Goal: Task Accomplishment & Management: Use online tool/utility

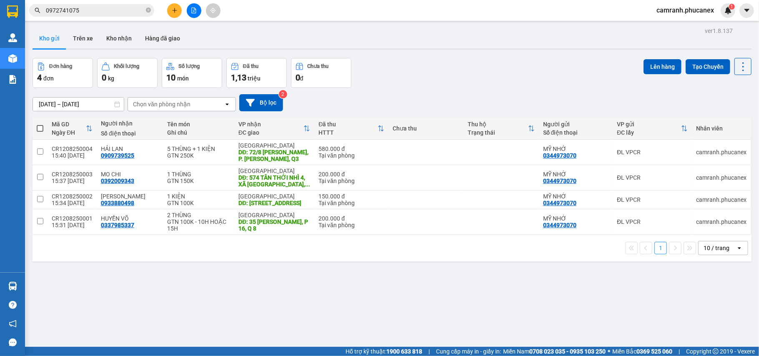
click at [119, 9] on input "0972741075" at bounding box center [95, 10] width 98 height 9
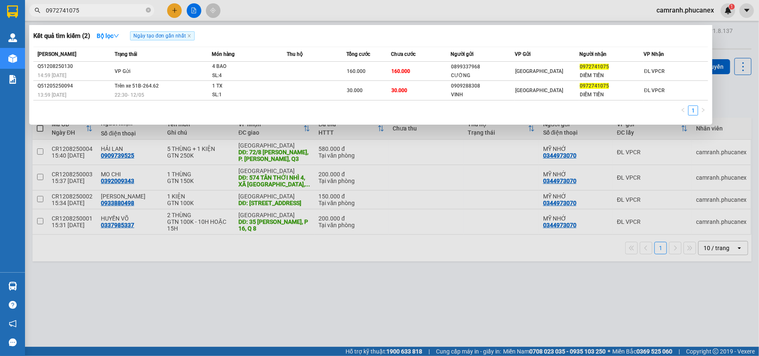
click at [173, 3] on div at bounding box center [379, 178] width 759 height 356
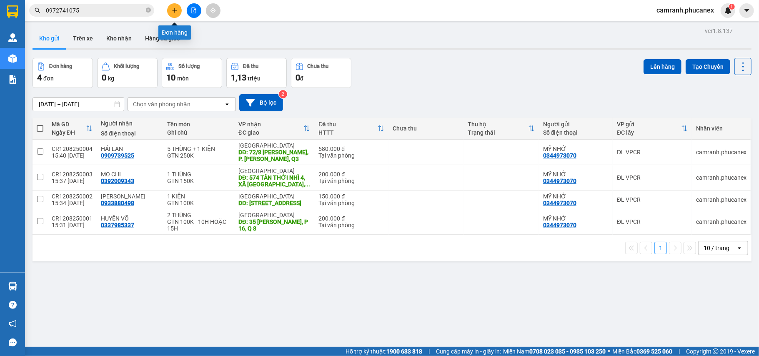
click at [174, 8] on icon "plus" at bounding box center [175, 11] width 6 height 6
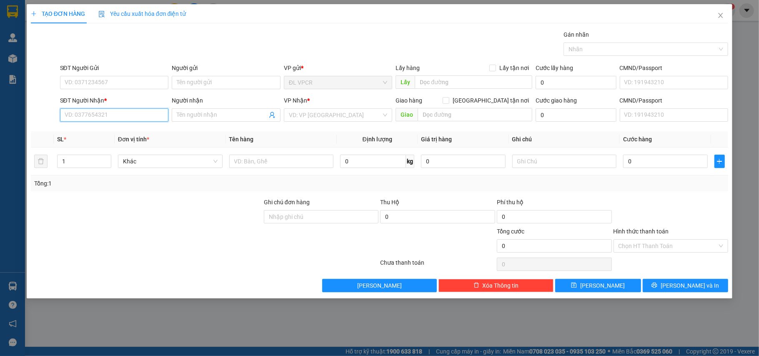
click at [113, 113] on input "SĐT Người Nhận *" at bounding box center [114, 114] width 109 height 13
click at [108, 130] on div "0979703746 - TÀI" at bounding box center [114, 132] width 99 height 9
type input "0979703746"
type input "TÀI"
type input "0979703746"
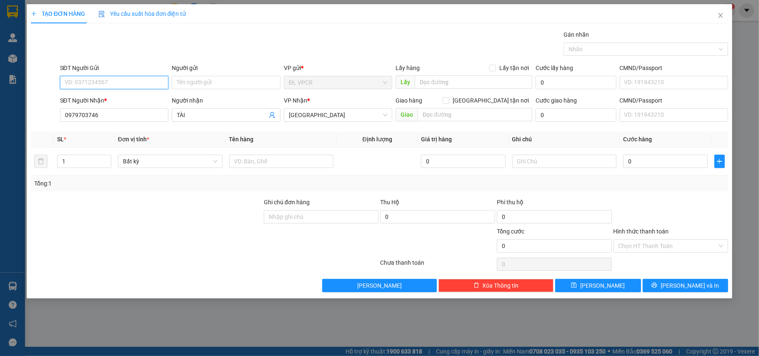
click at [111, 86] on input "SĐT Người Gửi" at bounding box center [114, 82] width 109 height 13
click at [116, 97] on div "0911092776 - PHÚC" at bounding box center [114, 99] width 99 height 9
type input "0911092776"
type input "PHÚC"
type input "2"
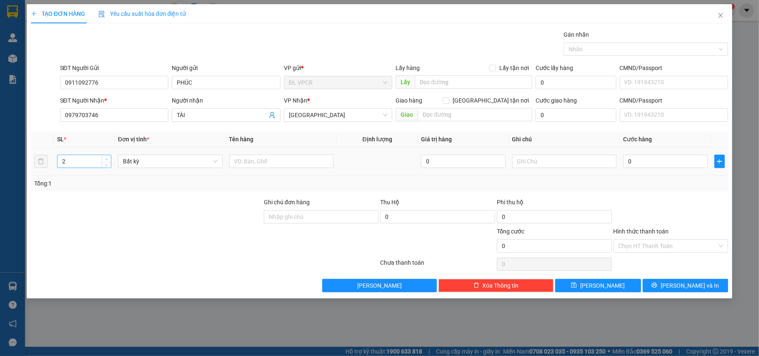
click at [103, 158] on span "Increase Value" at bounding box center [106, 159] width 9 height 8
click at [272, 154] on div at bounding box center [281, 161] width 105 height 17
click at [272, 159] on input "text" at bounding box center [281, 161] width 105 height 13
type input "2 BAO"
click at [658, 163] on input "0" at bounding box center [665, 161] width 84 height 13
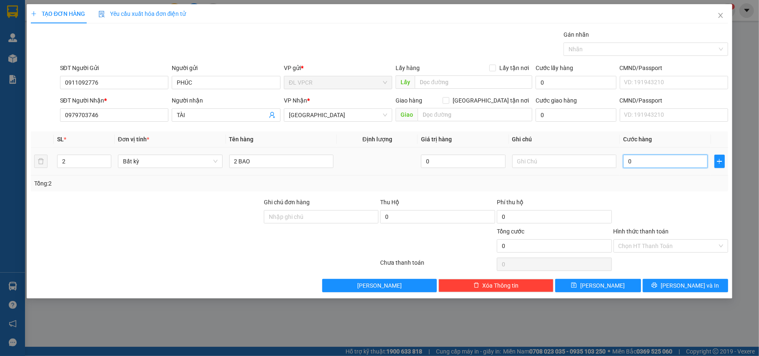
type input "1"
type input "10"
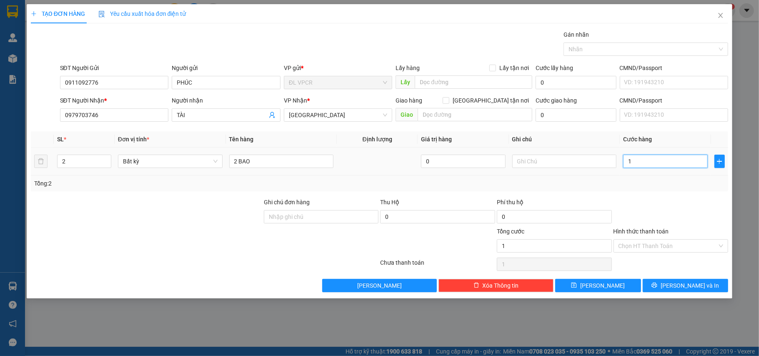
type input "10"
type input "100"
type input "100.000"
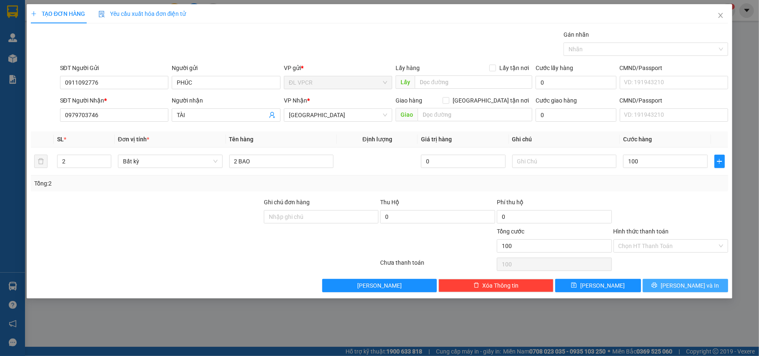
type input "100.000"
click at [690, 287] on span "[PERSON_NAME] và In" at bounding box center [690, 285] width 58 height 9
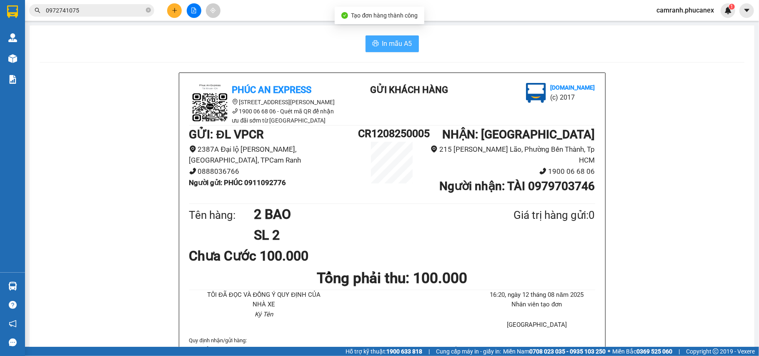
click at [401, 49] on button "In mẫu A5" at bounding box center [391, 43] width 53 height 17
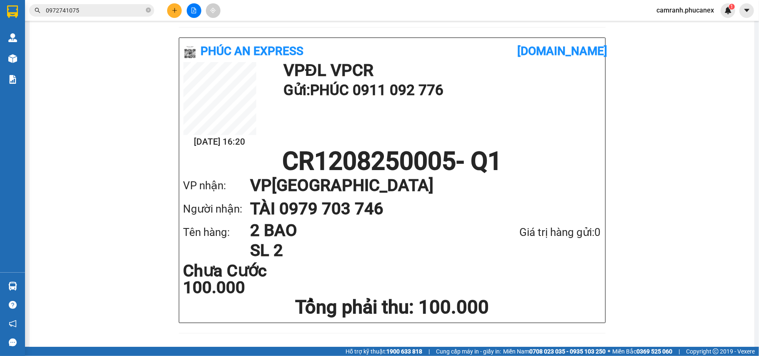
scroll to position [433, 0]
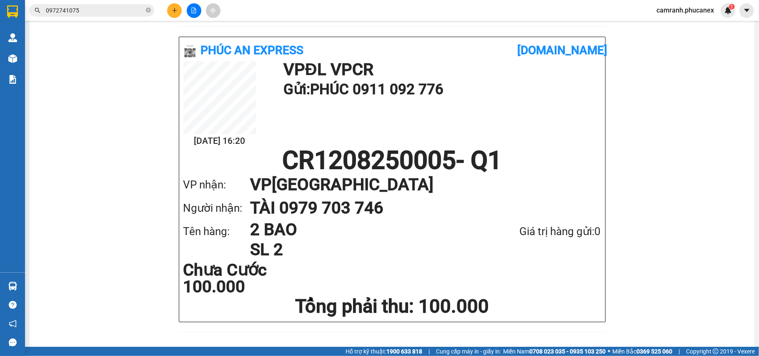
click at [170, 7] on button at bounding box center [174, 10] width 15 height 15
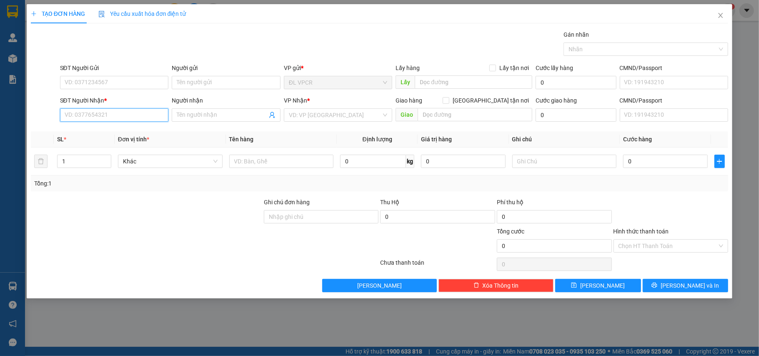
click at [103, 119] on input "SĐT Người Nhận *" at bounding box center [114, 114] width 109 height 13
type input "0902505121"
click at [125, 133] on div "0902505121 - LÊ VĂN TRỊ" at bounding box center [114, 132] width 99 height 9
type input "[PERSON_NAME]"
type input "0902505121"
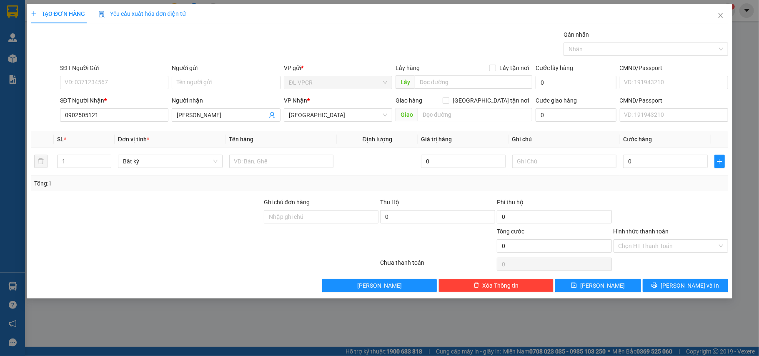
click at [133, 93] on form "SĐT Người Gửi VD: 0371234567 Người gửi Tên người gửi VP gửi * ĐL VPCR Lấy hàng …" at bounding box center [380, 94] width 698 height 62
click at [132, 87] on input "SĐT Người Gửi" at bounding box center [114, 82] width 109 height 13
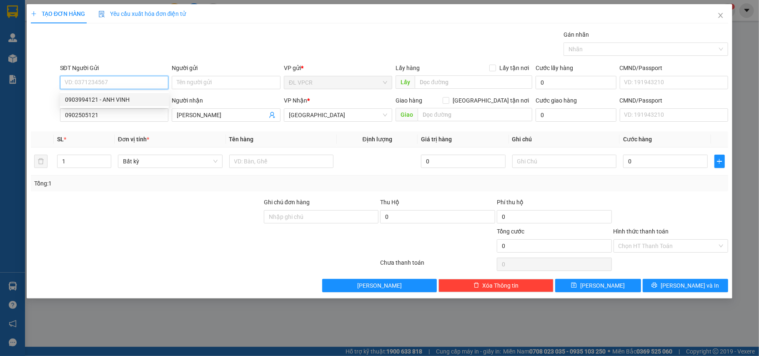
click at [132, 102] on div "0903994121 - ANH VINH" at bounding box center [114, 99] width 99 height 9
type input "0903994121"
type input "[PERSON_NAME]"
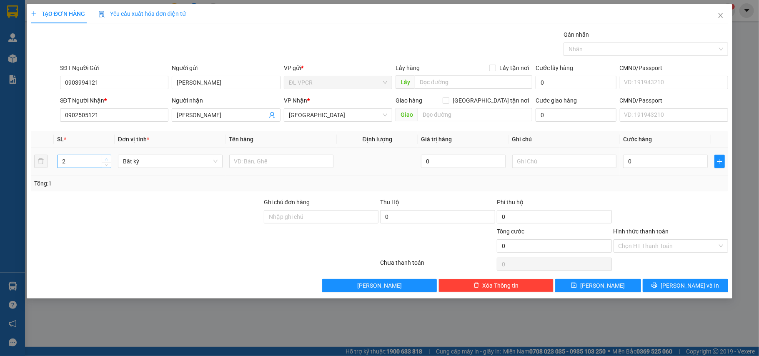
click at [107, 159] on icon "up" at bounding box center [106, 159] width 3 height 3
type input "4"
click at [107, 159] on icon "up" at bounding box center [106, 159] width 3 height 3
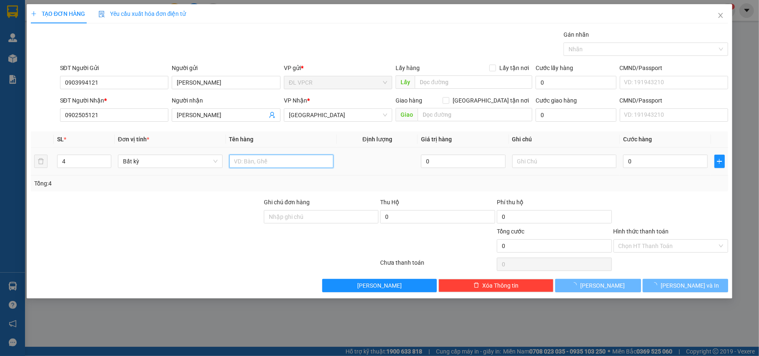
click at [292, 167] on input "text" at bounding box center [281, 161] width 105 height 13
type input "4 BAO"
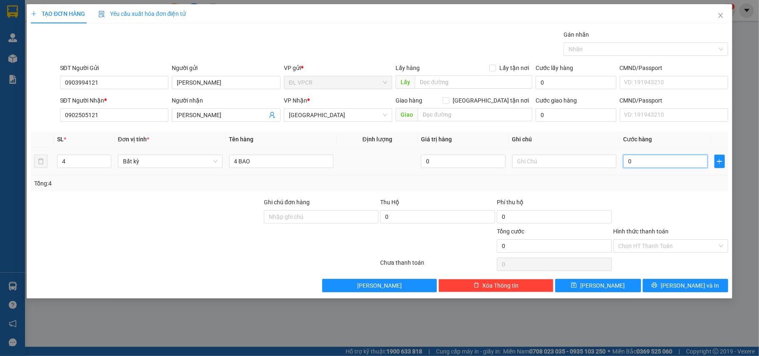
click at [672, 167] on input "0" at bounding box center [665, 161] width 84 height 13
type input "3"
type input "35"
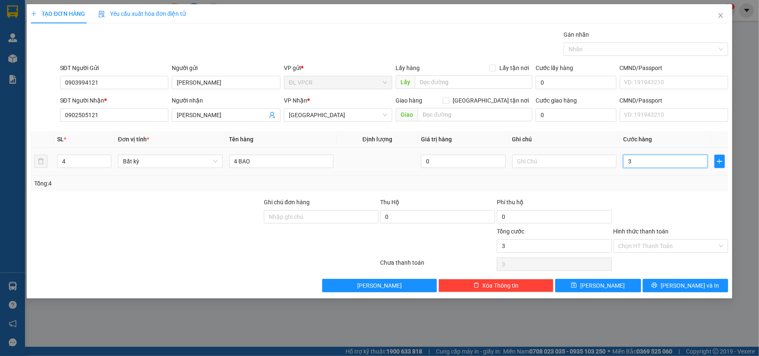
type input "35"
type input "350"
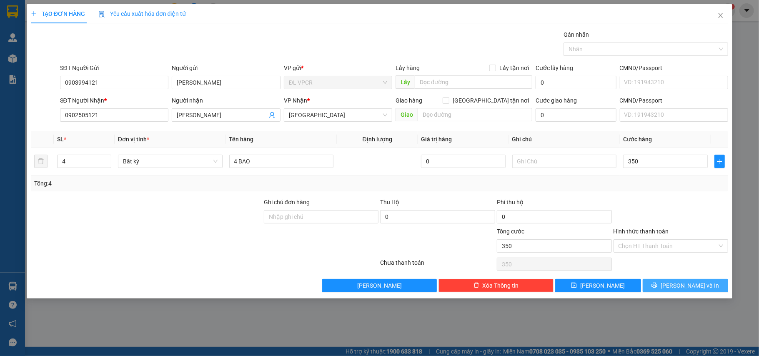
type input "350.000"
click at [707, 288] on button "[PERSON_NAME] và In" at bounding box center [686, 285] width 86 height 13
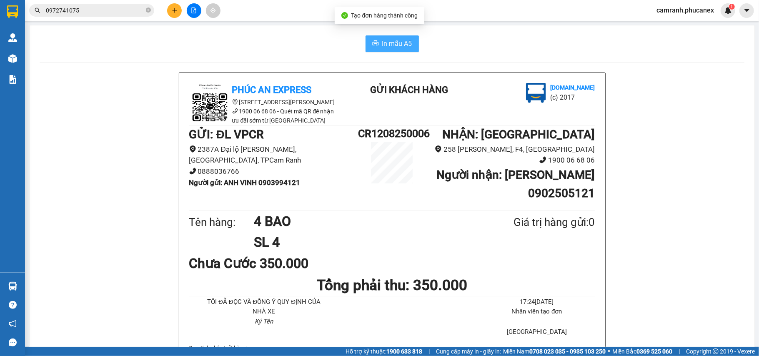
click at [380, 50] on button "In mẫu A5" at bounding box center [391, 43] width 53 height 17
drag, startPoint x: 262, startPoint y: 167, endPoint x: 304, endPoint y: 177, distance: 43.2
click at [304, 177] on li "Người gửi : ANH VINH 0903994121" at bounding box center [273, 182] width 169 height 11
click at [173, 10] on icon "plus" at bounding box center [174, 10] width 5 height 0
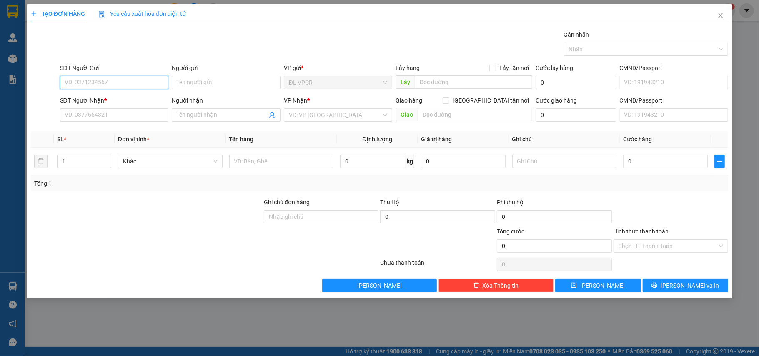
click at [126, 83] on input "SĐT Người Gửi" at bounding box center [114, 82] width 109 height 13
click at [122, 117] on input "SĐT Người Nhận *" at bounding box center [114, 114] width 109 height 13
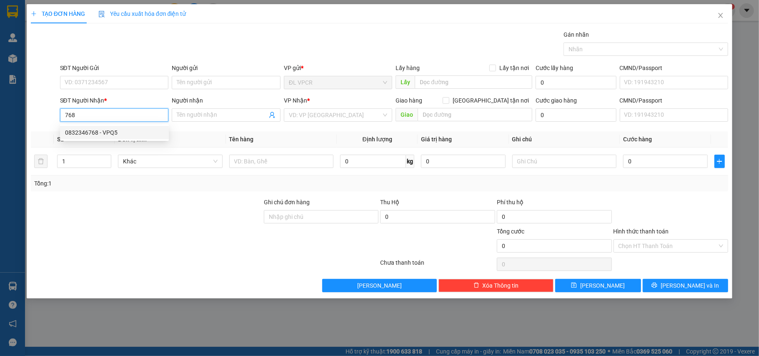
click at [115, 133] on div "0832346768 - VPQ5" at bounding box center [114, 132] width 99 height 9
type input "0832346768"
type input "VPQ5"
type input "0832346768"
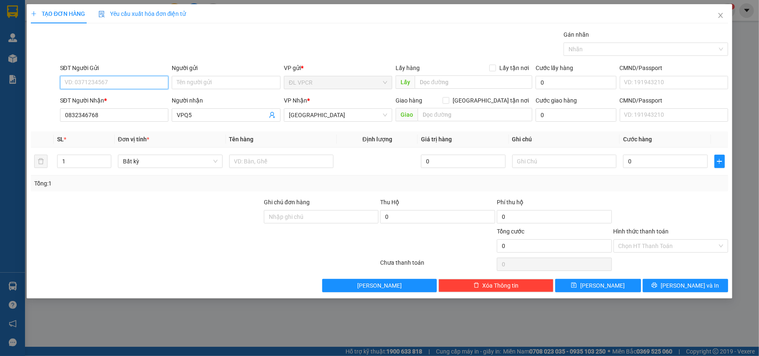
click at [90, 76] on input "SĐT Người Gửi" at bounding box center [114, 82] width 109 height 13
click at [97, 95] on div "0832025978 - KHOA" at bounding box center [114, 99] width 99 height 9
type input "0832025978"
type input "KHOA"
drag, startPoint x: 111, startPoint y: 85, endPoint x: 29, endPoint y: 89, distance: 81.8
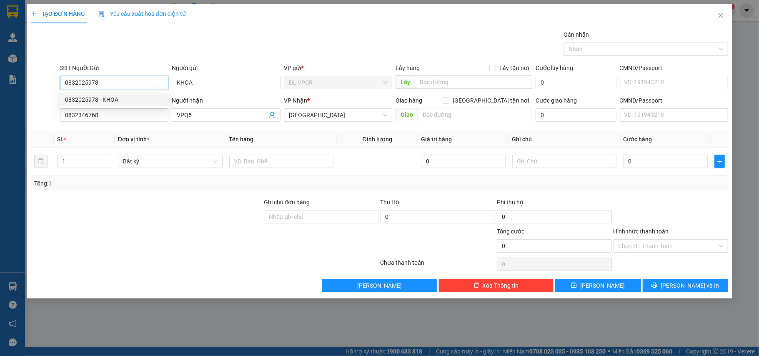
click at [30, 89] on div "SĐT Người Gửi 0832025978 Người gửi KHOA VP gửi * ĐL VPCR Lấy hàng Lấy tận nơi L…" at bounding box center [379, 77] width 699 height 29
click at [96, 110] on div "0905437995 - HÀ" at bounding box center [114, 112] width 99 height 9
type input "0905437995"
type input "HÀ"
type input "0905437995"
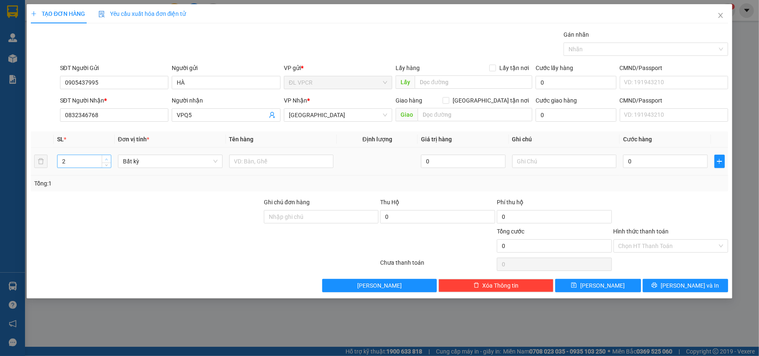
click at [109, 158] on span "up" at bounding box center [106, 159] width 5 height 5
type input "6"
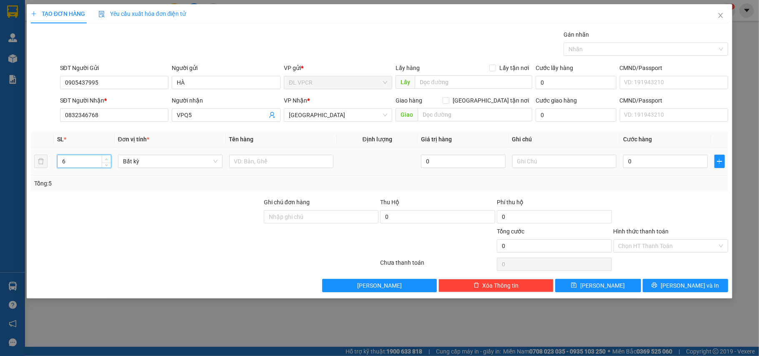
click at [109, 158] on span "up" at bounding box center [106, 159] width 5 height 5
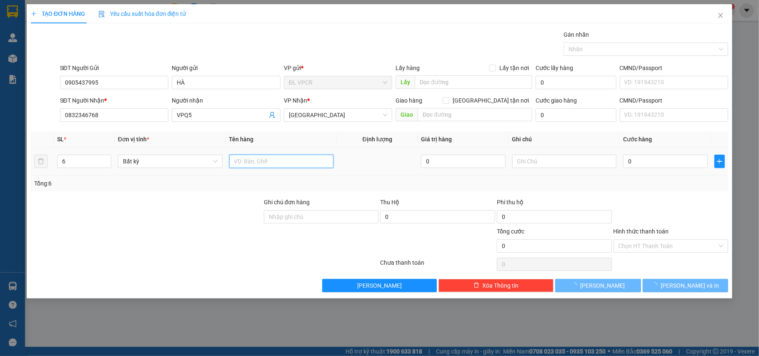
click at [279, 166] on input "text" at bounding box center [281, 161] width 105 height 13
type input "6 THÙNG"
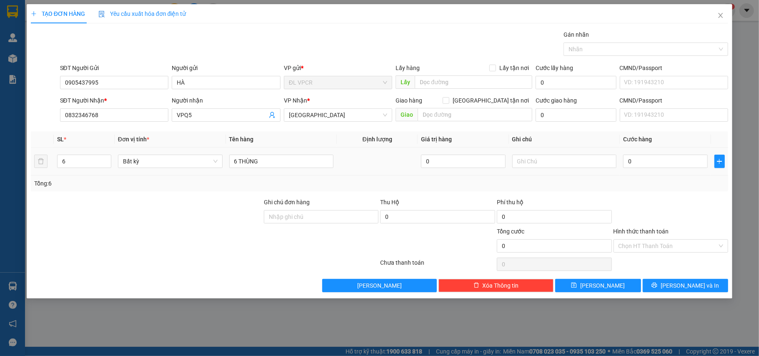
click at [650, 154] on div "0" at bounding box center [665, 161] width 84 height 17
click at [650, 159] on input "0" at bounding box center [665, 161] width 84 height 13
type input "3"
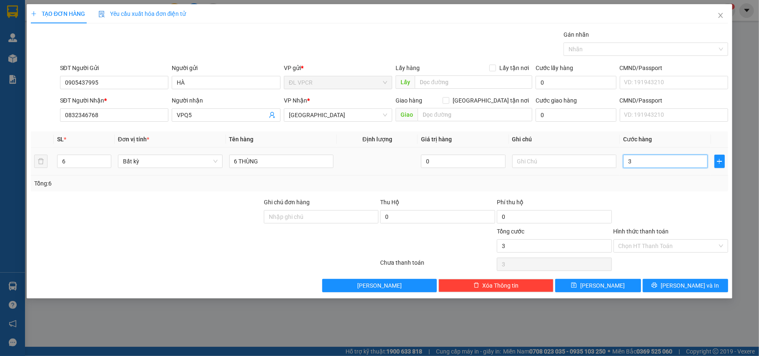
type input "36"
type input "360"
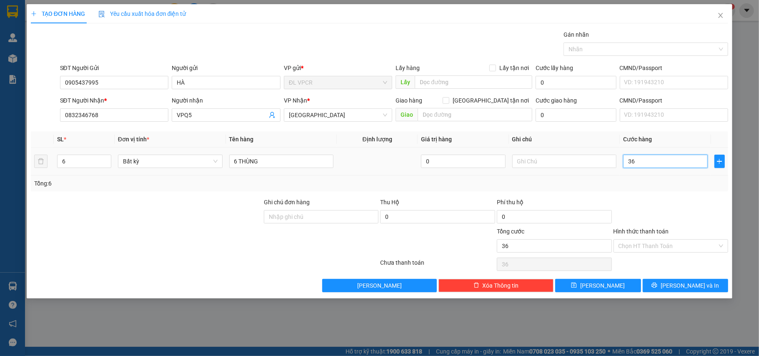
type input "360"
type input "360.000"
click at [662, 246] on input "Hình thức thanh toán" at bounding box center [667, 246] width 99 height 13
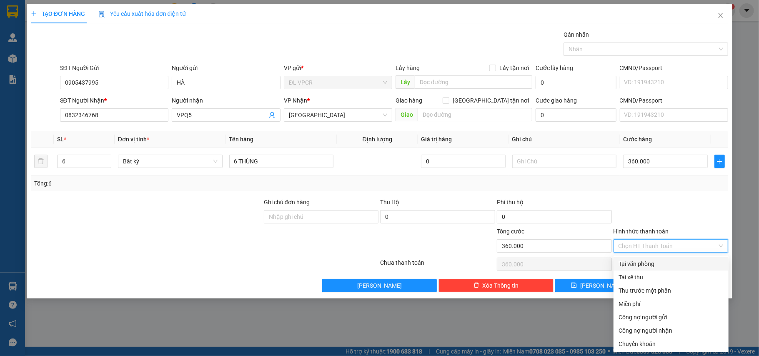
click at [662, 261] on div "Tại văn phòng" at bounding box center [670, 263] width 105 height 9
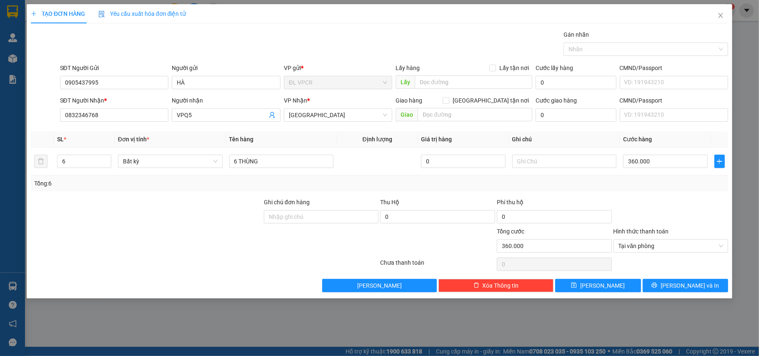
click at [671, 277] on div "Transit Pickup Surcharge Ids Transit Deliver Surcharge Ids Transit Deliver Surc…" at bounding box center [380, 161] width 698 height 262
click at [673, 281] on button "[PERSON_NAME] và In" at bounding box center [686, 285] width 86 height 13
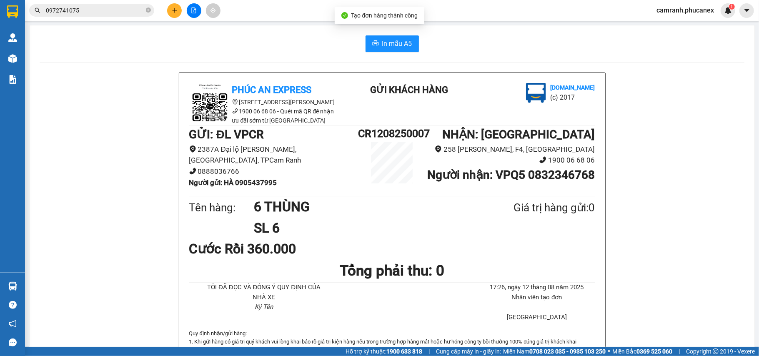
click at [368, 52] on button "In mẫu A5" at bounding box center [391, 43] width 53 height 17
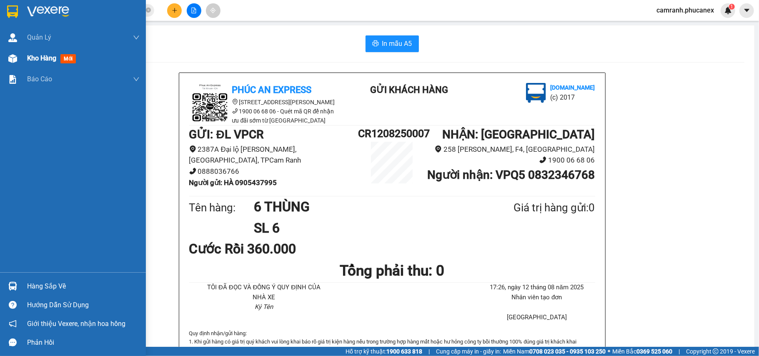
click at [45, 59] on span "Kho hàng" at bounding box center [41, 58] width 29 height 8
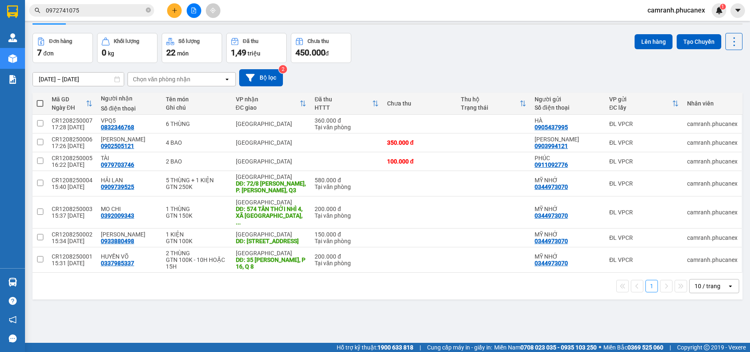
scroll to position [38, 0]
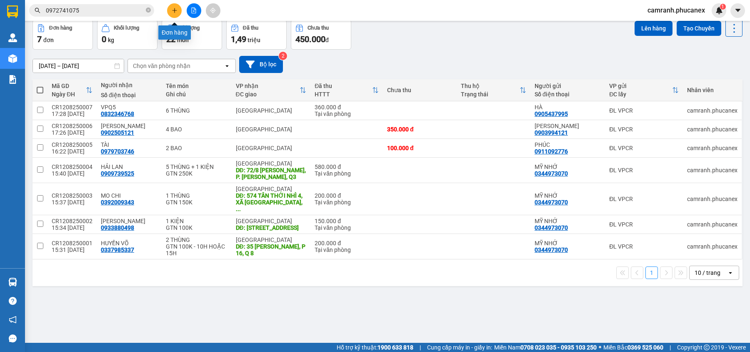
click at [170, 7] on button at bounding box center [174, 10] width 15 height 15
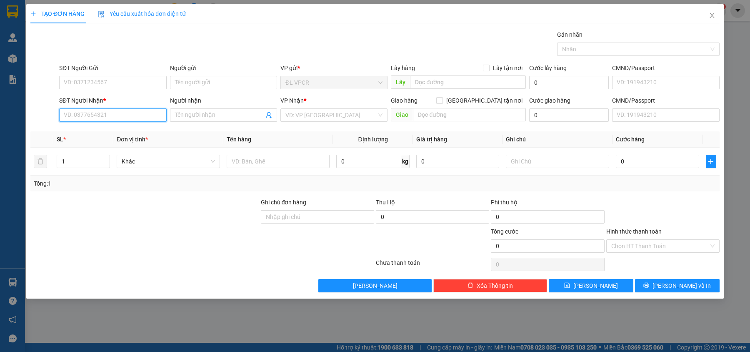
click at [120, 118] on input "SĐT Người Nhận *" at bounding box center [112, 114] width 107 height 13
click at [108, 111] on input "SĐT Người Nhận *" at bounding box center [112, 114] width 107 height 13
click at [77, 119] on input "SĐT Người Nhận *" at bounding box center [112, 114] width 107 height 13
type input "0975081608"
click at [202, 114] on input "Người nhận" at bounding box center [219, 114] width 89 height 9
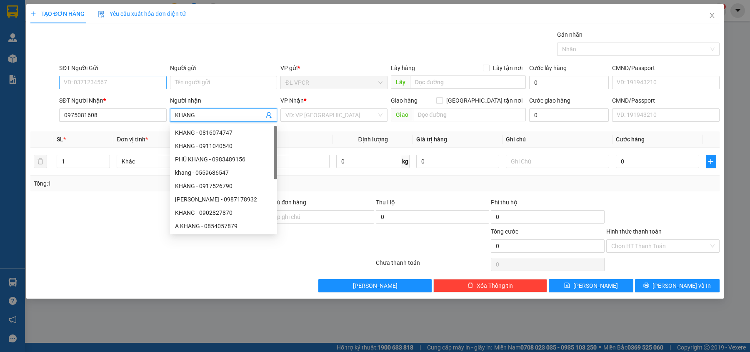
type input "KHANG"
click at [71, 83] on input "SĐT Người Gửi" at bounding box center [112, 82] width 107 height 13
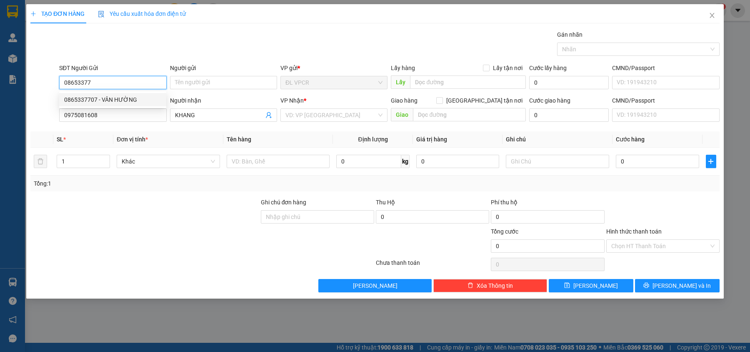
click at [94, 99] on div "0865337707 - VÂN HƯỜNG" at bounding box center [112, 99] width 97 height 9
type input "0865337707"
type input "VÂN HƯỜNG"
type input "0865337707"
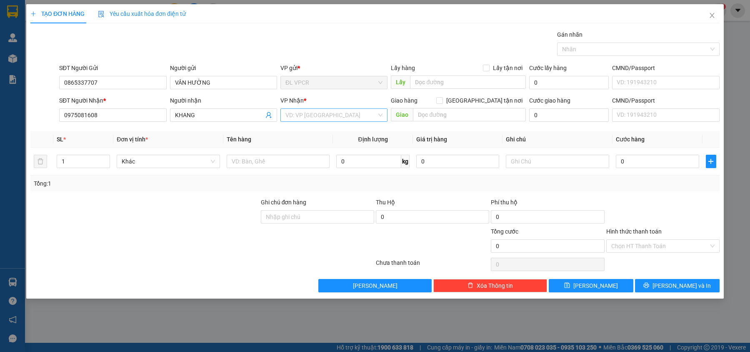
click at [297, 116] on input "search" at bounding box center [330, 115] width 91 height 13
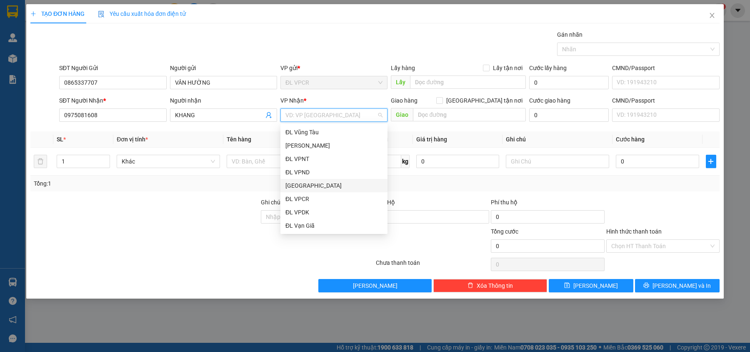
click at [320, 185] on div "[GEOGRAPHIC_DATA]" at bounding box center [333, 185] width 97 height 9
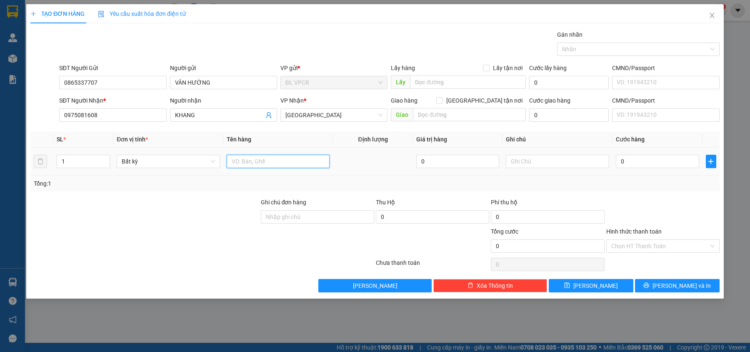
click at [264, 164] on input "text" at bounding box center [278, 161] width 103 height 13
click at [544, 160] on input "text" at bounding box center [557, 161] width 103 height 13
click at [308, 163] on input "1 XE MÁY AB BS 79CA-05010" at bounding box center [278, 161] width 103 height 13
type input "1 XE MÁY AB BS 79CA-05010 + 1 GÓI + CHÌA KHÓA"
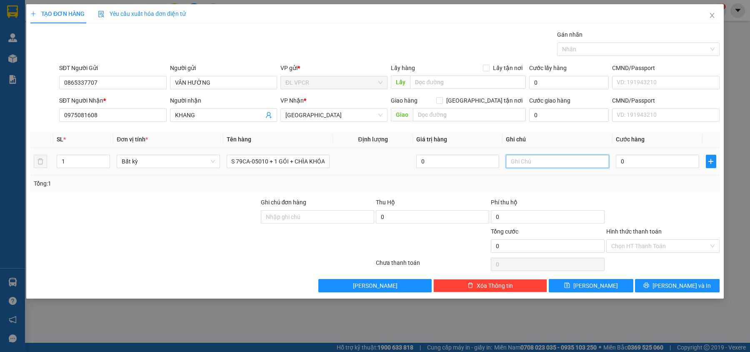
scroll to position [0, 0]
click at [544, 168] on input "text" at bounding box center [557, 161] width 103 height 13
type input "K"
type input "XE MỚI KO GƯƠNG"
click at [644, 160] on input "0" at bounding box center [657, 161] width 83 height 13
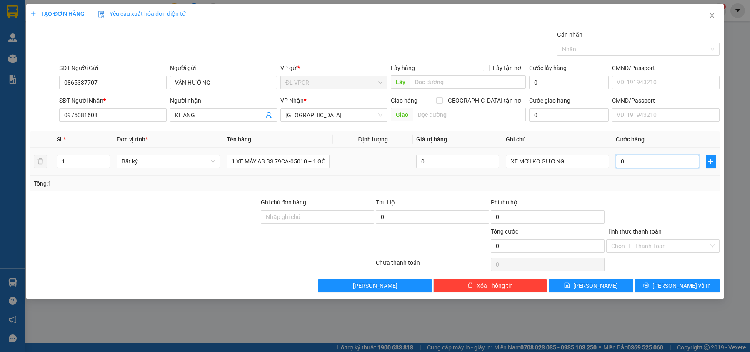
type input "5"
type input "50"
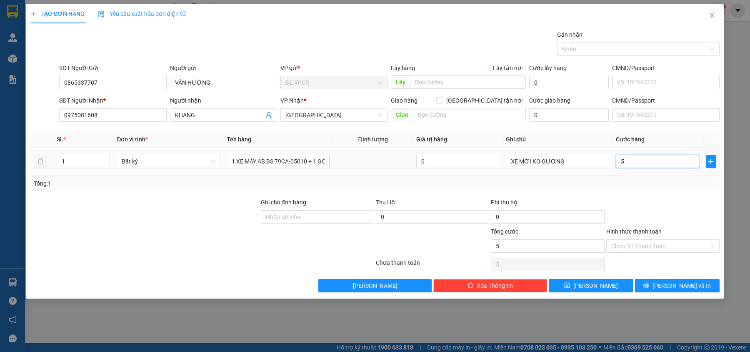
type input "50"
type input "500"
type input "500.000"
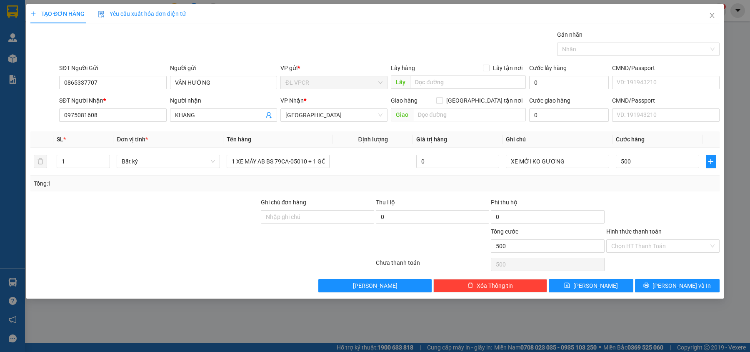
type input "500.000"
click at [672, 215] on div at bounding box center [663, 212] width 115 height 29
click at [657, 247] on input "Hình thức thanh toán" at bounding box center [660, 246] width 98 height 13
click at [605, 154] on div "XE MỚI KO GƯƠNG" at bounding box center [557, 161] width 103 height 17
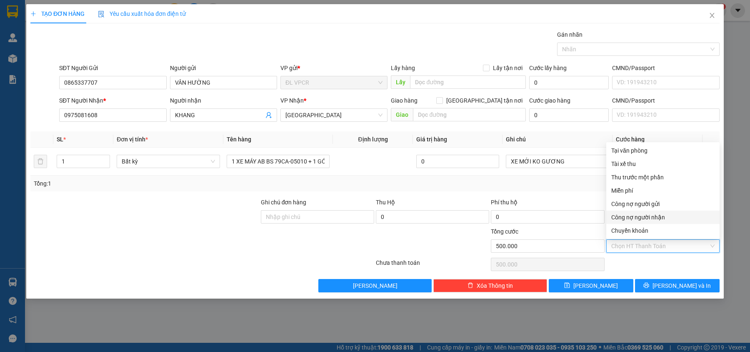
click at [657, 245] on input "Hình thức thanh toán" at bounding box center [660, 246] width 98 height 13
click at [633, 150] on div "Tại văn phòng" at bounding box center [662, 150] width 103 height 9
type input "0"
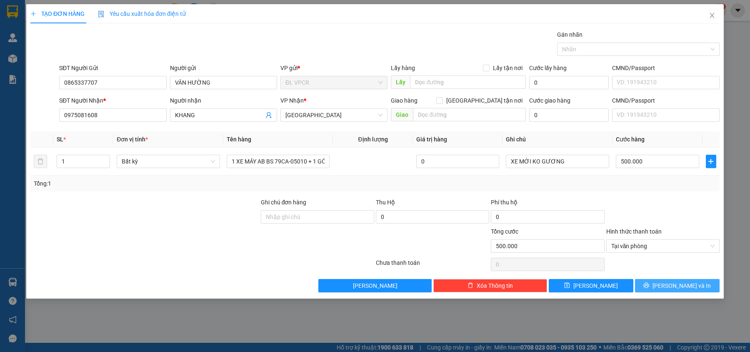
click at [676, 285] on span "[PERSON_NAME] và In" at bounding box center [682, 285] width 58 height 9
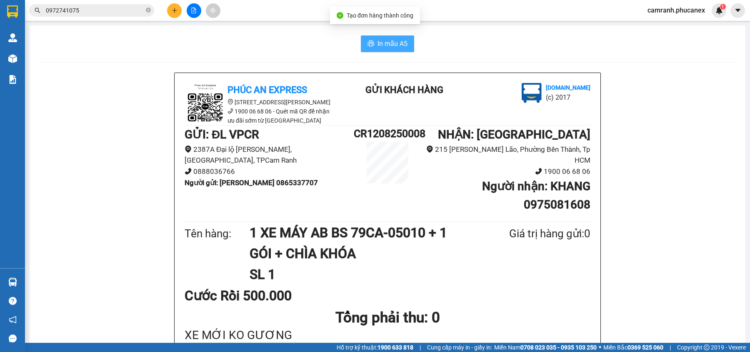
click at [394, 38] on span "In mẫu A5" at bounding box center [393, 43] width 30 height 10
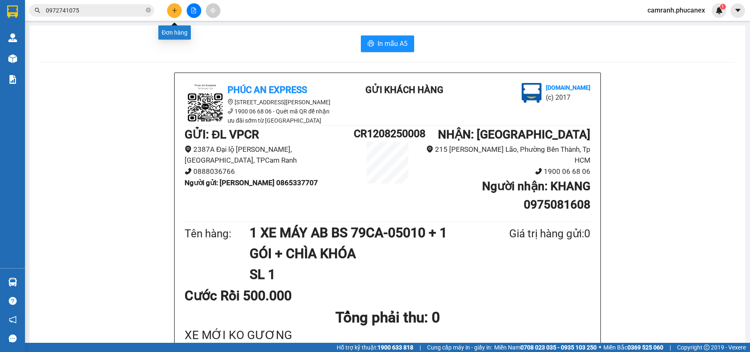
click at [175, 8] on icon "plus" at bounding box center [175, 11] width 6 height 6
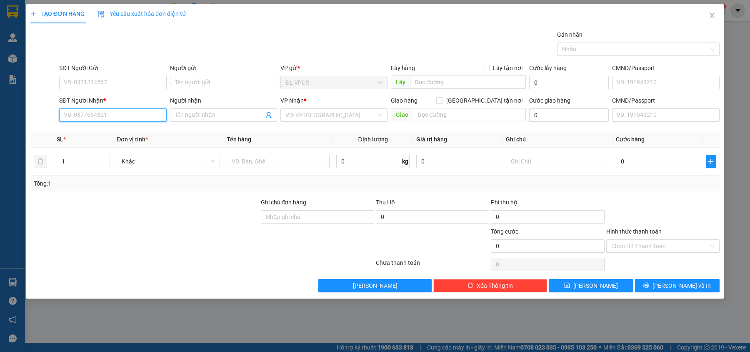
click at [115, 116] on input "SĐT Người Nhận *" at bounding box center [112, 114] width 107 height 13
paste input "0383871777"
type input "0383871777"
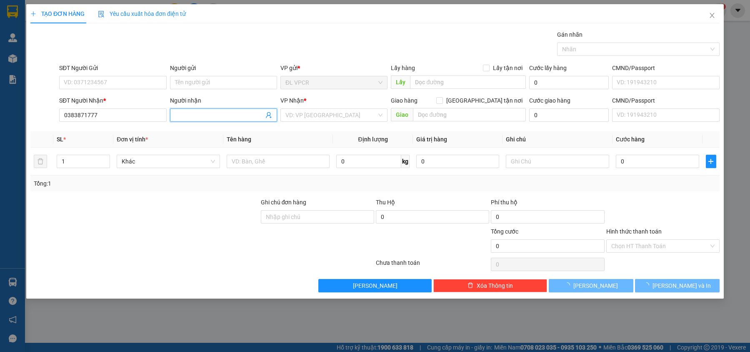
click at [196, 117] on input "Người nhận" at bounding box center [219, 114] width 89 height 9
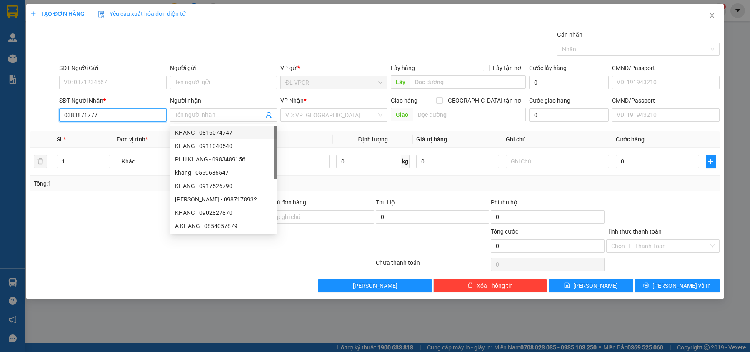
click at [106, 120] on input "0383871777" at bounding box center [112, 114] width 107 height 13
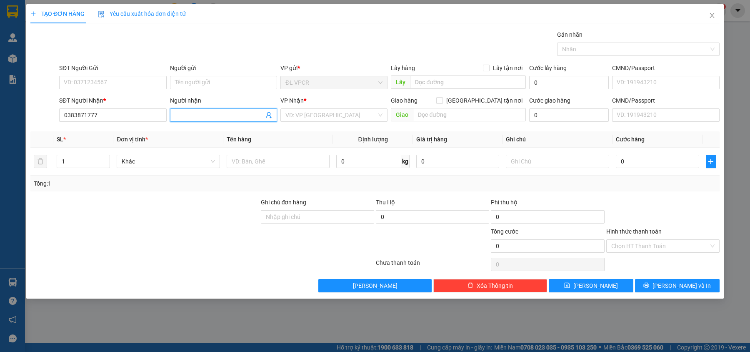
click at [198, 119] on input "Người nhận" at bounding box center [219, 114] width 89 height 9
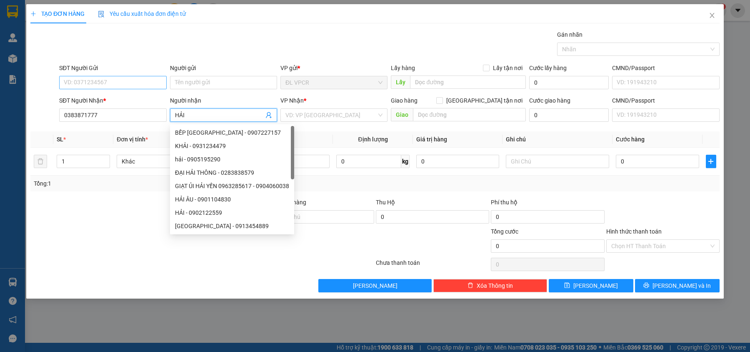
type input "HẢI"
click at [101, 79] on input "SĐT Người Gửi" at bounding box center [112, 82] width 107 height 13
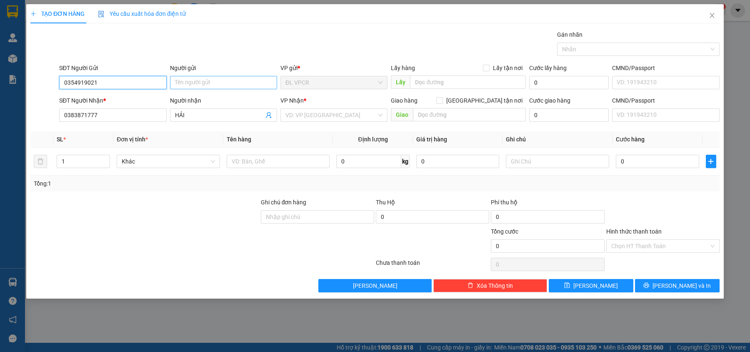
type input "0354919021"
click at [207, 84] on input "Người gửi" at bounding box center [223, 82] width 107 height 13
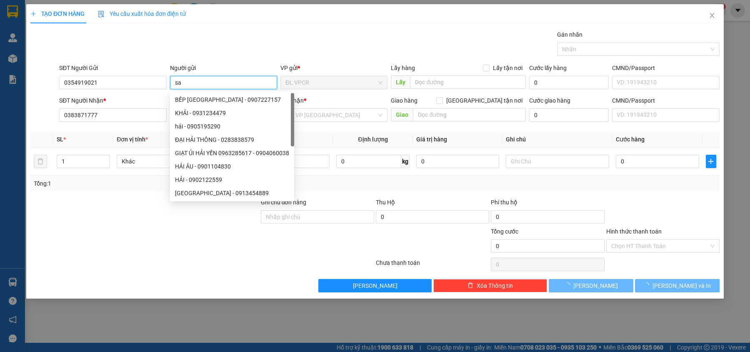
type input "s"
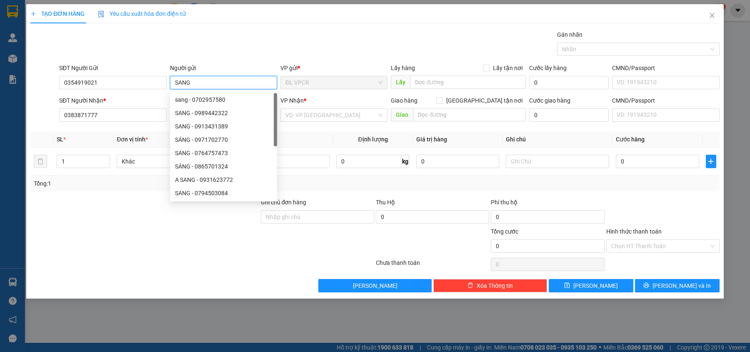
click at [176, 85] on input "SANG" at bounding box center [223, 82] width 107 height 13
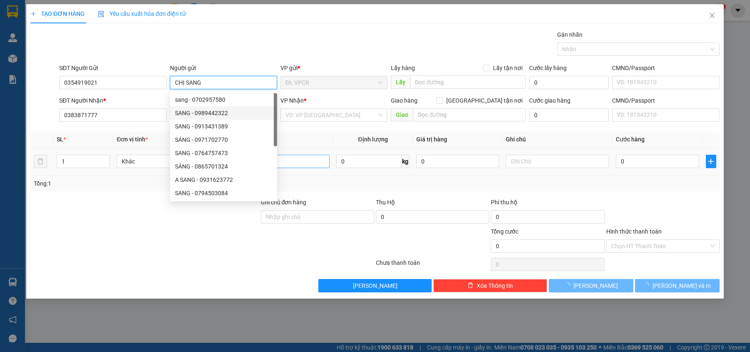
type input "CHỊ SANG"
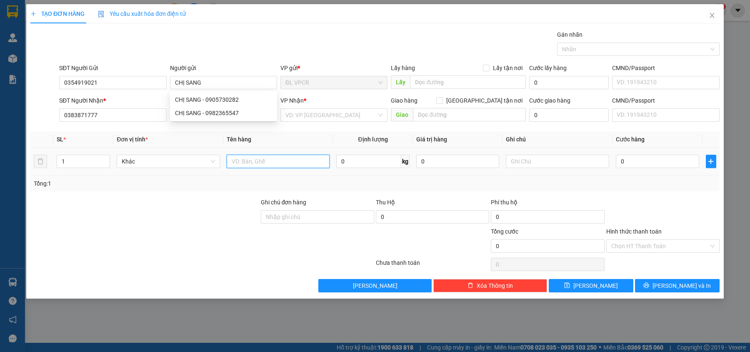
click at [312, 167] on input "text" at bounding box center [278, 161] width 103 height 13
type input "1"
type input "2 THÙNG TRÁI CÂY"
type input "2"
click at [107, 157] on span "up" at bounding box center [105, 159] width 5 height 5
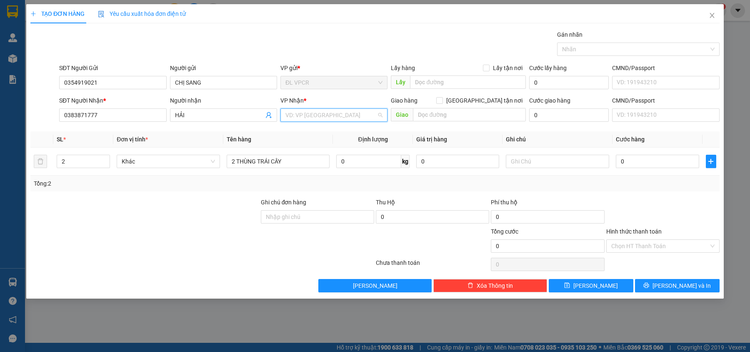
click at [312, 112] on input "search" at bounding box center [330, 115] width 91 height 13
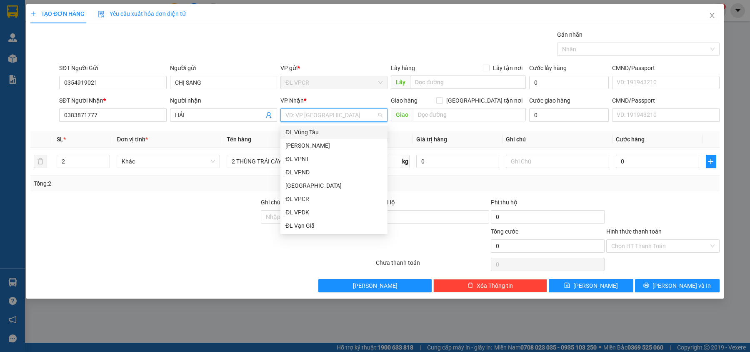
click at [312, 132] on div "ĐL Vũng Tàu" at bounding box center [333, 132] width 97 height 9
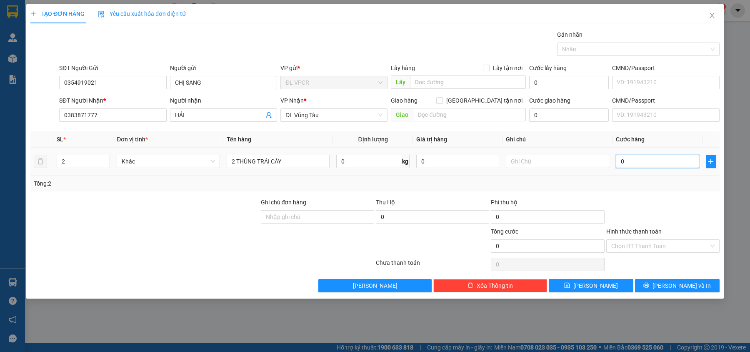
click at [628, 168] on input "0" at bounding box center [657, 161] width 83 height 13
type input "1"
type input "10"
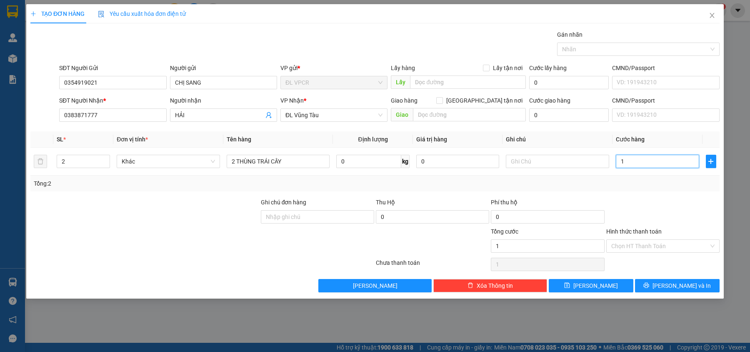
type input "10"
type input "100"
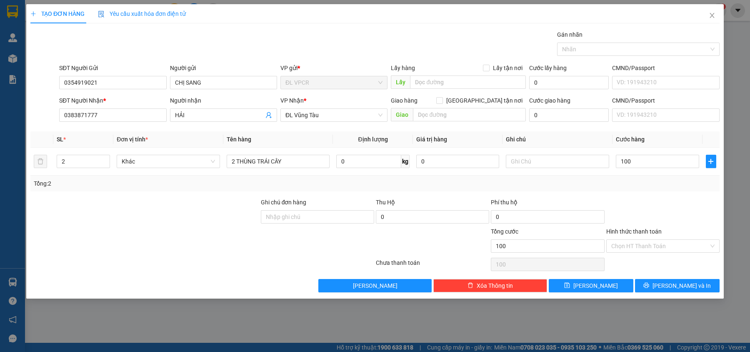
type input "100.000"
click at [642, 207] on div at bounding box center [663, 212] width 115 height 29
click at [662, 250] on input "Hình thức thanh toán" at bounding box center [660, 246] width 98 height 13
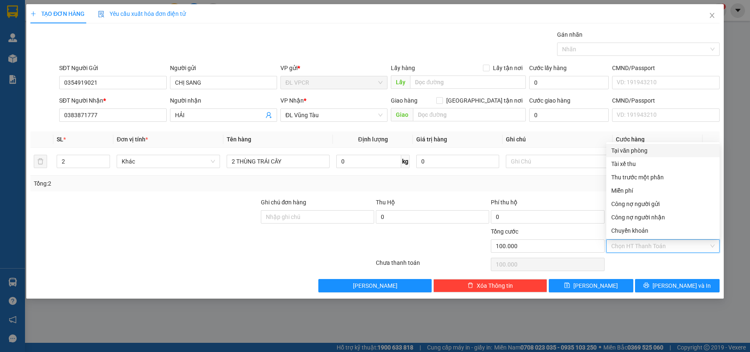
click at [642, 153] on div "Tại văn phòng" at bounding box center [662, 150] width 103 height 9
type input "0"
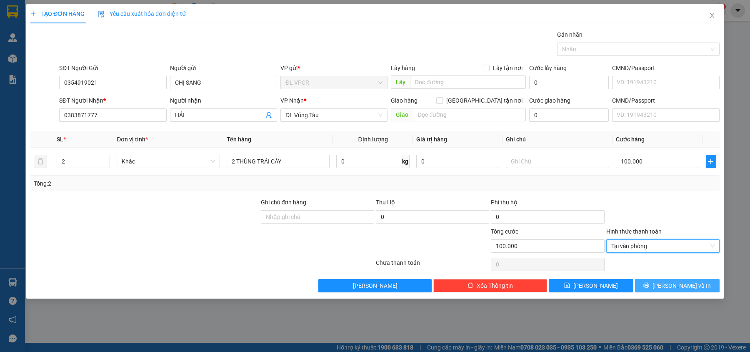
click at [681, 292] on button "[PERSON_NAME] và In" at bounding box center [677, 285] width 85 height 13
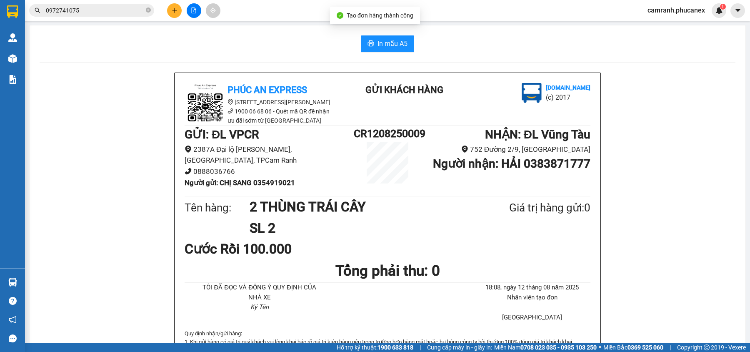
click at [397, 62] on div at bounding box center [388, 62] width 696 height 0
click at [391, 48] on span "In mẫu A5" at bounding box center [393, 43] width 30 height 10
drag, startPoint x: 255, startPoint y: 172, endPoint x: 299, endPoint y: 172, distance: 44.2
click at [299, 177] on li "Người gửi : CHỊ SANG 0354919021" at bounding box center [269, 182] width 169 height 11
copy b "0354919021"
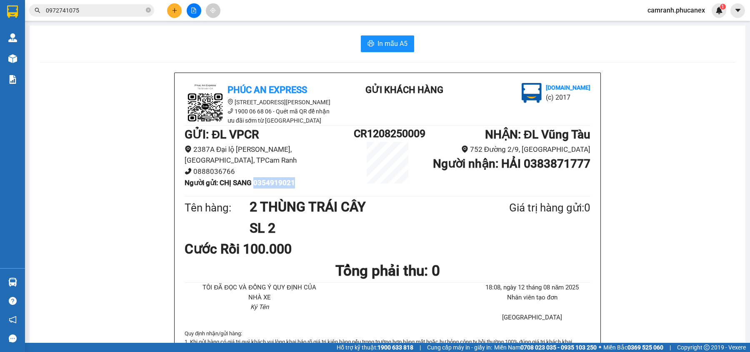
click at [173, 8] on icon "plus" at bounding box center [175, 11] width 6 height 6
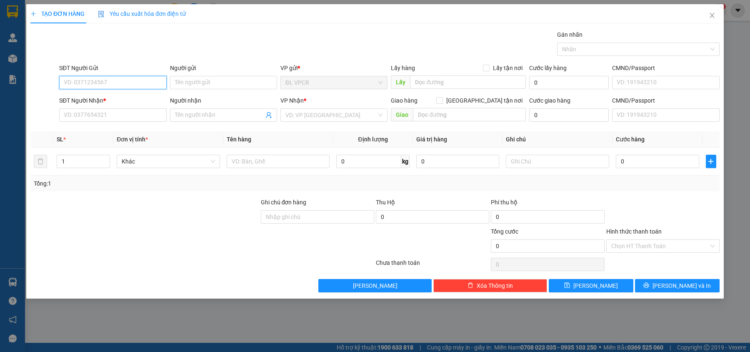
click at [98, 83] on input "SĐT Người Gửi" at bounding box center [112, 82] width 107 height 13
paste input "0354919021"
type input "0354919021"
click at [123, 100] on div "0354919021 - CHỊ SANG" at bounding box center [112, 99] width 97 height 9
type input "CHỊ SANG"
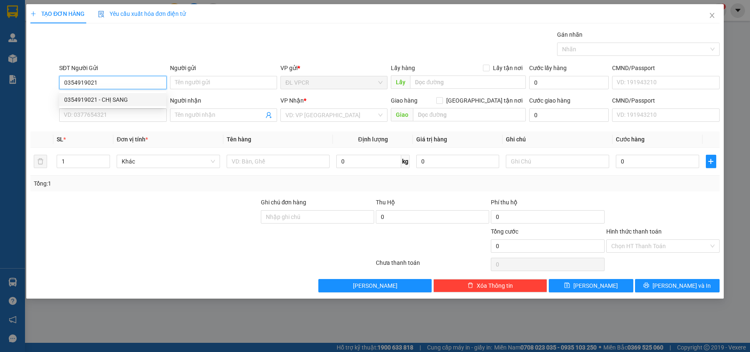
type input "0383871777"
type input "HẢI"
type input "0354919021"
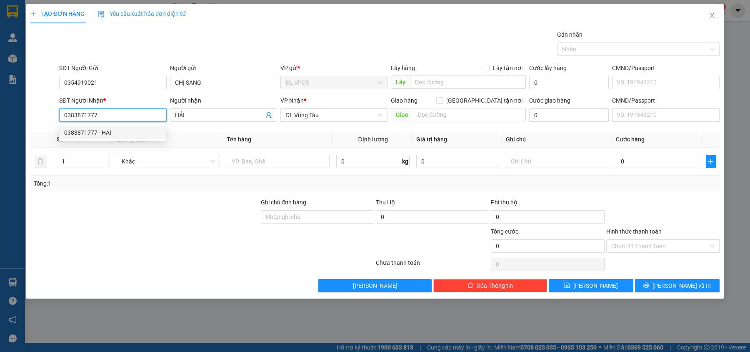
drag, startPoint x: 144, startPoint y: 122, endPoint x: -1, endPoint y: 133, distance: 145.9
click at [0, 133] on html "Kết quả tìm kiếm ( 2 ) Bộ lọc Ngày tạo đơn gần nhất Mã ĐH Trạng thái Món hàng T…" at bounding box center [375, 176] width 750 height 352
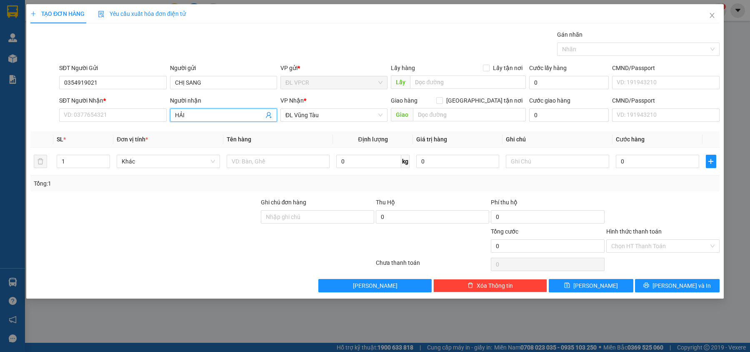
drag, startPoint x: 208, startPoint y: 110, endPoint x: 89, endPoint y: 131, distance: 120.5
click at [89, 131] on div "Transit Pickup Surcharge Ids Transit Deliver Surcharge Ids Transit Deliver Surc…" at bounding box center [374, 161] width 689 height 262
drag, startPoint x: 192, startPoint y: 118, endPoint x: 133, endPoint y: 118, distance: 59.6
click at [133, 118] on div "SĐT Người Nhận * VD: 0377654321 Người nhận HẢI VP Nhận * ĐL Vũng Tàu Giao hàn…" at bounding box center [390, 110] width 664 height 29
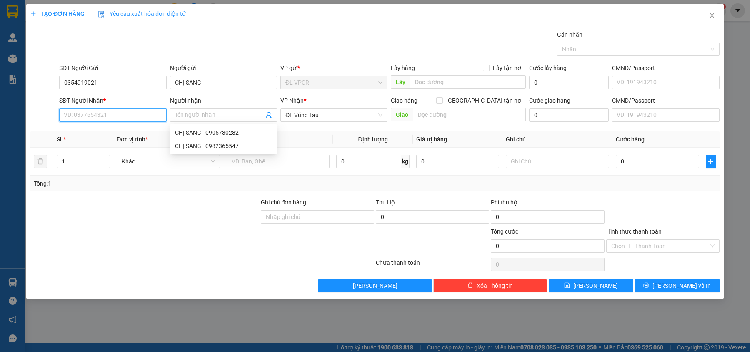
click at [107, 118] on input "SĐT Người Nhận *" at bounding box center [112, 114] width 107 height 13
type input "0988908679"
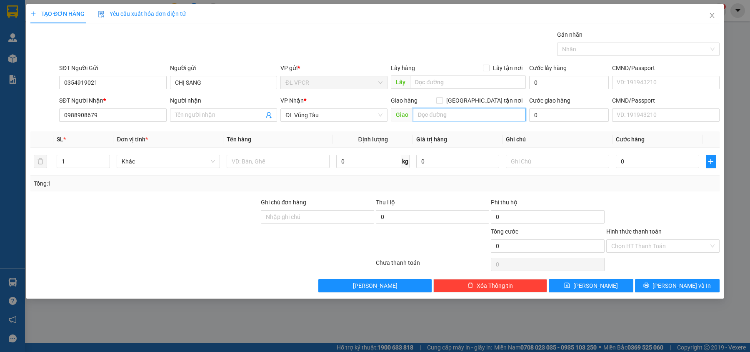
click at [462, 111] on input "text" at bounding box center [469, 114] width 113 height 13
type input "408 HÀNG ĐIỀU 4- , KHU KHANG LINH, P10"
click at [569, 112] on input "0" at bounding box center [569, 114] width 80 height 13
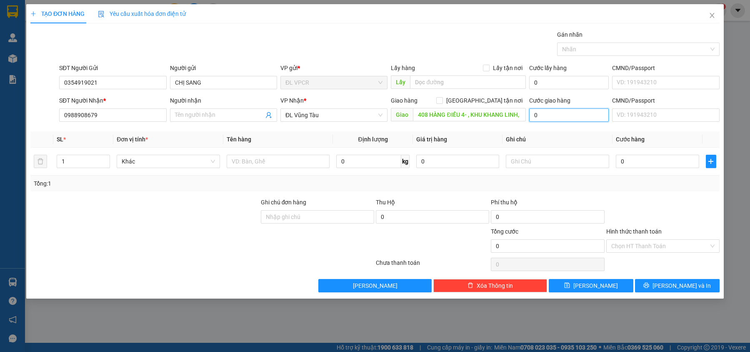
type input "5"
type input "50"
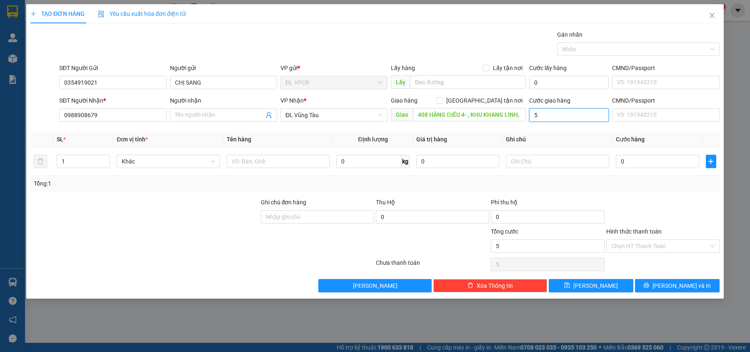
type input "50"
type input "50.000"
click at [243, 165] on input "text" at bounding box center [278, 161] width 103 height 13
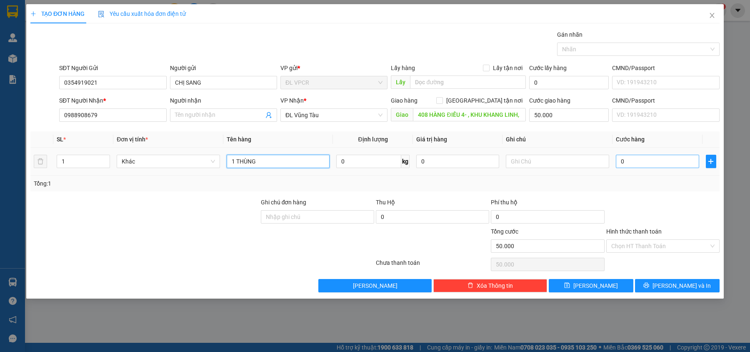
type input "1 THÙNG"
click at [644, 161] on input "0" at bounding box center [657, 161] width 83 height 13
type input "1"
type input "50.001"
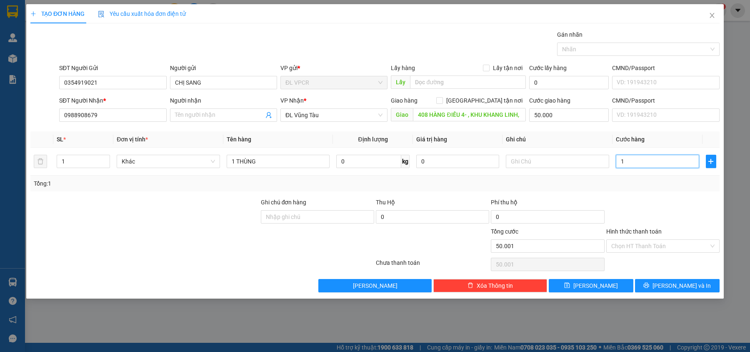
type input "10"
type input "50.010"
type input "100"
type input "50.100"
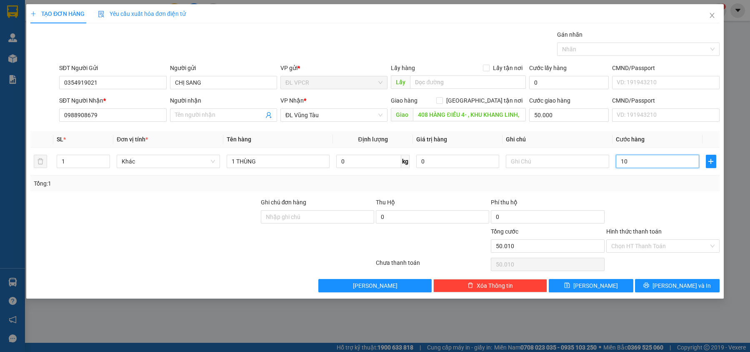
type input "50.100"
type input "1.000"
type input "51.000"
type input "100"
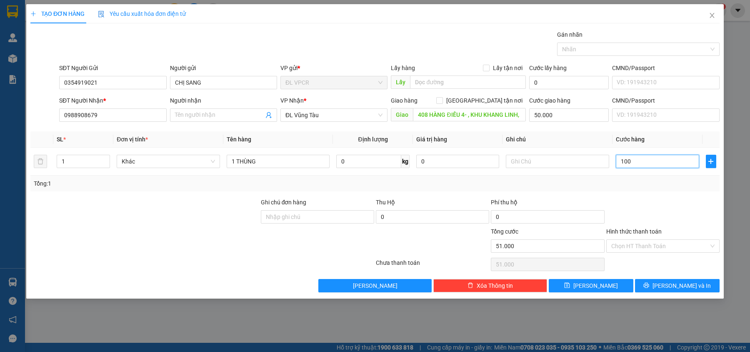
type input "50.100"
type input "100.000"
type input "150.000"
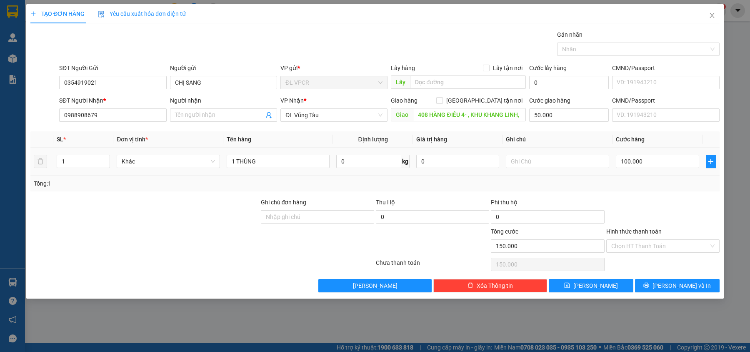
click at [511, 154] on div at bounding box center [557, 161] width 103 height 17
click at [528, 164] on input "text" at bounding box center [557, 161] width 103 height 13
type input "GTN 50 K"
drag, startPoint x: 632, startPoint y: 243, endPoint x: 632, endPoint y: 251, distance: 7.5
click at [632, 244] on input "Hình thức thanh toán" at bounding box center [660, 246] width 98 height 13
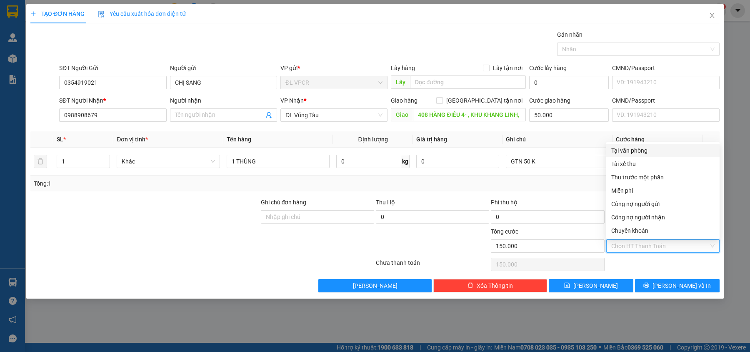
click at [634, 147] on div "Tại văn phòng" at bounding box center [662, 150] width 103 height 9
type input "0"
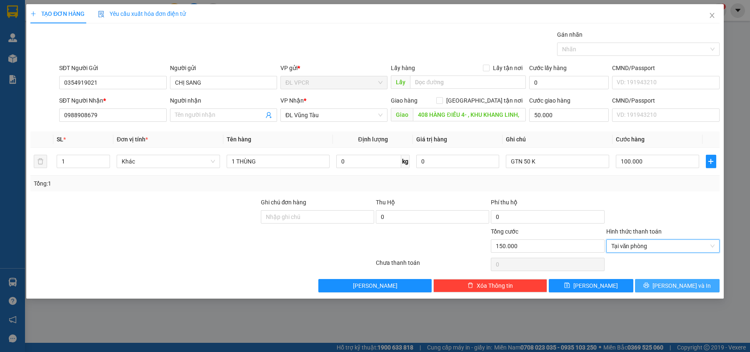
click at [687, 287] on span "[PERSON_NAME] và In" at bounding box center [682, 285] width 58 height 9
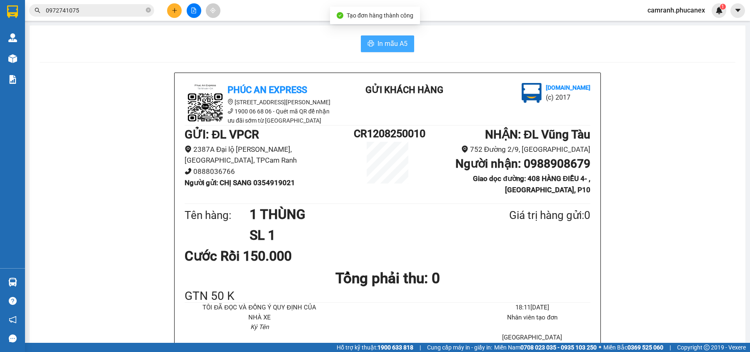
click at [380, 48] on span "In mẫu A5" at bounding box center [393, 43] width 30 height 10
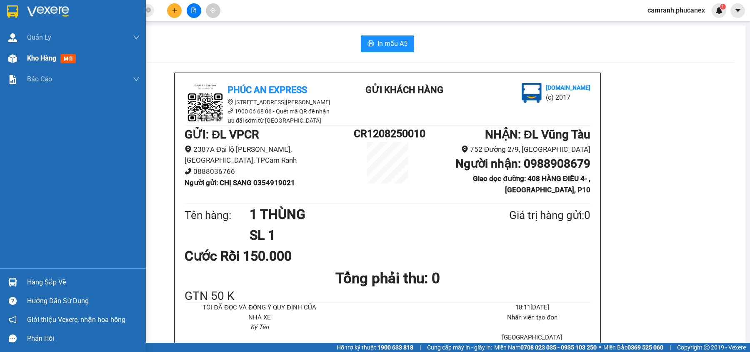
click at [4, 62] on div "Kho hàng mới" at bounding box center [73, 58] width 146 height 21
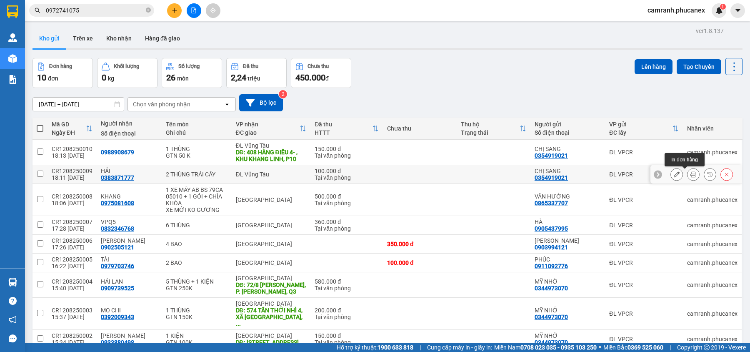
click at [672, 176] on button at bounding box center [677, 174] width 12 height 15
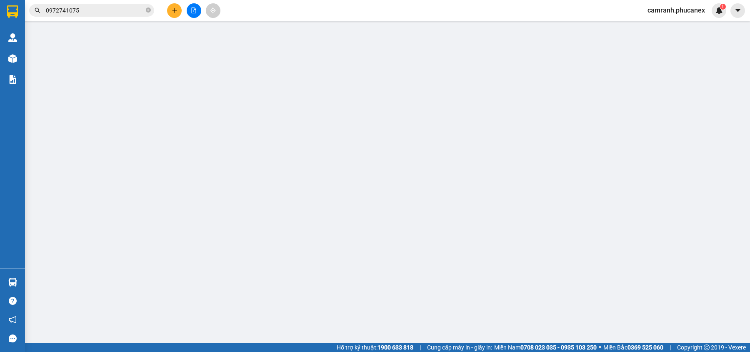
type input "0354919021"
type input "CHỊ SANG"
type input "0383871777"
type input "HẢI"
type input "100.000"
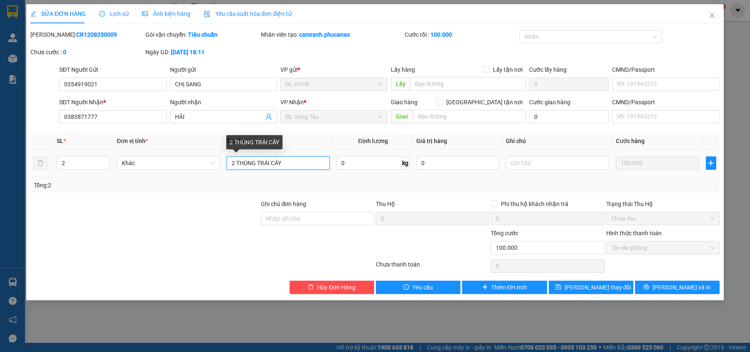
click at [235, 166] on input "2 THÙNG TRÁI CÂY" at bounding box center [278, 162] width 103 height 13
type input "1 THÙNG TRÁI CÂY"
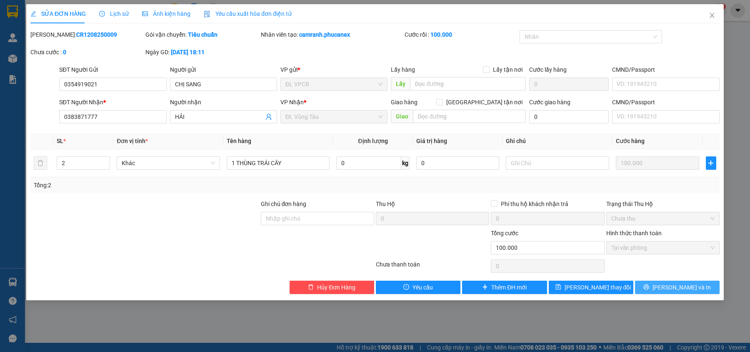
click at [652, 292] on button "[PERSON_NAME] và In" at bounding box center [677, 286] width 85 height 13
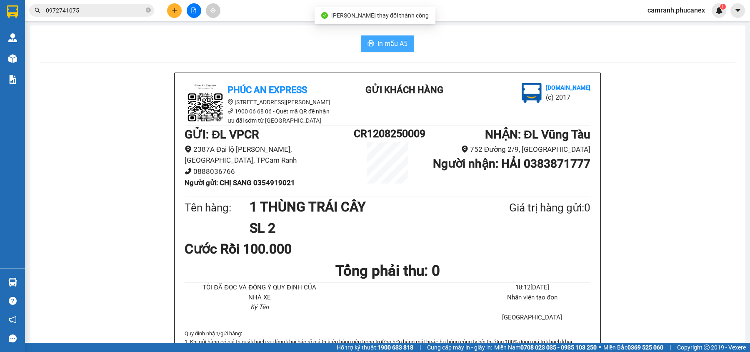
click at [372, 50] on button "In mẫu A5" at bounding box center [387, 43] width 53 height 17
click at [173, 14] on button at bounding box center [174, 10] width 15 height 15
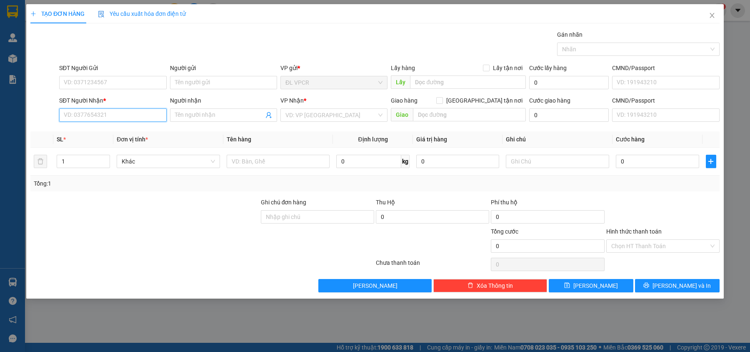
click at [119, 122] on input "SĐT Người Nhận *" at bounding box center [112, 114] width 107 height 13
click at [119, 130] on div "0939222770 - QUỐC" at bounding box center [112, 132] width 97 height 9
type input "0939222770"
type input "QUỐC"
type input "0939222770"
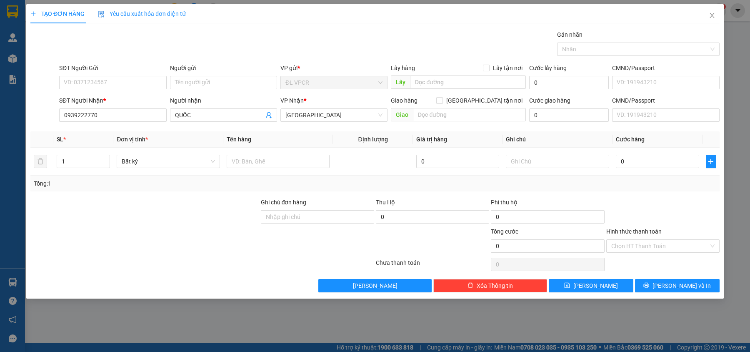
click at [114, 73] on div "SĐT Người Gửi" at bounding box center [112, 69] width 107 height 13
click at [114, 75] on div "SĐT Người Gửi" at bounding box center [112, 69] width 107 height 13
click at [114, 78] on input "SĐT Người Gửi" at bounding box center [112, 82] width 107 height 13
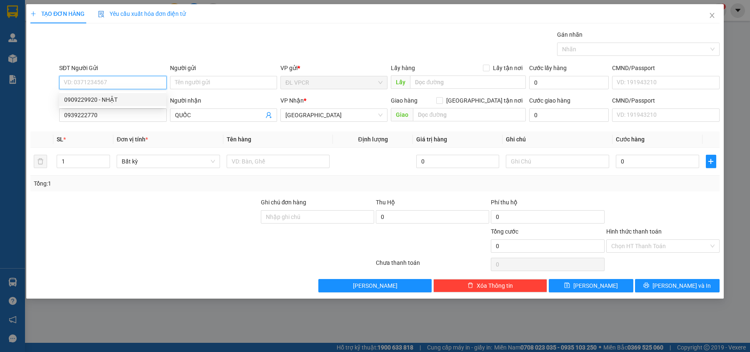
click at [116, 95] on div "0909229920 - NHẬT" at bounding box center [112, 99] width 97 height 9
type input "0909229920"
type input "NHẬT"
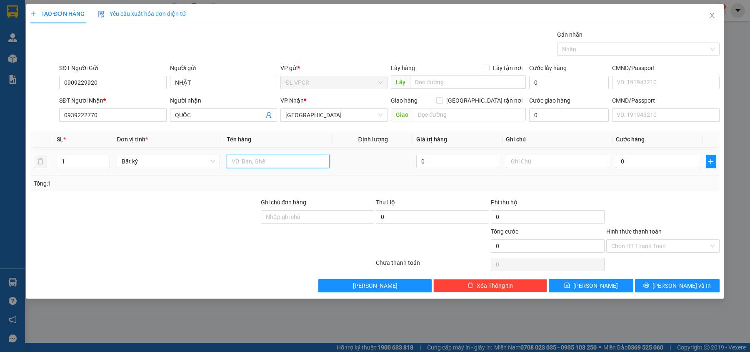
click at [262, 168] on input "text" at bounding box center [278, 161] width 103 height 13
type input "1 CĐ"
click at [638, 160] on input "0" at bounding box center [657, 161] width 83 height 13
type input "2"
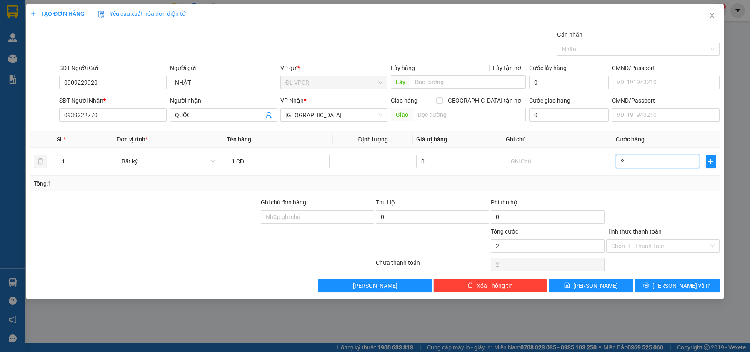
type input "2"
type input "20"
type input "20.000"
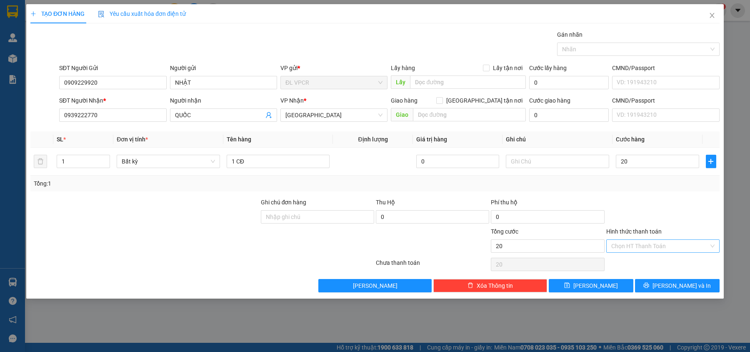
type input "20.000"
click at [638, 244] on input "Hình thức thanh toán" at bounding box center [660, 246] width 98 height 13
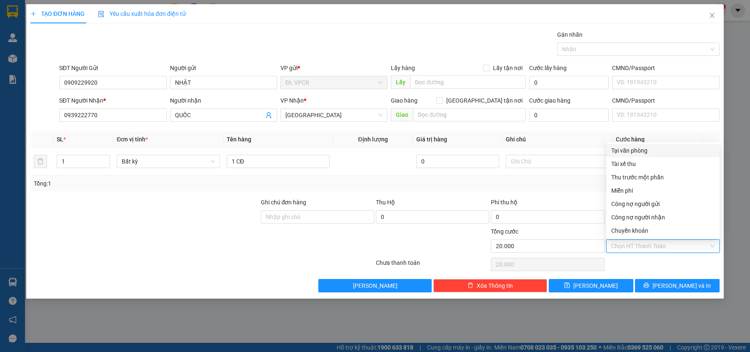
click at [642, 153] on div "Tại văn phòng" at bounding box center [662, 150] width 103 height 9
type input "0"
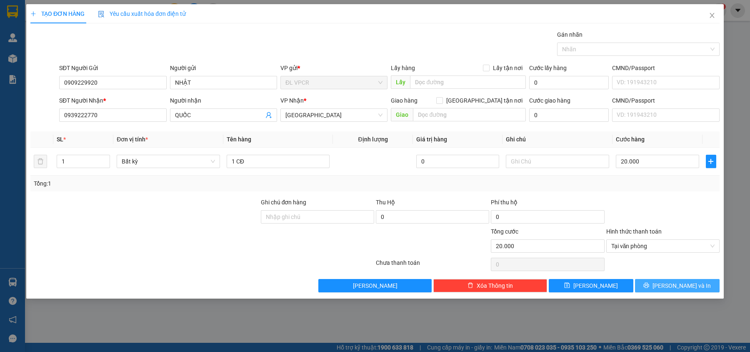
click at [668, 288] on button "[PERSON_NAME] và In" at bounding box center [677, 285] width 85 height 13
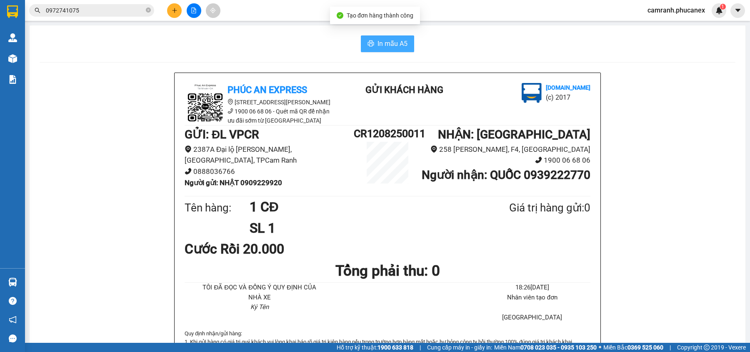
click at [387, 46] on span "In mẫu A5" at bounding box center [393, 43] width 30 height 10
click at [177, 14] on button at bounding box center [174, 10] width 15 height 15
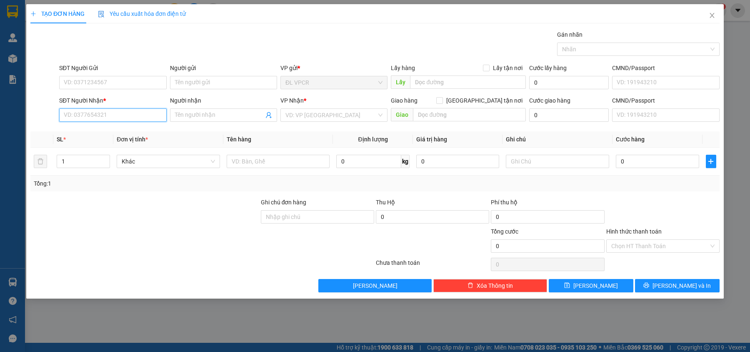
click at [125, 120] on input "SĐT Người Nhận *" at bounding box center [112, 114] width 107 height 13
click at [132, 109] on input "503803" at bounding box center [112, 114] width 107 height 13
click at [63, 117] on input "503803" at bounding box center [112, 114] width 107 height 13
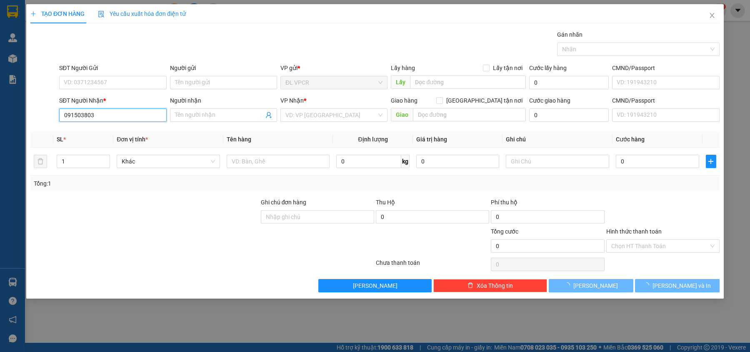
type input "0916503803"
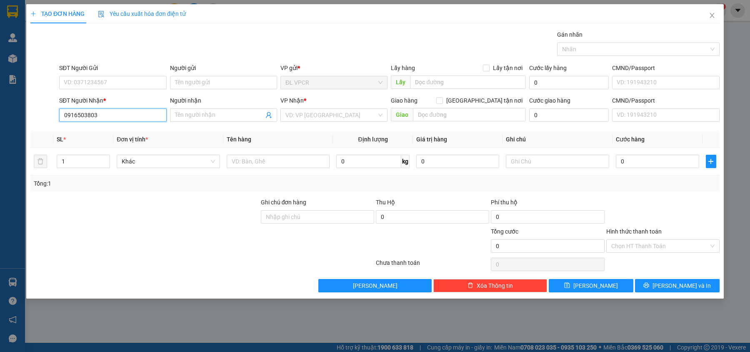
click at [117, 113] on input "0916503803" at bounding box center [112, 114] width 107 height 13
drag, startPoint x: 117, startPoint y: 113, endPoint x: 23, endPoint y: 110, distance: 93.4
click at [23, 110] on div "TẠO ĐƠN HÀNG Yêu cầu xuất hóa đơn điện tử Transit Pickup Surcharge Ids Transit …" at bounding box center [375, 176] width 750 height 352
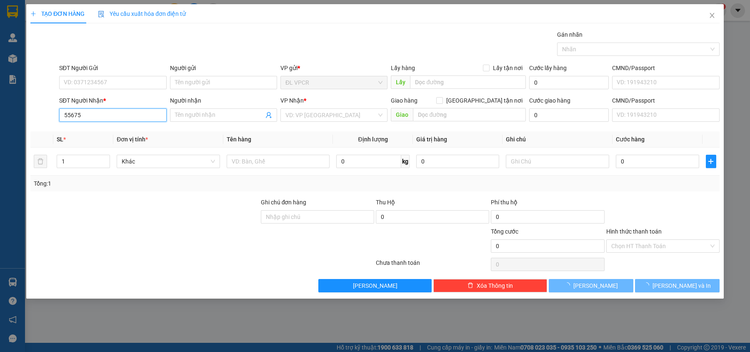
click at [103, 114] on input "55675" at bounding box center [112, 114] width 107 height 13
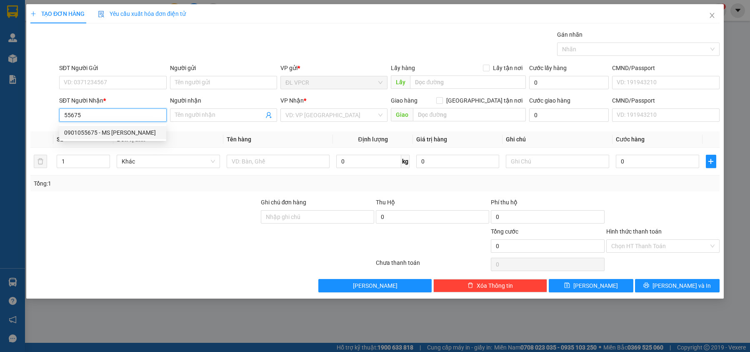
click at [109, 132] on div "0901055675 - MS PHƯƠNG" at bounding box center [112, 132] width 97 height 9
type input "0901055675"
type input "MS [PERSON_NAME]"
checkbox input "true"
type input "2082 [PERSON_NAME]-P AN LẠC-Q [GEOGRAPHIC_DATA]"
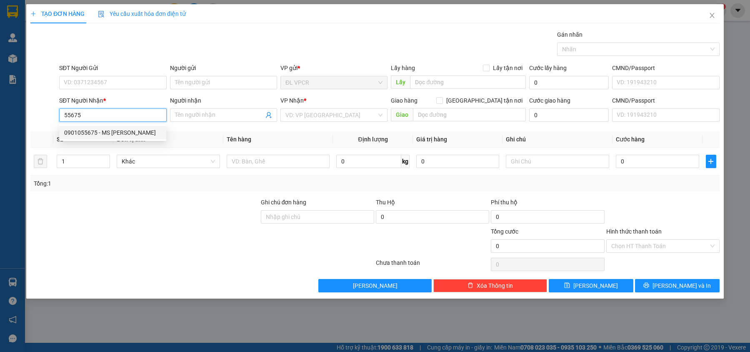
type input "460.000"
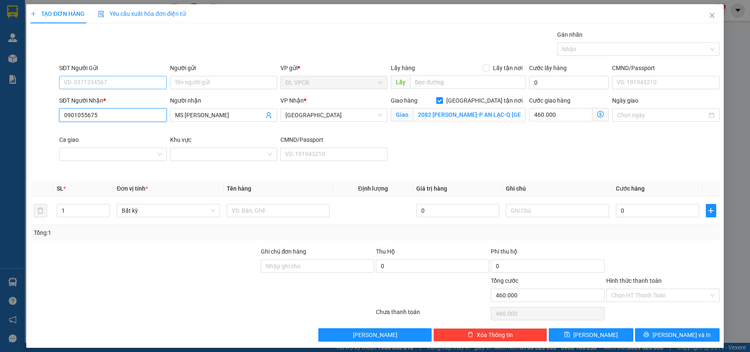
type input "0901055675"
click at [109, 85] on input "SĐT Người Gửi" at bounding box center [112, 82] width 107 height 13
click at [109, 100] on div "0399464337 - HỢI" at bounding box center [112, 99] width 96 height 9
type input "0399464337"
type input "HỢI"
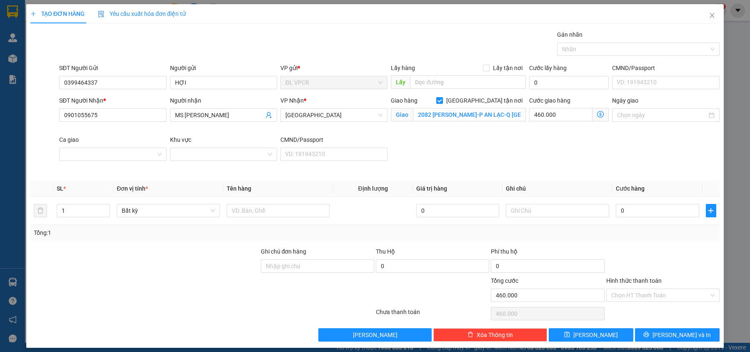
click at [443, 104] on span at bounding box center [439, 100] width 7 height 7
click at [442, 103] on input "[GEOGRAPHIC_DATA] tận nơi" at bounding box center [439, 100] width 6 height 6
checkbox input "false"
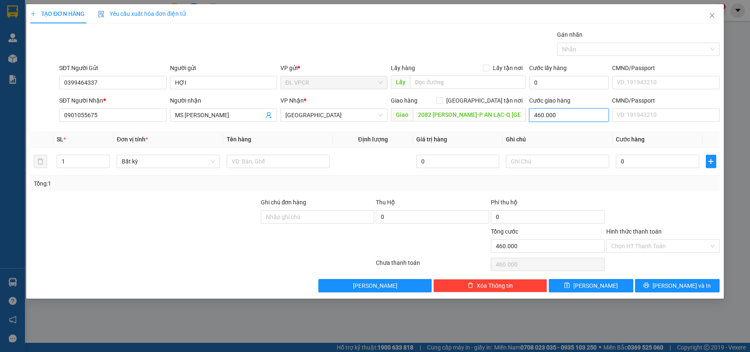
click at [570, 118] on input "460.000" at bounding box center [569, 114] width 80 height 13
type input "3"
type input "35"
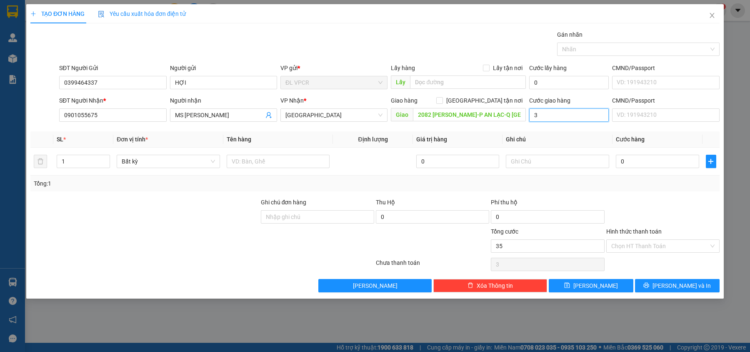
type input "35"
type input "350"
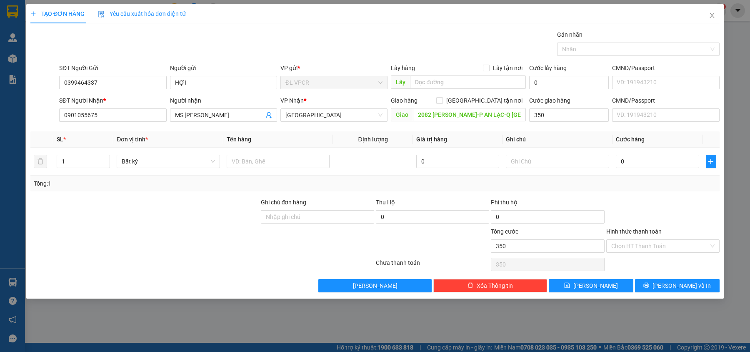
type input "350.000"
click at [565, 138] on th "Ghi chú" at bounding box center [558, 139] width 110 height 16
click at [558, 118] on input "350.000" at bounding box center [569, 114] width 80 height 13
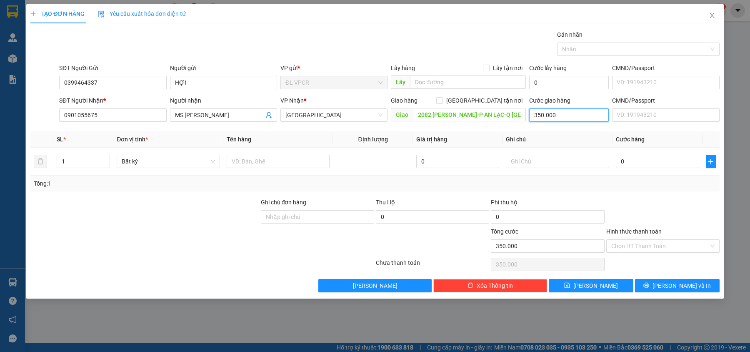
type input "4"
type input "40"
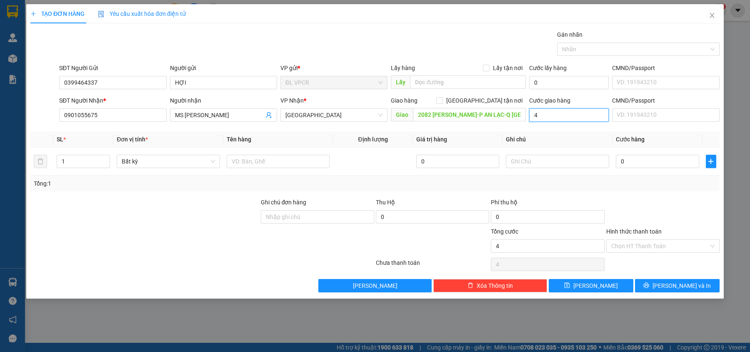
type input "40"
type input "400"
type input "400.000"
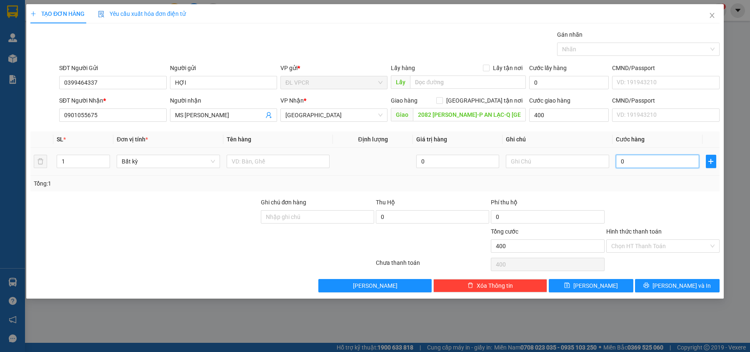
type input "400.000"
click at [624, 165] on input "0" at bounding box center [657, 161] width 83 height 13
type input "1"
type input "400.001"
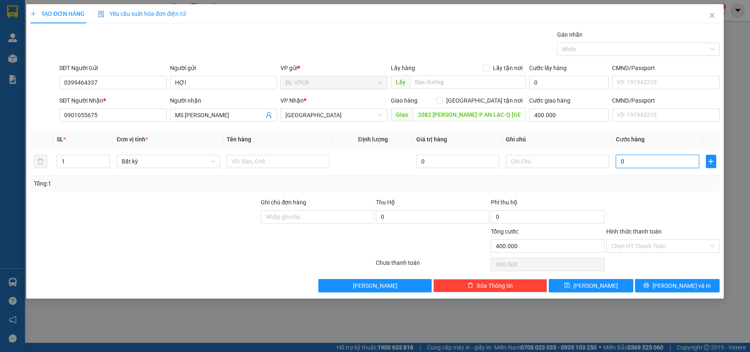
type input "400.001"
type input "17"
type input "400.017"
click at [621, 194] on div "Transit Pickup Surcharge Ids Transit Deliver Surcharge Ids Transit Deliver Surc…" at bounding box center [374, 161] width 689 height 262
click at [240, 167] on input "text" at bounding box center [278, 161] width 103 height 13
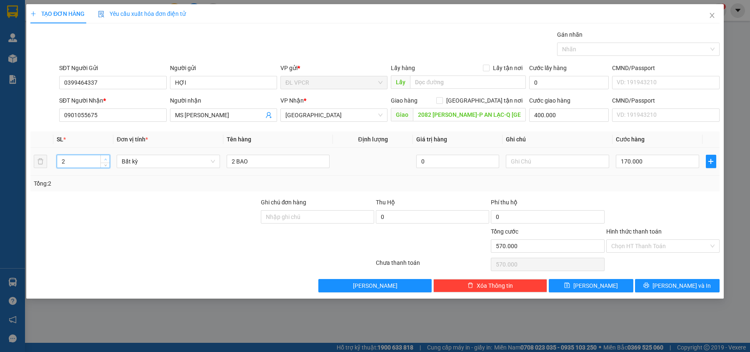
click at [105, 157] on span "up" at bounding box center [105, 159] width 5 height 5
click at [626, 245] on input "Hình thức thanh toán" at bounding box center [660, 246] width 98 height 13
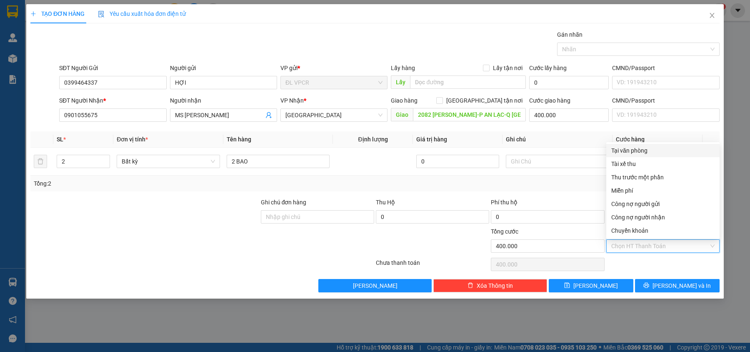
click at [631, 153] on div "Tại văn phòng" at bounding box center [662, 150] width 103 height 9
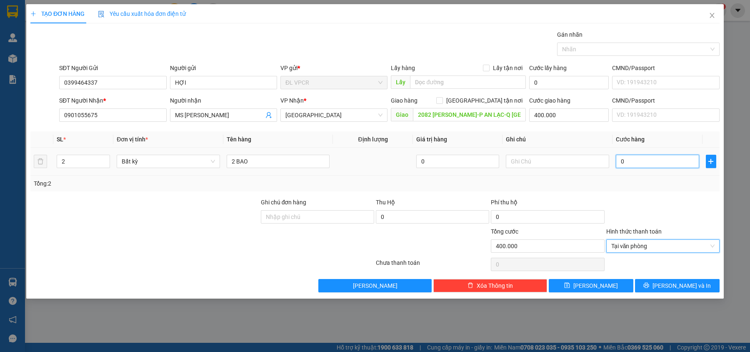
click at [636, 160] on input "0" at bounding box center [657, 161] width 83 height 13
click at [567, 162] on input "text" at bounding box center [557, 161] width 103 height 13
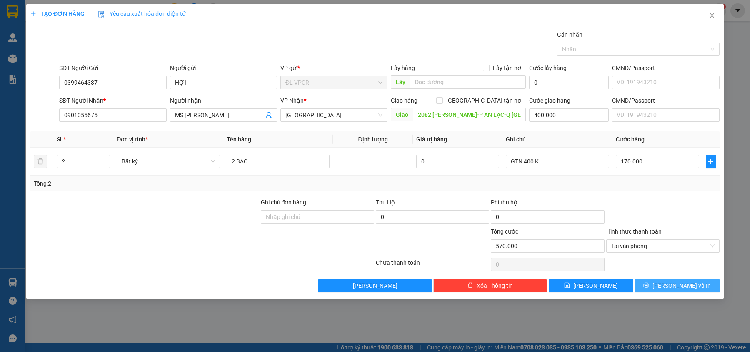
click at [649, 284] on icon "printer" at bounding box center [646, 285] width 6 height 6
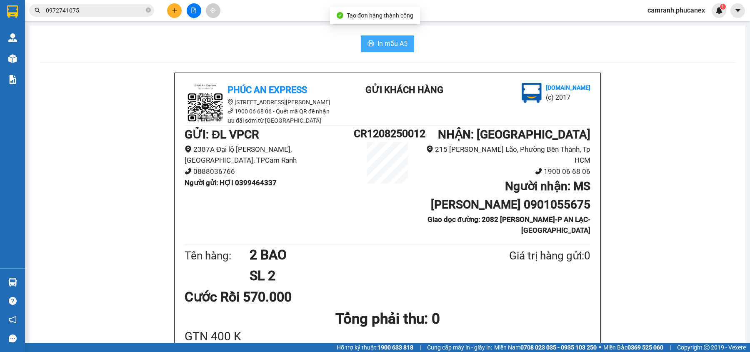
click at [383, 43] on span "In mẫu A5" at bounding box center [393, 43] width 30 height 10
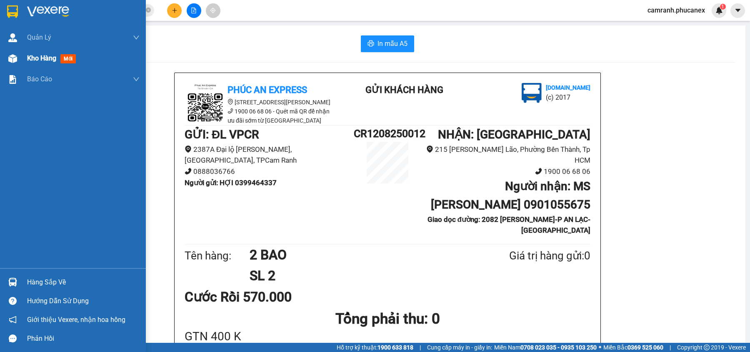
click at [13, 65] on div at bounding box center [12, 58] width 15 height 15
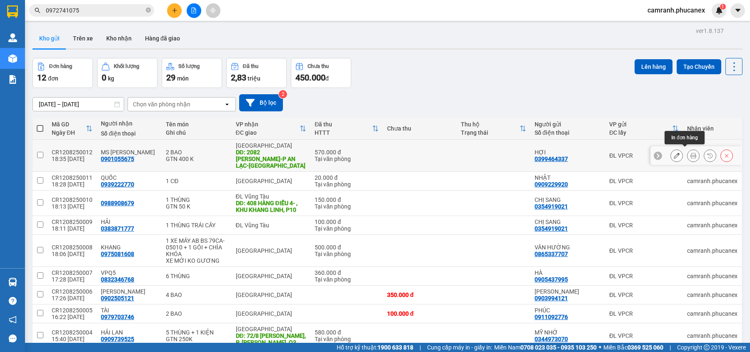
click at [672, 152] on button at bounding box center [677, 155] width 12 height 15
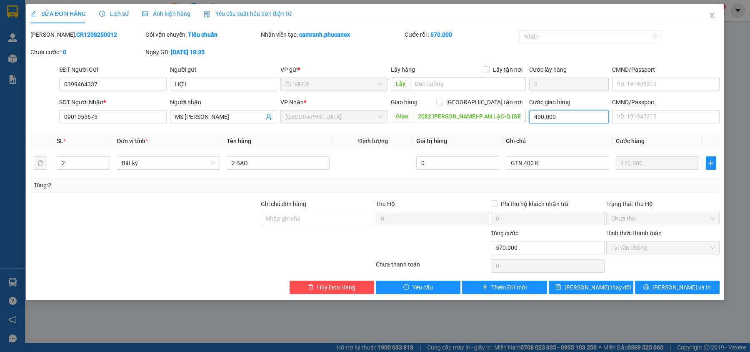
click at [550, 120] on input "400.000" at bounding box center [569, 116] width 80 height 13
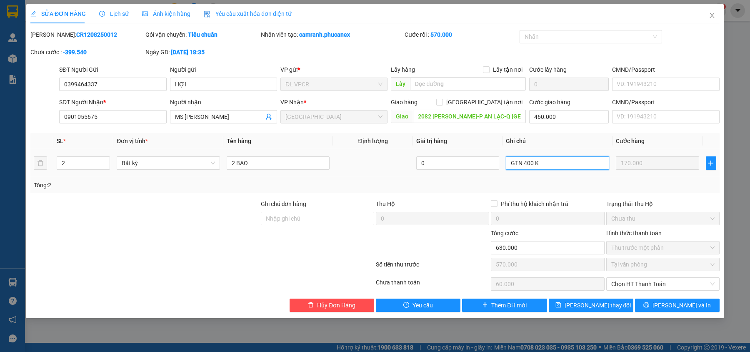
click at [564, 167] on input "GTN 400 K" at bounding box center [557, 162] width 103 height 13
click at [657, 186] on div "Tổng: 2" at bounding box center [375, 184] width 683 height 9
click at [673, 189] on div "Tổng: 2" at bounding box center [375, 184] width 683 height 9
click at [651, 289] on span "Chọn HT Thanh Toán" at bounding box center [662, 284] width 103 height 13
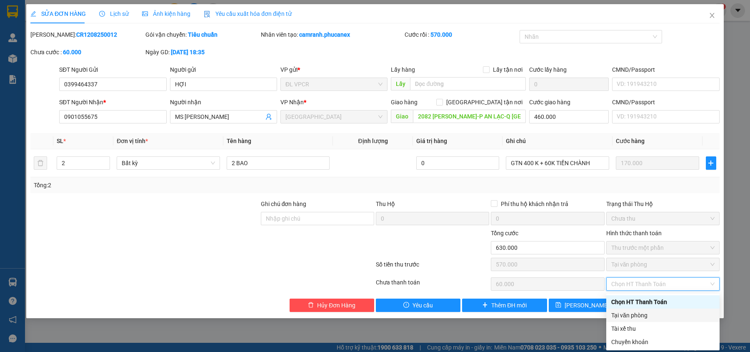
click at [651, 310] on div "Tại văn phòng" at bounding box center [662, 314] width 103 height 9
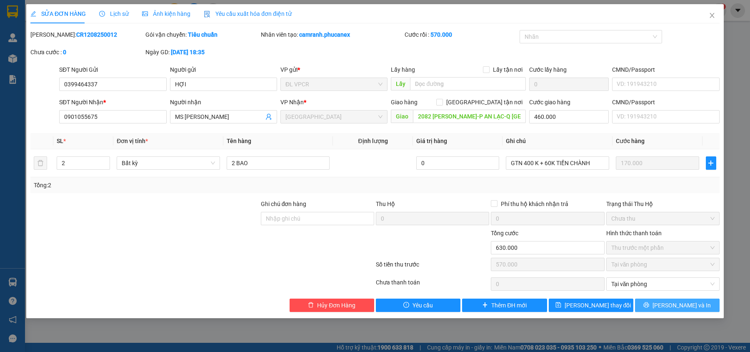
click at [689, 305] on span "[PERSON_NAME] và In" at bounding box center [682, 304] width 58 height 9
drag, startPoint x: 107, startPoint y: 120, endPoint x: 39, endPoint y: 120, distance: 68.3
click at [39, 120] on div "SĐT Người Nhận * 0901055675 0901055675 Người nhận MS PHƯƠNG VP Nhận * ĐL Quận 1…" at bounding box center [375, 112] width 691 height 29
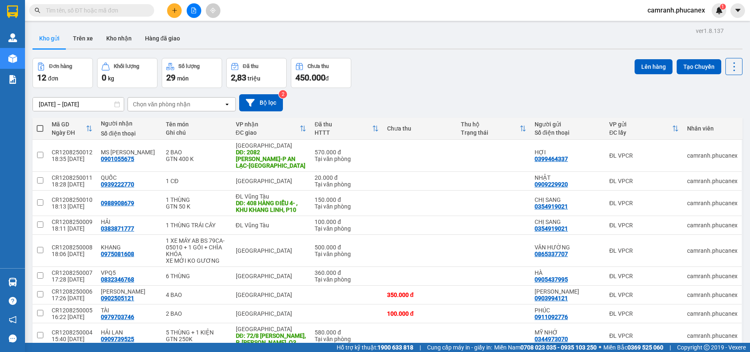
click at [168, 15] on button at bounding box center [174, 10] width 15 height 15
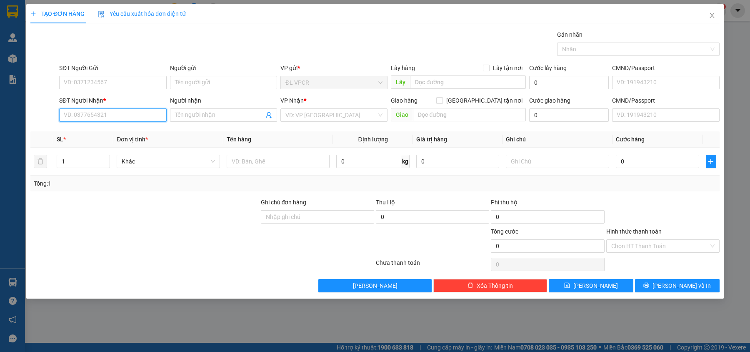
click at [103, 119] on input "SĐT Người Nhận *" at bounding box center [112, 114] width 107 height 13
paste input "0901055675"
type input "0901055675"
drag, startPoint x: 128, startPoint y: 129, endPoint x: 128, endPoint y: 94, distance: 35.4
click at [128, 130] on div "0901055675 - MS PHƯƠNG" at bounding box center [112, 132] width 97 height 9
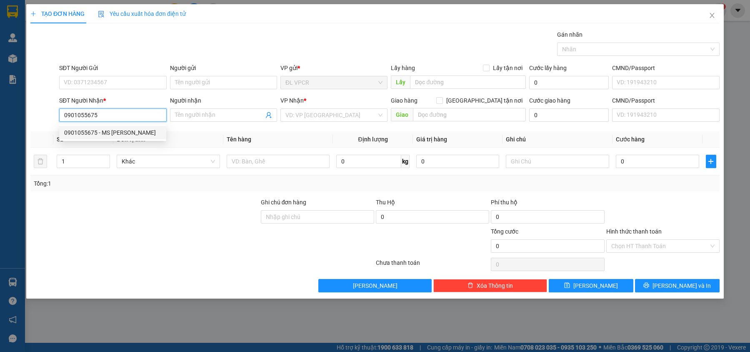
type input "MS [PERSON_NAME]"
type input "2082 [PERSON_NAME]-P AN LẠC-Q [GEOGRAPHIC_DATA]"
type input "400.000"
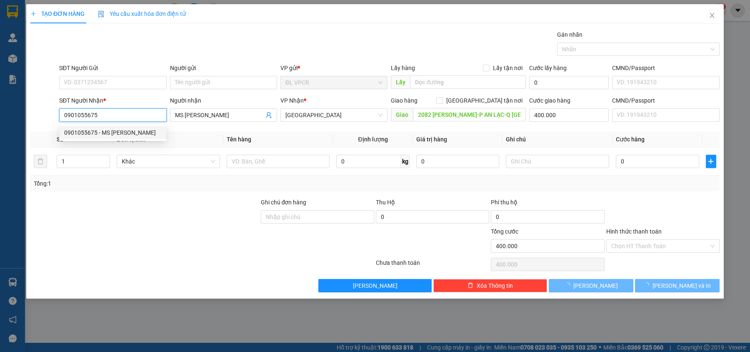
type input "0901055675"
click at [128, 94] on form "SĐT Người Gửi VD: 0371234567 Người gửi Tên người gửi VP gửi * ĐL VPCR Lấy hàng …" at bounding box center [374, 94] width 689 height 62
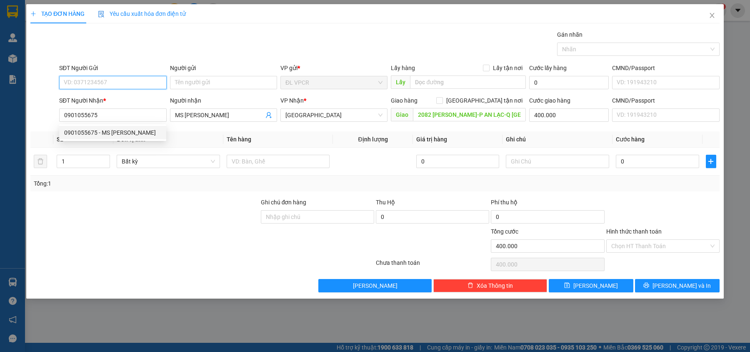
click at [128, 89] on input "SĐT Người Gửi" at bounding box center [112, 82] width 107 height 13
click at [128, 93] on div "0399464337 - HỢI" at bounding box center [112, 99] width 107 height 13
type input "0399464337"
type input "HỢI"
click at [103, 162] on span "down" at bounding box center [105, 164] width 5 height 5
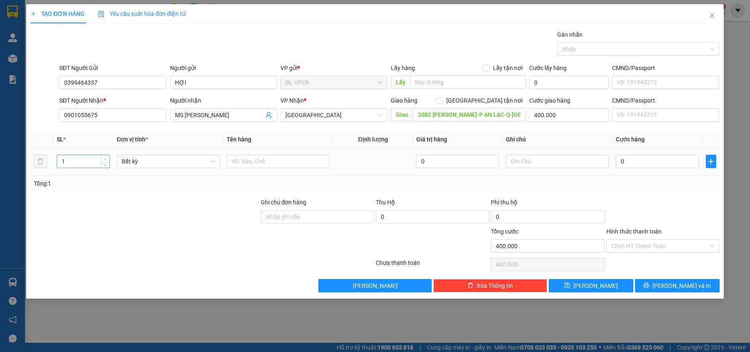
type input "2"
click at [104, 158] on icon "up" at bounding box center [105, 159] width 3 height 3
click at [243, 163] on input "text" at bounding box center [278, 161] width 103 height 13
type input "2 BAO"
click at [557, 116] on input "400.000" at bounding box center [569, 114] width 80 height 13
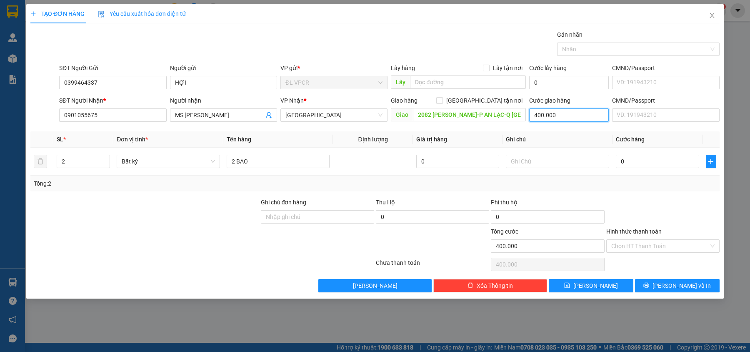
type input "4"
type input "46"
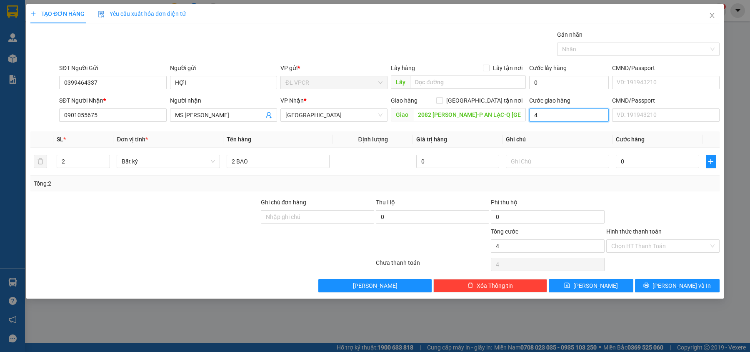
type input "46"
type input "460"
type input "460.000"
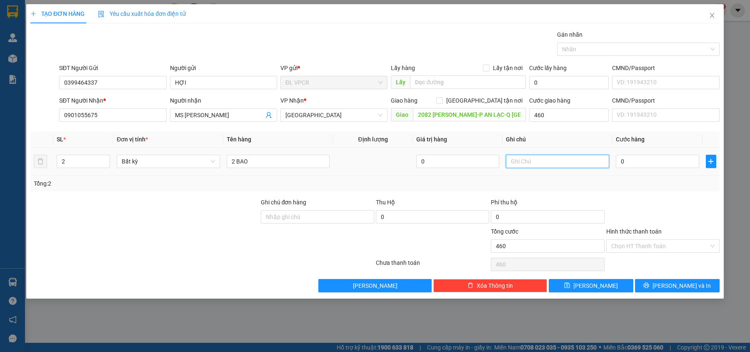
type input "460.000"
click at [547, 160] on input "text" at bounding box center [557, 161] width 103 height 13
type input "GTN 400K + 60K TIỀN CHÀNH"
click at [626, 163] on input "0" at bounding box center [657, 161] width 83 height 13
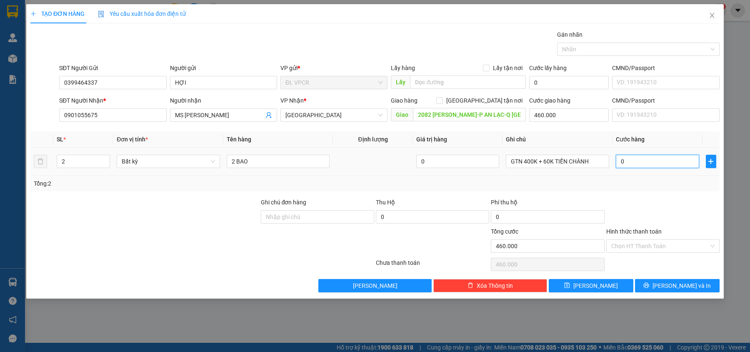
type input "1"
type input "460.001"
type input "17"
type input "460.017"
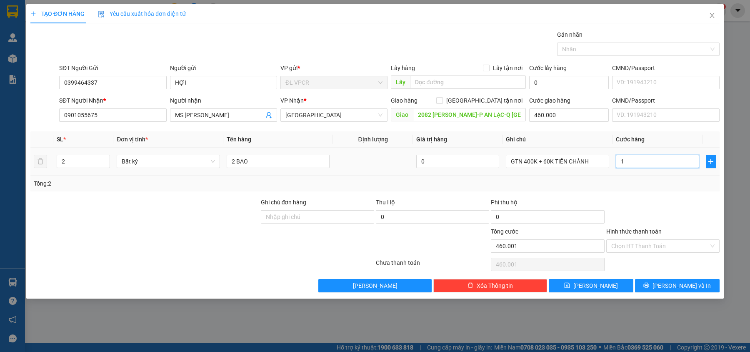
type input "460.017"
type input "170"
type input "460.170"
type input "170.000"
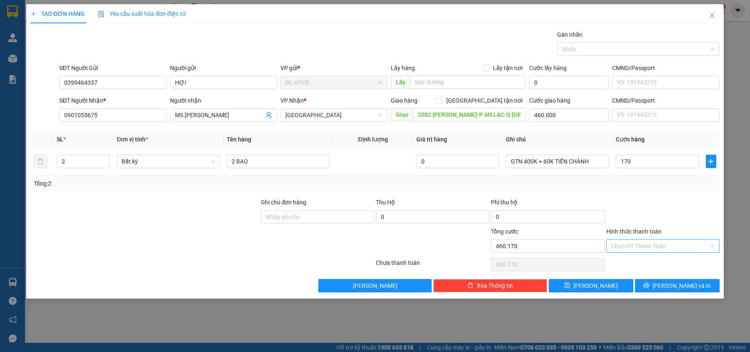
type input "630.000"
click at [652, 248] on input "Hình thức thanh toán" at bounding box center [660, 246] width 98 height 13
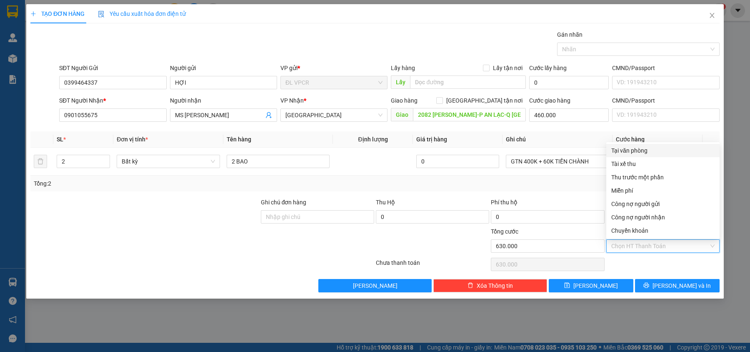
click at [645, 153] on div "Tại văn phòng" at bounding box center [662, 150] width 103 height 9
type input "0"
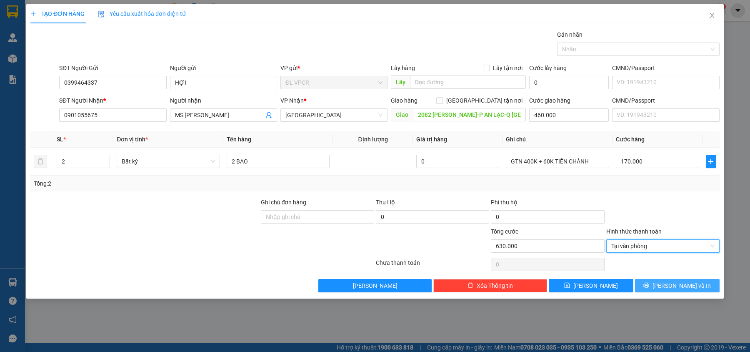
click at [658, 289] on button "[PERSON_NAME] và In" at bounding box center [677, 285] width 85 height 13
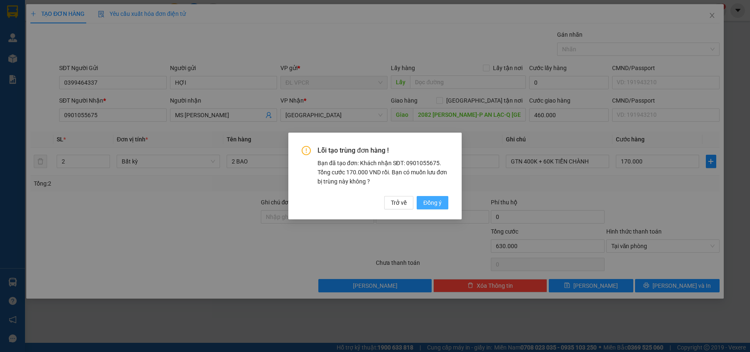
click at [435, 205] on span "Đồng ý" at bounding box center [432, 202] width 18 height 9
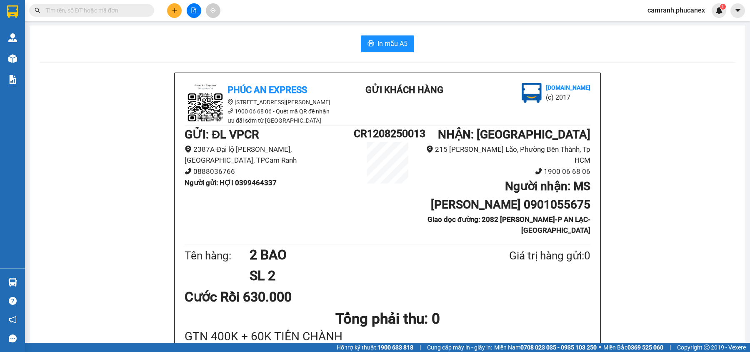
click at [385, 39] on span "In mẫu A5" at bounding box center [393, 43] width 30 height 10
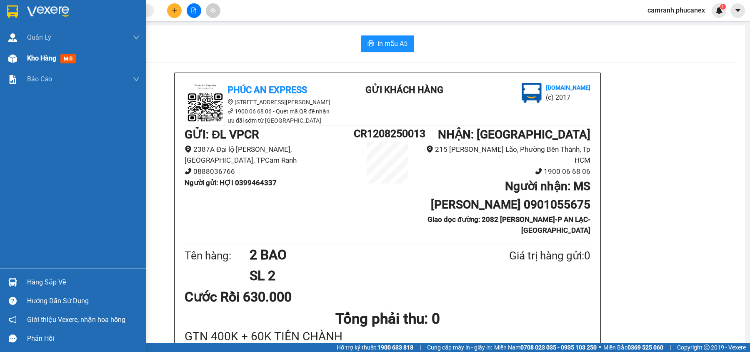
click at [15, 60] on img at bounding box center [12, 58] width 9 height 9
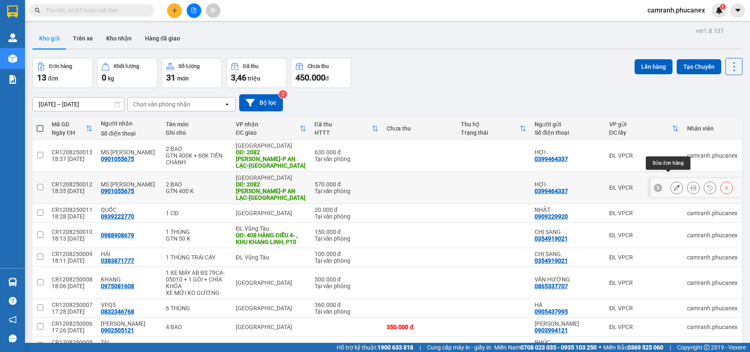
click at [674, 185] on icon at bounding box center [677, 188] width 6 height 6
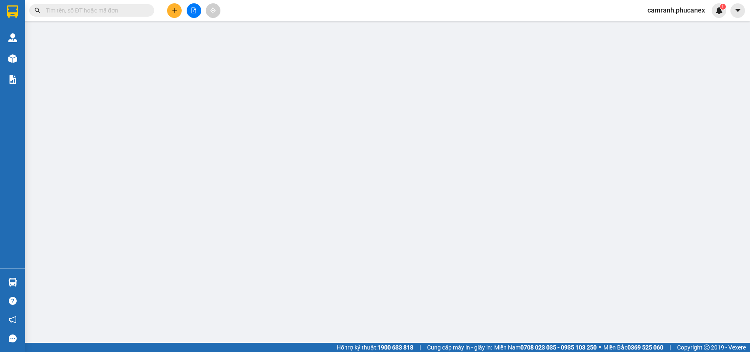
type input "0399464337"
type input "HỢI"
type input "0901055675"
type input "MS [PERSON_NAME]"
type input "2082 [PERSON_NAME]-P AN LẠC-Q [GEOGRAPHIC_DATA]"
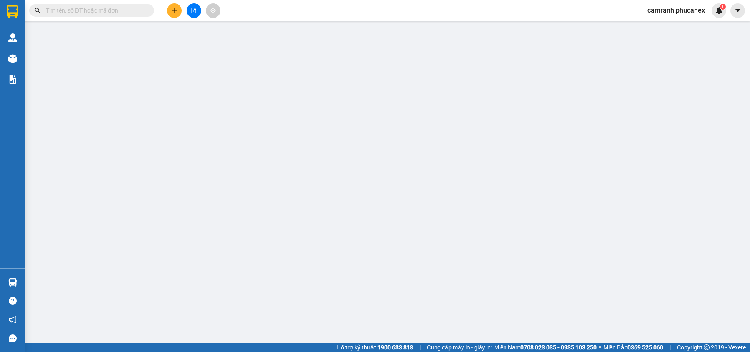
type input "400.000"
type input "570.000"
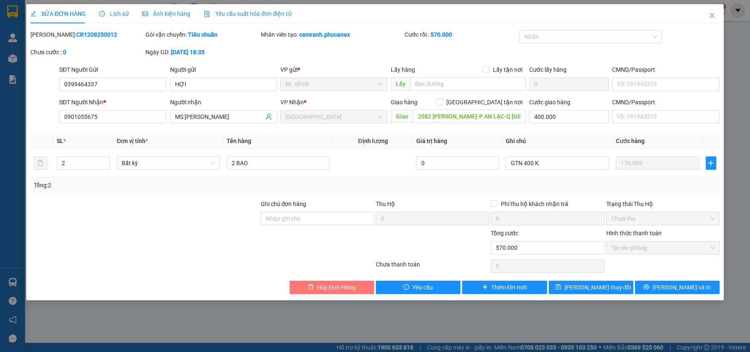
click at [324, 288] on span "Hủy Đơn Hàng" at bounding box center [336, 287] width 38 height 9
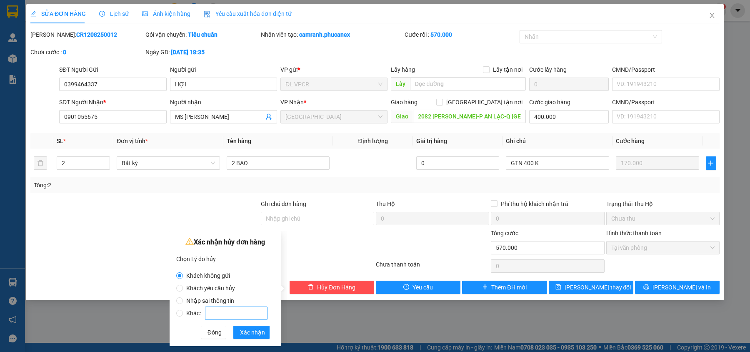
drag, startPoint x: 208, startPoint y: 297, endPoint x: 227, endPoint y: 310, distance: 23.7
click at [208, 297] on span "Nhập sai thông tin" at bounding box center [210, 300] width 55 height 7
click at [183, 297] on input "Nhập sai thông tin" at bounding box center [179, 300] width 7 height 7
radio input "true"
radio input "false"
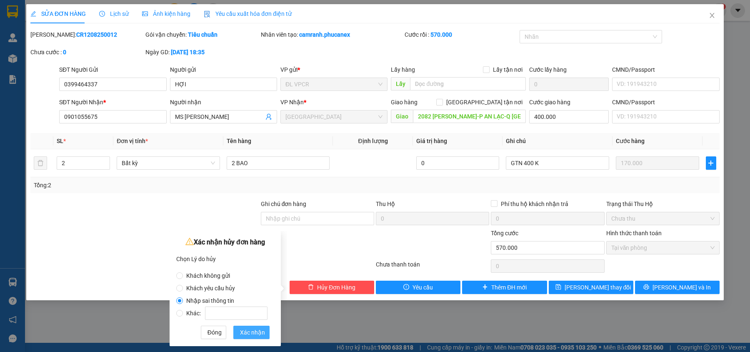
click at [259, 334] on span "Xác nhận" at bounding box center [252, 332] width 25 height 9
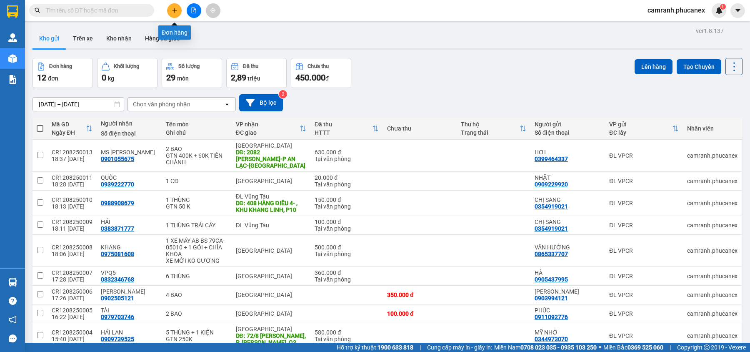
click at [174, 13] on icon "plus" at bounding box center [175, 11] width 6 height 6
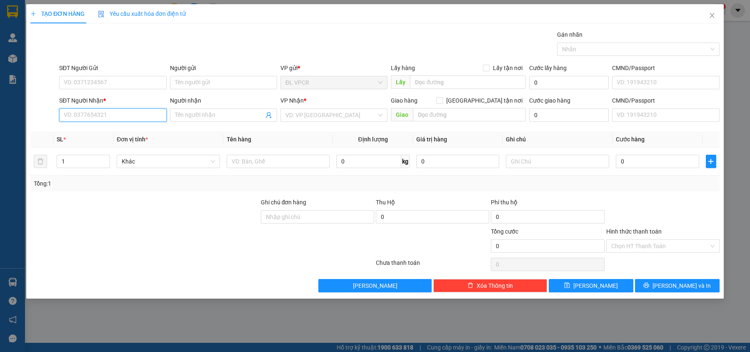
click at [122, 120] on input "SĐT Người Nhận *" at bounding box center [112, 114] width 107 height 13
type input "0987966322"
click at [122, 134] on div "0987966322 - CTY THÀNH ĐẠT" at bounding box center [112, 132] width 97 height 9
type input "CTY THÀNH ĐẠT"
type input "0987966322"
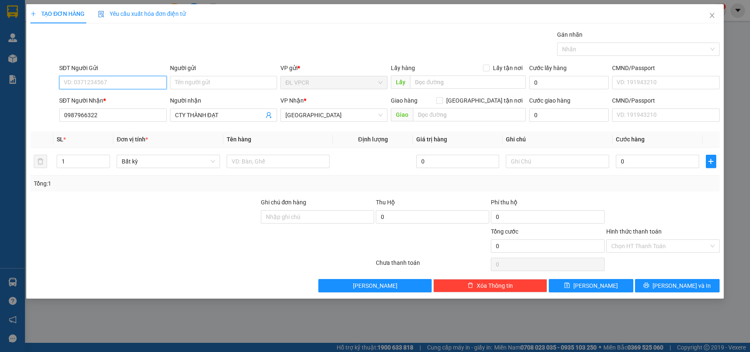
click at [131, 79] on input "SĐT Người Gửi" at bounding box center [112, 82] width 107 height 13
click at [132, 95] on div "0985200922 - THUẬN TRÍ ( HƯƠNG MAI)" at bounding box center [118, 99] width 108 height 9
type input "0985200922"
type input "THUẬN TRÍ ( HƯƠNG MAI)"
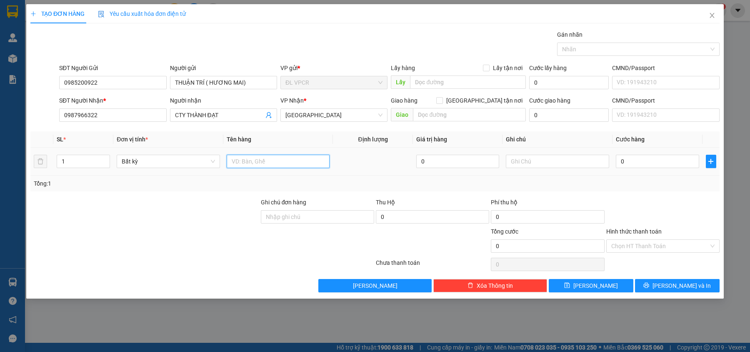
click at [252, 164] on input "text" at bounding box center [278, 161] width 103 height 13
type input "1 THÙNG"
click at [652, 170] on div "0" at bounding box center [657, 161] width 83 height 17
click at [651, 164] on input "0" at bounding box center [657, 161] width 83 height 13
type input "4"
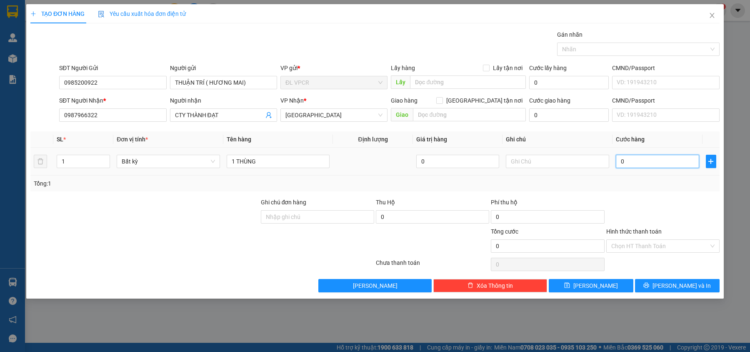
type input "4"
type input "40"
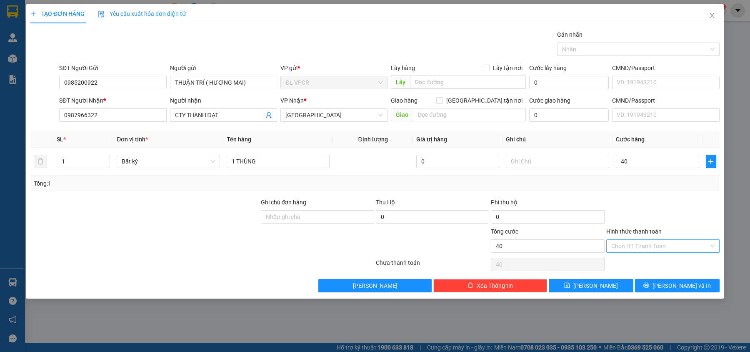
type input "40.000"
click at [654, 247] on input "Hình thức thanh toán" at bounding box center [660, 246] width 98 height 13
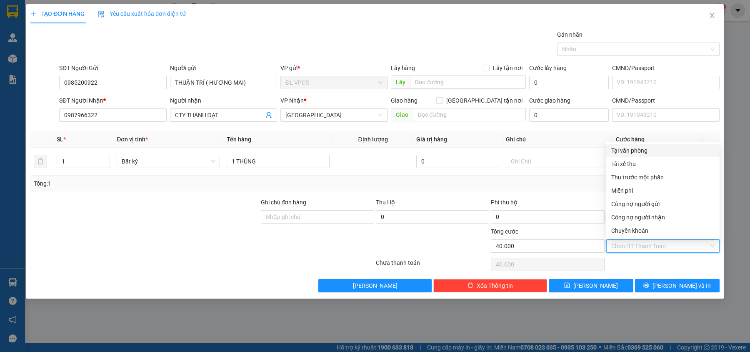
click at [652, 153] on div "Tại văn phòng" at bounding box center [662, 150] width 103 height 9
type input "0"
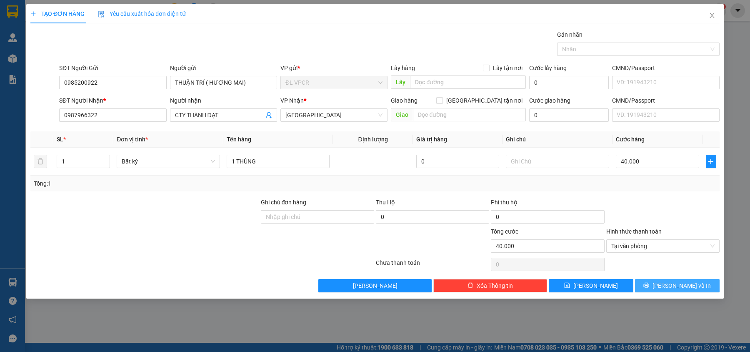
click at [671, 288] on span "[PERSON_NAME] và In" at bounding box center [682, 285] width 58 height 9
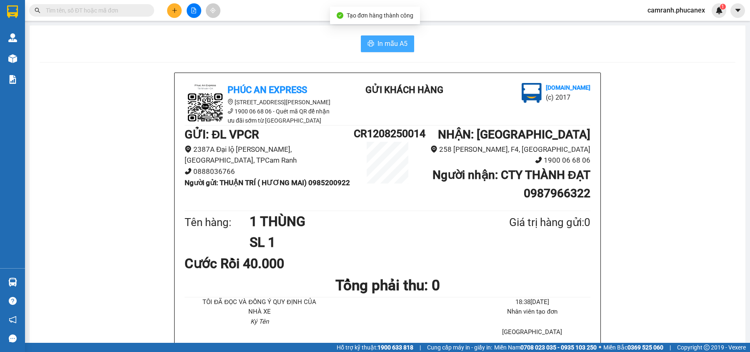
click at [381, 40] on span "In mẫu A5" at bounding box center [393, 43] width 30 height 10
click at [172, 8] on icon "plus" at bounding box center [175, 11] width 6 height 6
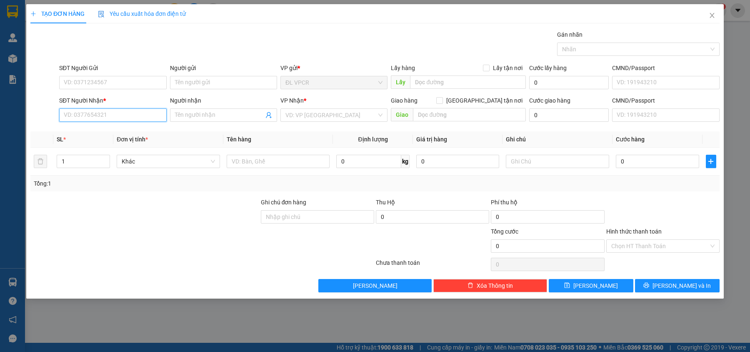
click at [143, 119] on input "SĐT Người Nhận *" at bounding box center [112, 114] width 107 height 13
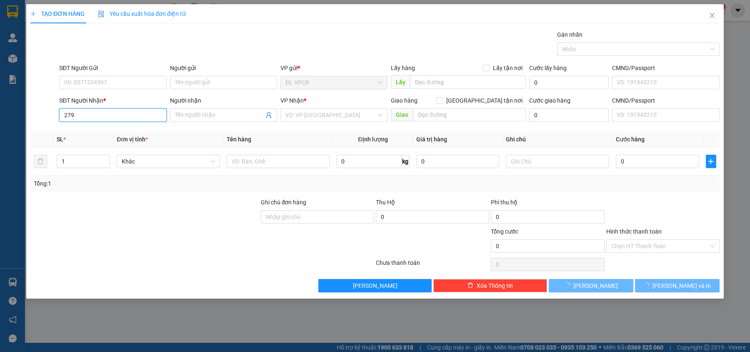
click at [142, 118] on input "279" at bounding box center [112, 114] width 107 height 13
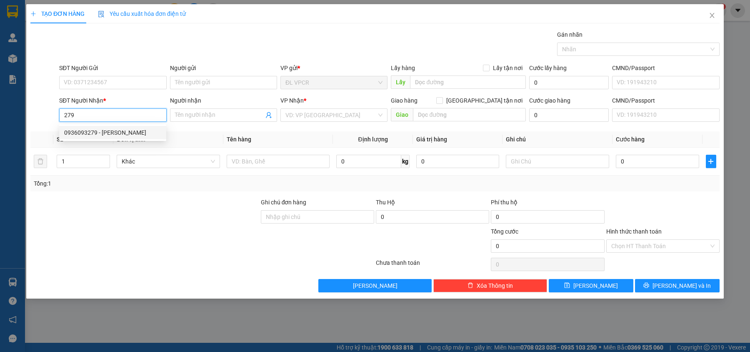
click at [123, 130] on div "0936093279 - DINH" at bounding box center [112, 132] width 97 height 9
type input "0936093279"
type input "DINH"
type input "0936093279"
click at [124, 93] on div "SĐT Người Gửi VD: 0371234567" at bounding box center [112, 77] width 107 height 29
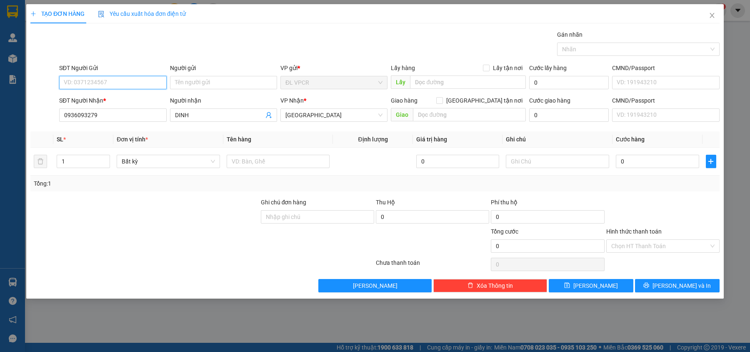
click at [124, 88] on input "SĐT Người Gửi" at bounding box center [112, 82] width 107 height 13
click at [125, 112] on div "02583956469 - NK QUỐC TẾ" at bounding box center [112, 112] width 97 height 9
type input "02583956469"
type input "NK QUỐC TẾ"
click at [273, 164] on input "text" at bounding box center [278, 161] width 103 height 13
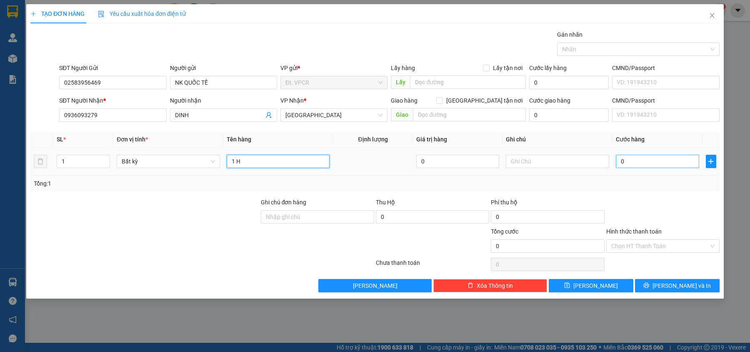
type input "1 H"
click at [674, 165] on input "0" at bounding box center [657, 161] width 83 height 13
type input "2"
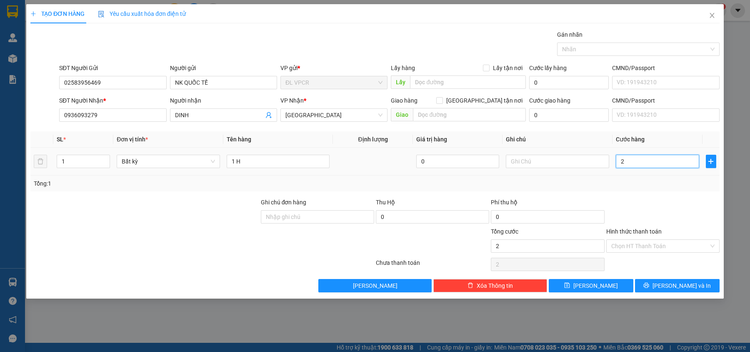
type input "20"
type input "20.000"
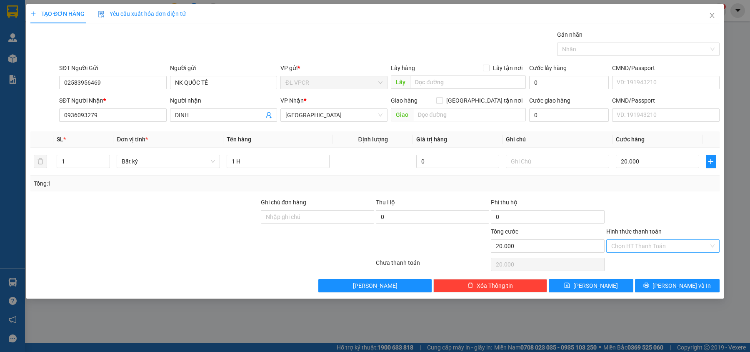
click at [647, 248] on input "Hình thức thanh toán" at bounding box center [660, 246] width 98 height 13
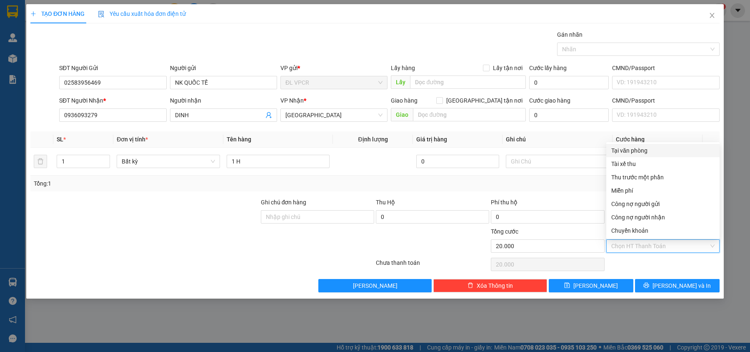
click at [649, 152] on div "Tại văn phòng" at bounding box center [662, 150] width 103 height 9
type input "0"
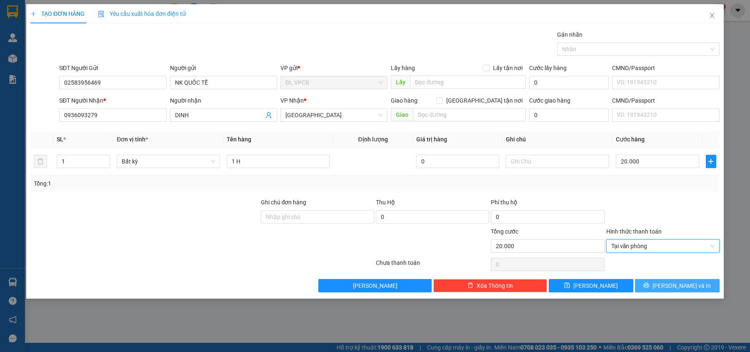
click at [668, 280] on button "[PERSON_NAME] và In" at bounding box center [677, 285] width 85 height 13
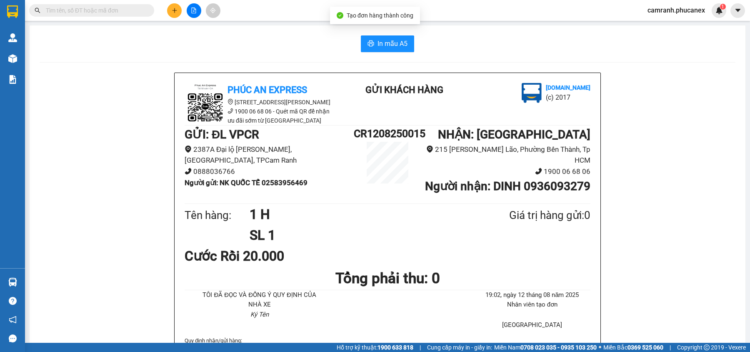
click at [390, 48] on span "In mẫu A5" at bounding box center [393, 43] width 30 height 10
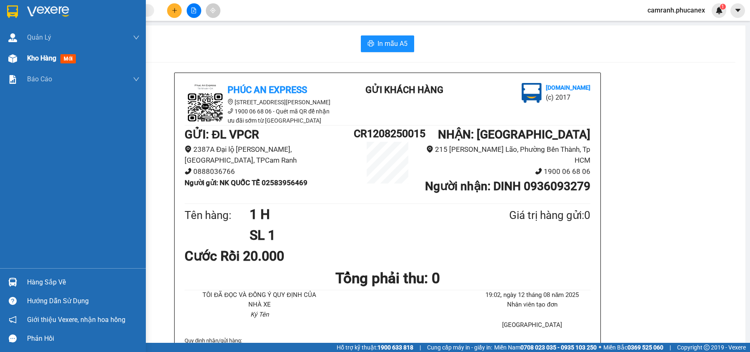
click at [3, 51] on div "Kho hàng mới" at bounding box center [73, 58] width 146 height 21
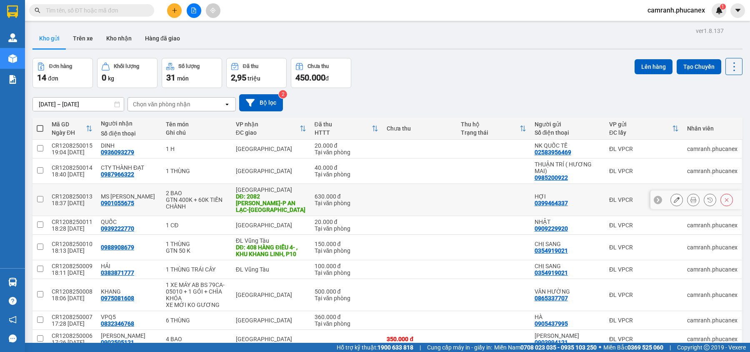
scroll to position [54, 0]
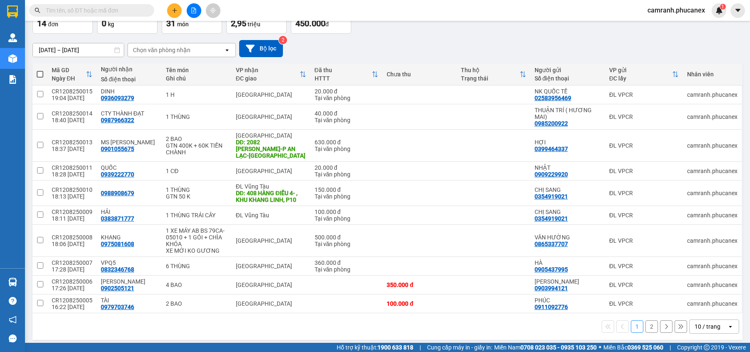
click at [695, 322] on div "10 / trang" at bounding box center [708, 326] width 26 height 8
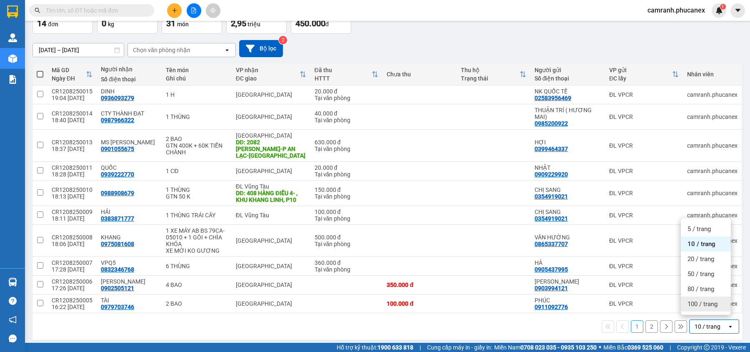
click at [700, 307] on span "100 / trang" at bounding box center [703, 304] width 30 height 8
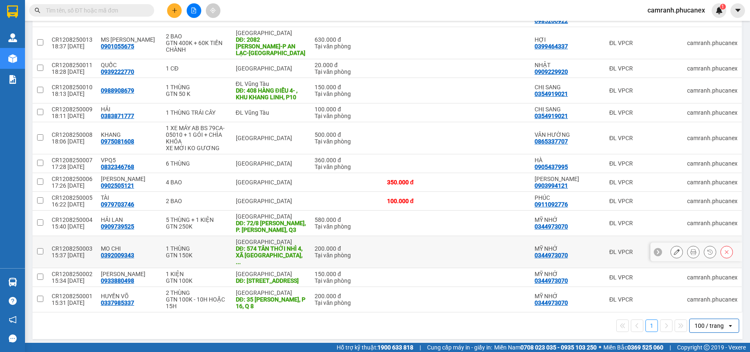
scroll to position [0, 0]
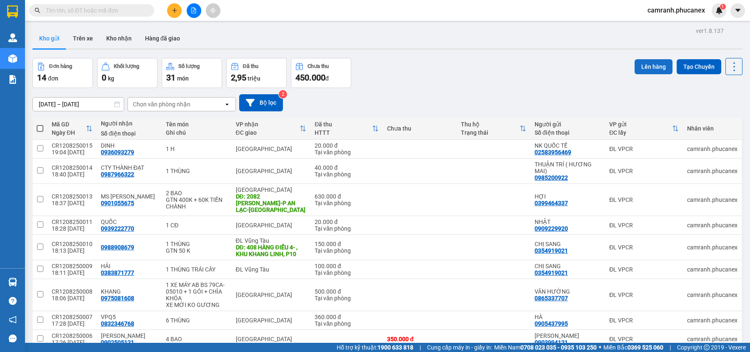
click at [649, 71] on button "Lên hàng" at bounding box center [654, 66] width 38 height 15
click at [43, 128] on span at bounding box center [40, 128] width 7 height 7
click at [40, 124] on input "checkbox" at bounding box center [40, 124] width 0 height 0
checkbox input "true"
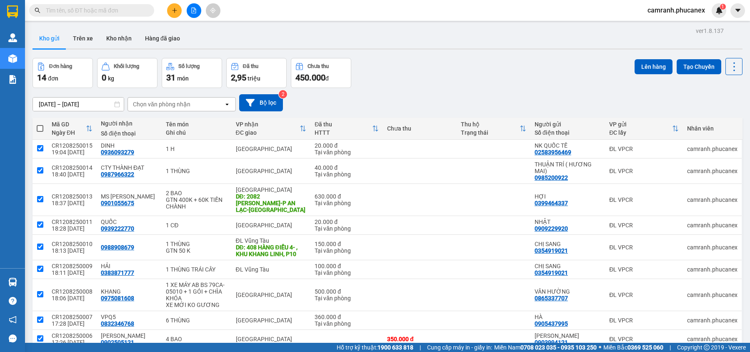
checkbox input "true"
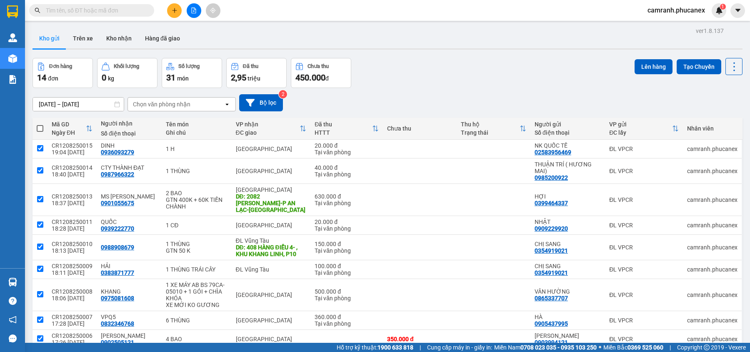
checkbox input "true"
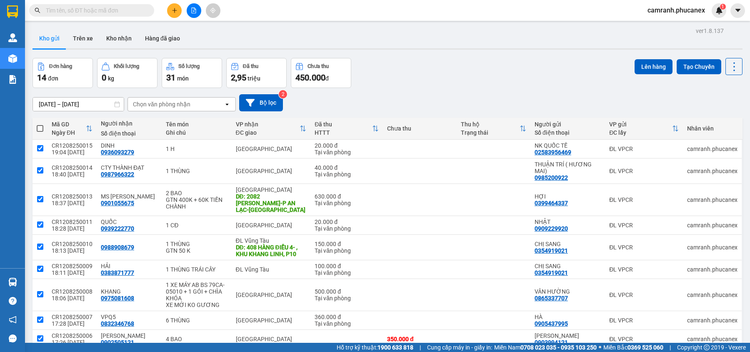
checkbox input "true"
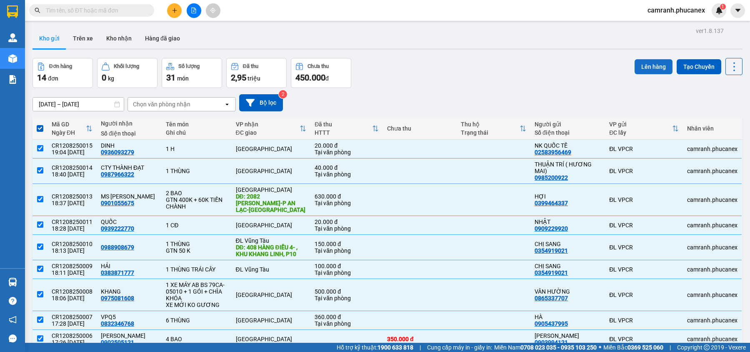
click at [642, 63] on button "Lên hàng" at bounding box center [654, 66] width 38 height 15
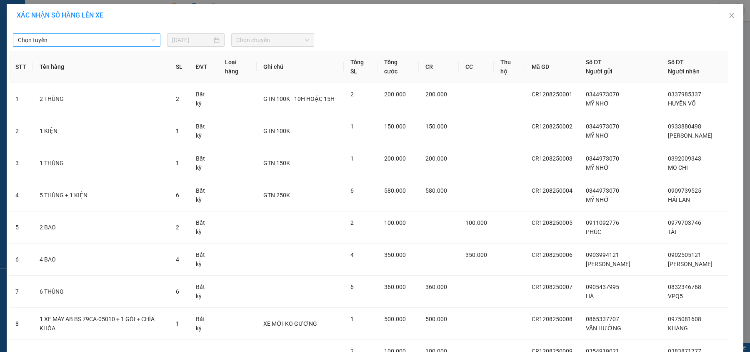
click at [94, 37] on span "Chọn tuyến" at bounding box center [87, 40] width 138 height 13
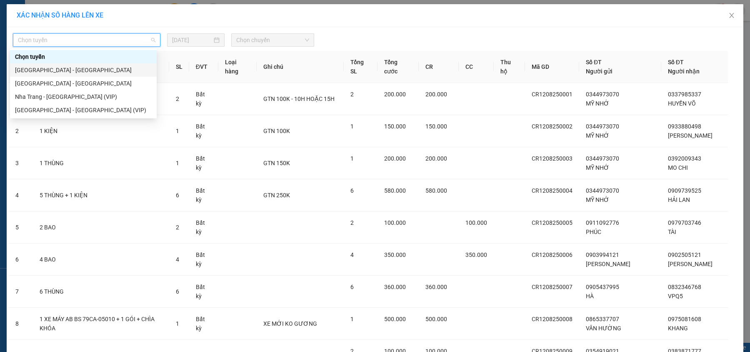
click at [80, 69] on div "Nha Trang - Sài Gòn" at bounding box center [83, 69] width 137 height 9
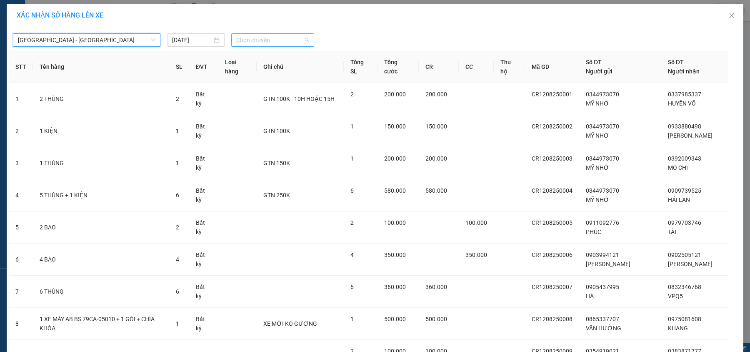
click at [257, 43] on span "Chọn chuyến" at bounding box center [272, 40] width 73 height 13
click at [255, 66] on div "20:00 - 50H-722.31" at bounding box center [265, 69] width 65 height 9
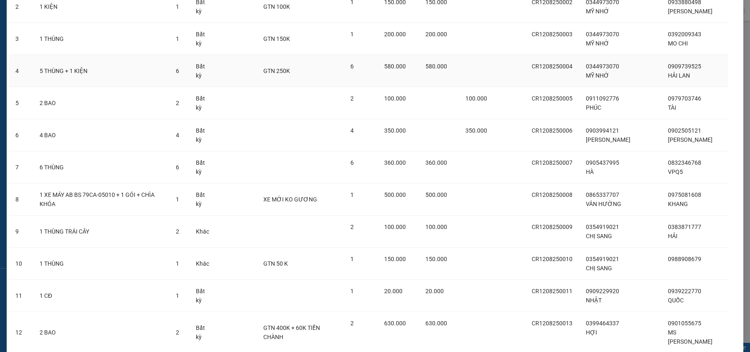
scroll to position [258, 0]
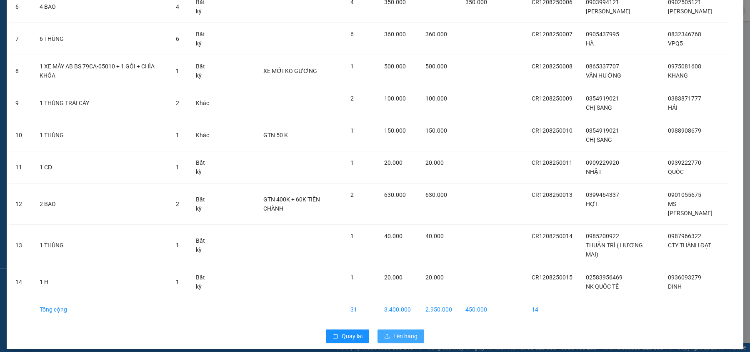
click at [396, 333] on span "Lên hàng" at bounding box center [405, 335] width 24 height 9
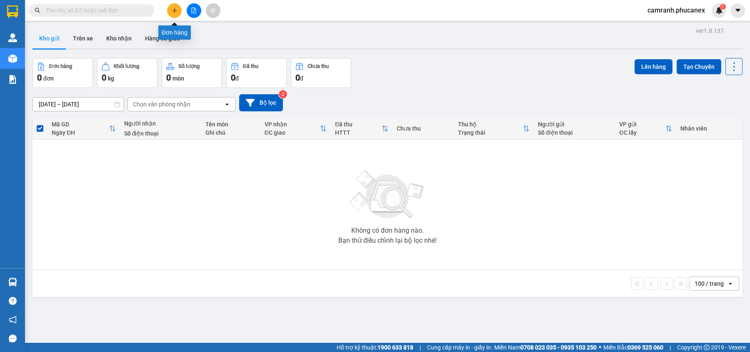
click at [172, 14] on button at bounding box center [174, 10] width 15 height 15
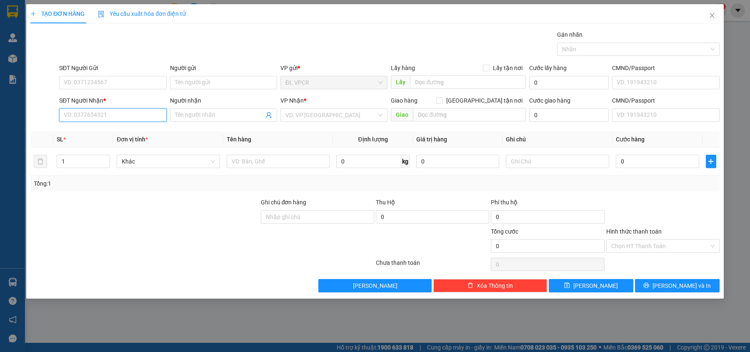
click at [112, 114] on input "SĐT Người Nhận *" at bounding box center [112, 114] width 107 height 13
click at [110, 131] on div "0906809763 - DŨNG" at bounding box center [112, 132] width 97 height 9
type input "0906809763"
type input "DŨNG"
type input "0906809763"
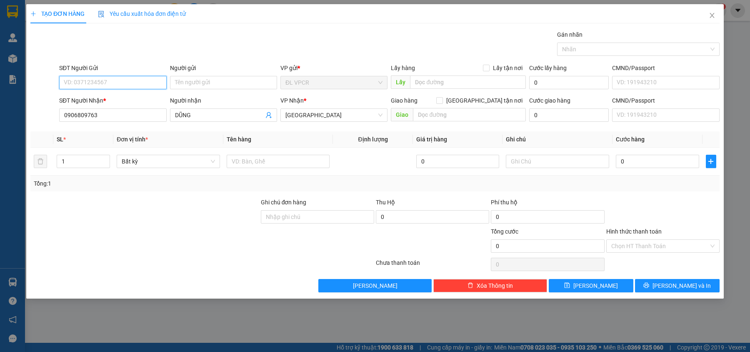
click at [124, 84] on input "SĐT Người Gửi" at bounding box center [112, 82] width 107 height 13
click at [128, 100] on div "0358969293 - NK VIỆT PHÁP" at bounding box center [115, 99] width 103 height 9
type input "0358969293"
type input "NK VIỆT PHÁP"
click at [241, 161] on input "text" at bounding box center [278, 161] width 103 height 13
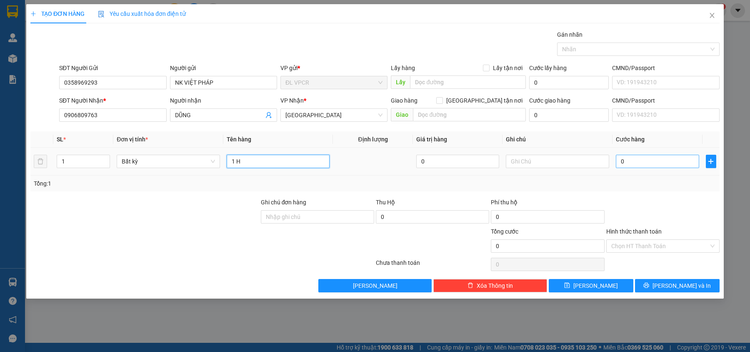
type input "1 H"
click at [652, 167] on input "0" at bounding box center [657, 161] width 83 height 13
type input "2"
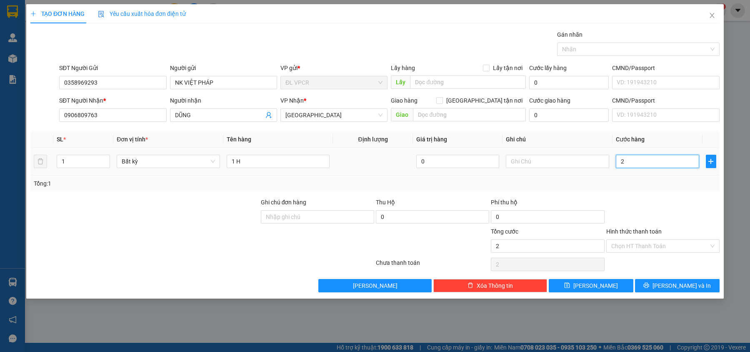
type input "20"
click at [648, 240] on div "Chọn HT Thanh Toán" at bounding box center [662, 245] width 113 height 13
type input "20.000"
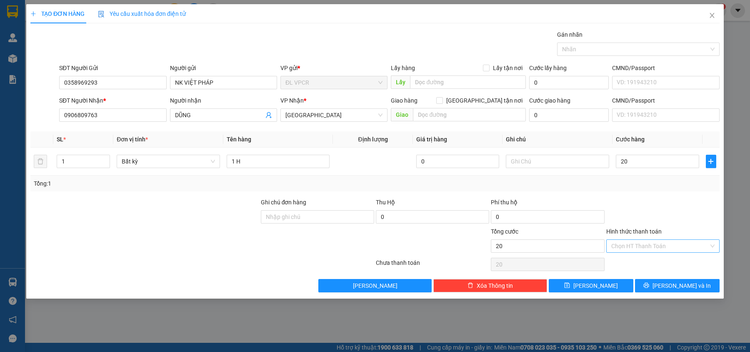
type input "20.000"
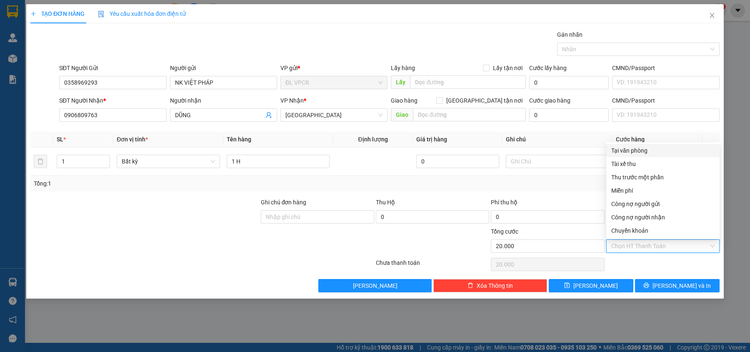
click at [646, 148] on div "Tại văn phòng" at bounding box center [662, 150] width 103 height 9
type input "0"
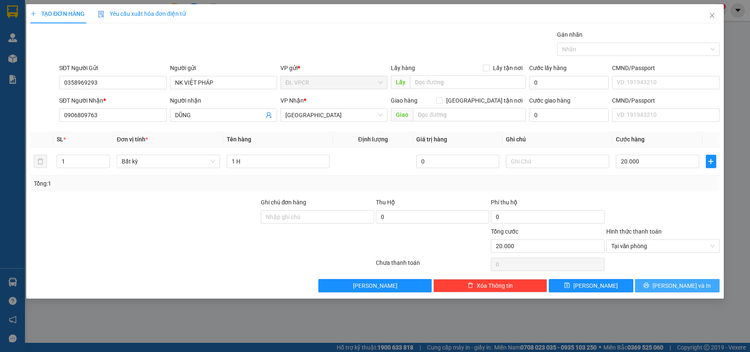
click at [672, 282] on span "[PERSON_NAME] và In" at bounding box center [682, 285] width 58 height 9
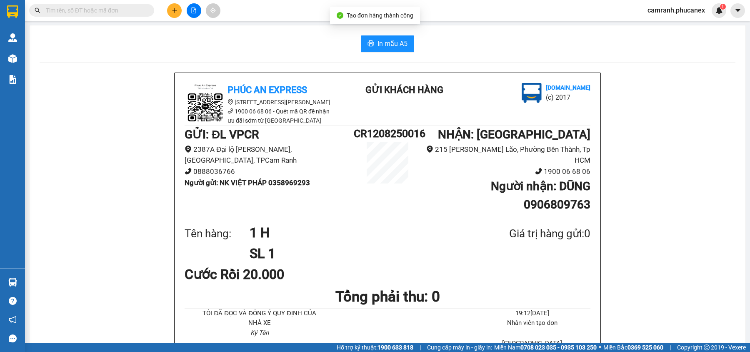
click at [370, 45] on button "In mẫu A5" at bounding box center [387, 43] width 53 height 17
click at [169, 10] on button at bounding box center [174, 10] width 15 height 15
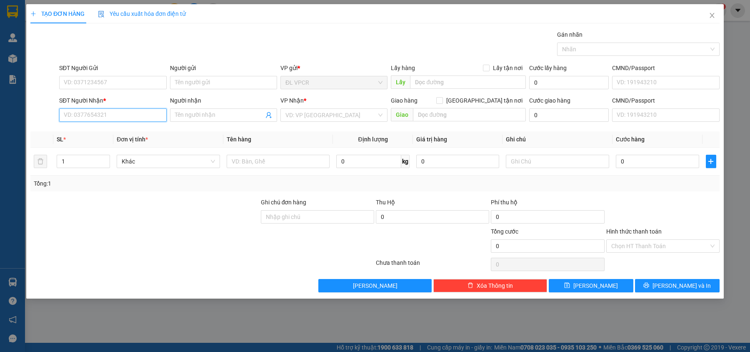
click at [113, 113] on input "SĐT Người Nhận *" at bounding box center [112, 114] width 107 height 13
click at [114, 134] on div "0367526166 - VỰA TRUNG CUA ( BXE BÀ RỊA)" at bounding box center [124, 132] width 120 height 9
type input "0367526166"
type input "VỰA TRUNG CUA ( BXE BÀ RỊA)"
type input "0367526166"
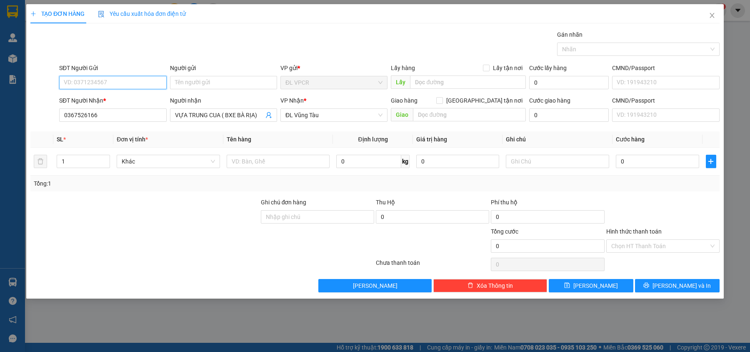
click at [114, 85] on input "SĐT Người Gửi" at bounding box center [112, 82] width 107 height 13
click at [120, 101] on div "0981381341 - KHÁNH" at bounding box center [112, 99] width 97 height 9
type input "0981381341"
type input "KHÁNH"
click at [255, 165] on input "text" at bounding box center [278, 161] width 103 height 13
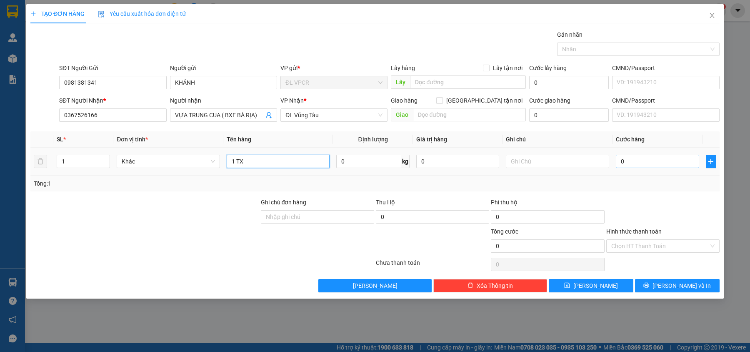
type input "1 TX"
click at [671, 163] on input "0" at bounding box center [657, 161] width 83 height 13
type input "6"
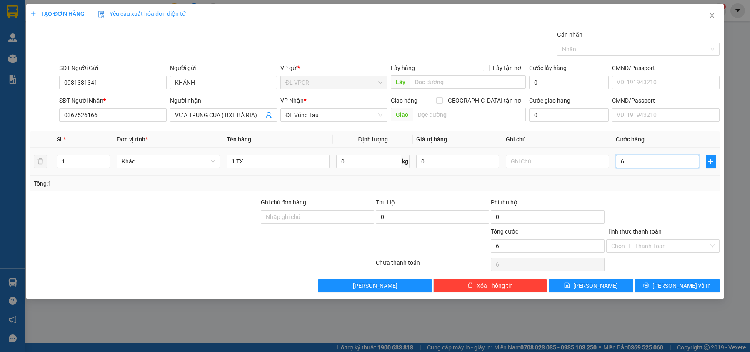
type input "60"
type input "60.000"
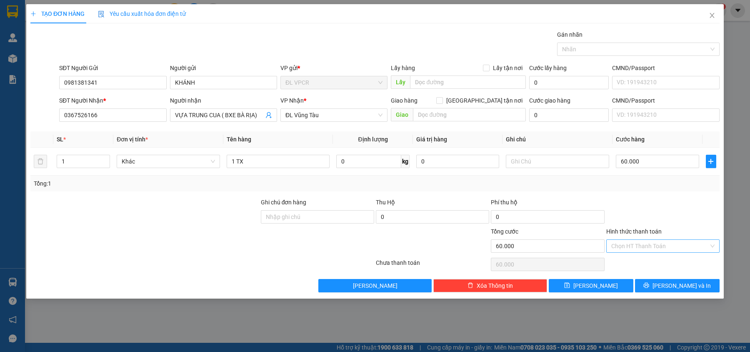
click at [640, 245] on input "Hình thức thanh toán" at bounding box center [660, 246] width 98 height 13
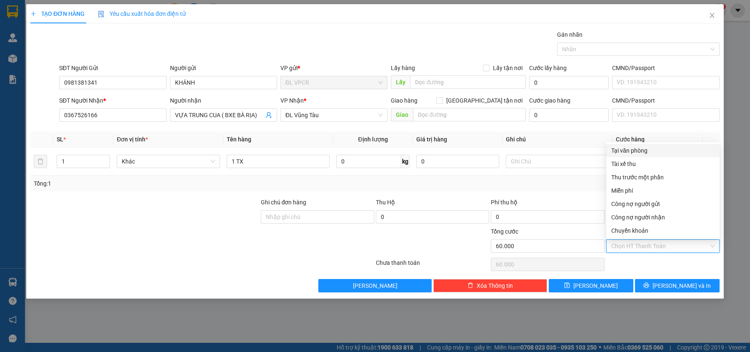
click at [642, 155] on div "Tại văn phòng" at bounding box center [662, 150] width 113 height 13
type input "0"
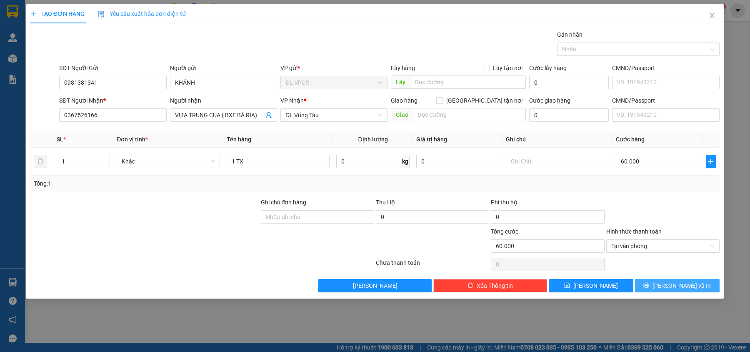
click at [658, 285] on button "[PERSON_NAME] và In" at bounding box center [677, 285] width 85 height 13
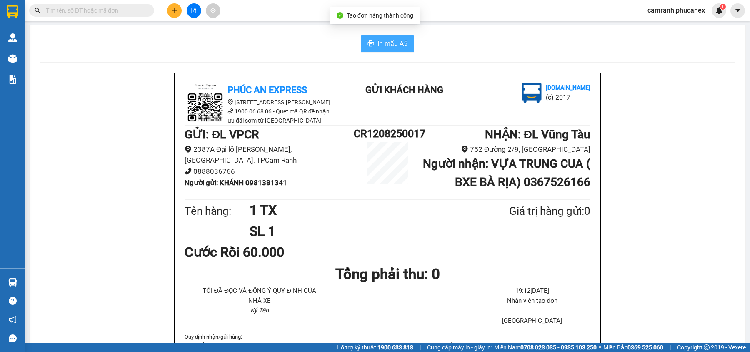
click at [404, 42] on button "In mẫu A5" at bounding box center [387, 43] width 53 height 17
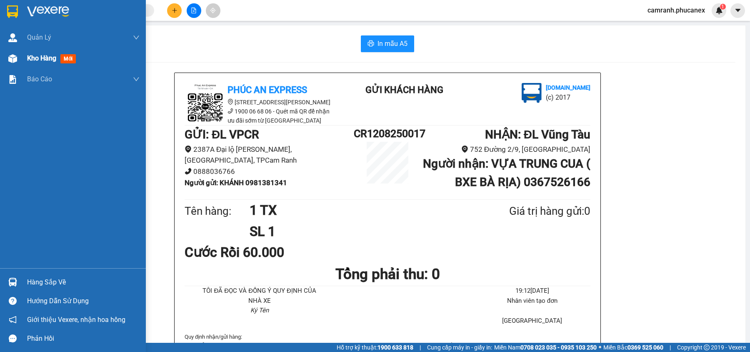
click at [14, 60] on img at bounding box center [12, 58] width 9 height 9
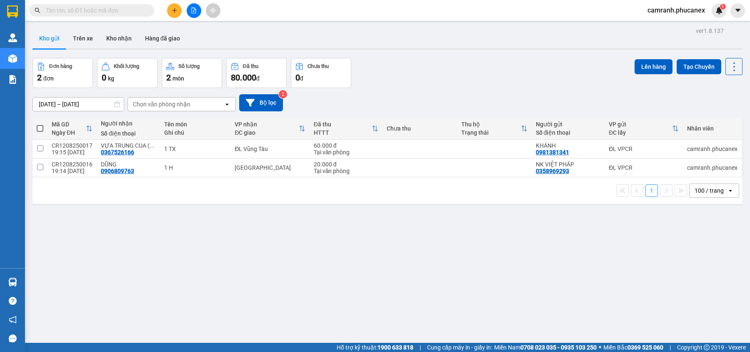
click at [37, 130] on span at bounding box center [40, 128] width 7 height 7
click at [40, 124] on input "checkbox" at bounding box center [40, 124] width 0 height 0
checkbox input "true"
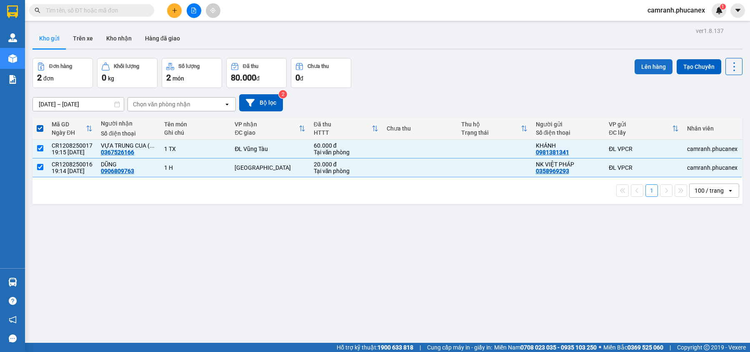
click at [647, 60] on button "Lên hàng" at bounding box center [654, 66] width 38 height 15
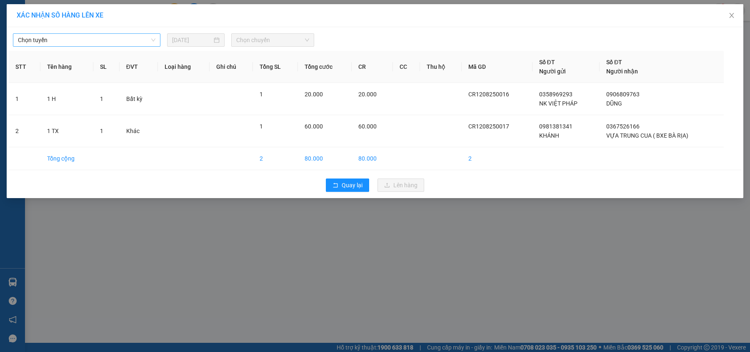
click at [143, 45] on span "Chọn tuyến" at bounding box center [87, 40] width 138 height 13
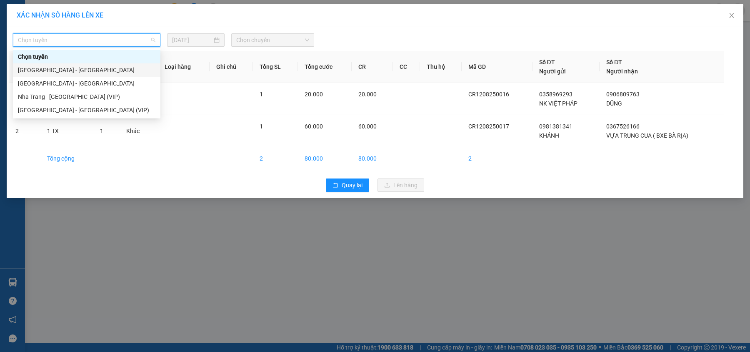
click at [134, 67] on div "Nha Trang - Sài Gòn" at bounding box center [87, 69] width 138 height 9
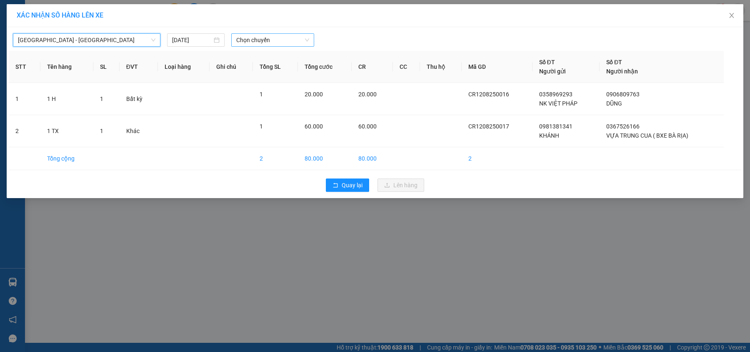
click at [254, 42] on span "Chọn chuyến" at bounding box center [272, 40] width 73 height 13
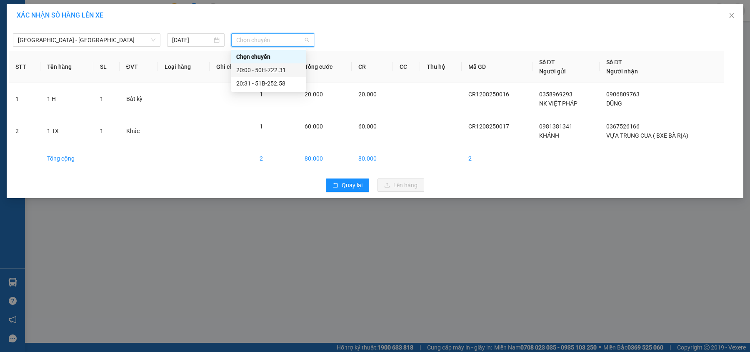
click at [257, 67] on div "20:00 - 50H-722.31" at bounding box center [268, 69] width 65 height 9
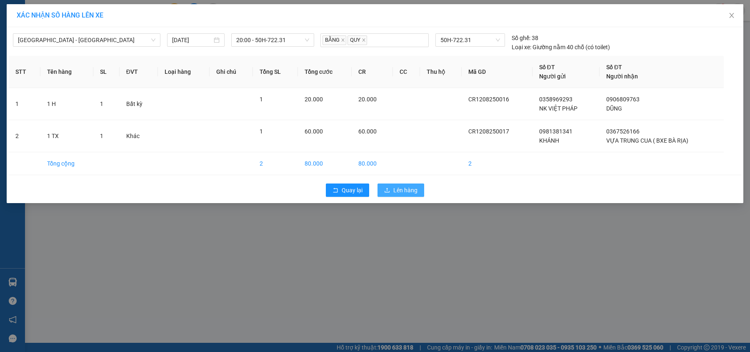
click at [415, 189] on span "Lên hàng" at bounding box center [405, 189] width 24 height 9
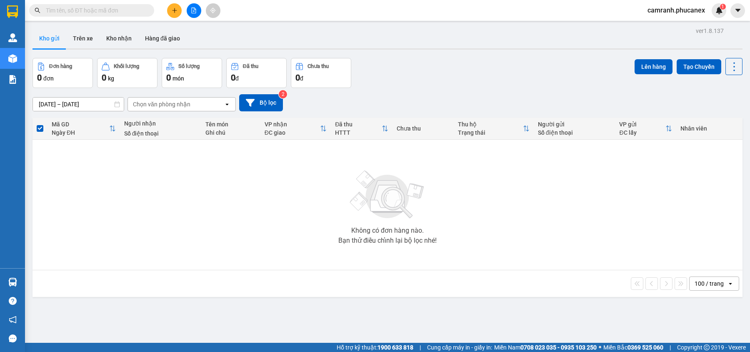
click at [119, 18] on div "Kết quả tìm kiếm ( 0 ) Bộ lọc Ngày tạo đơn gần nhất No Data camranh.phucanex 1" at bounding box center [375, 10] width 750 height 21
click at [115, 11] on input "text" at bounding box center [95, 10] width 98 height 9
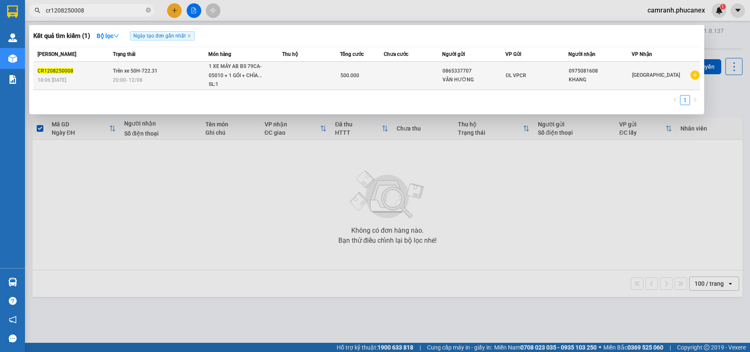
type input "cr1208250008"
click at [274, 67] on span "1 XE MÁY AB BS 79CA-05010 + 1 GÓI + CHÌA... SL: 1" at bounding box center [245, 75] width 73 height 27
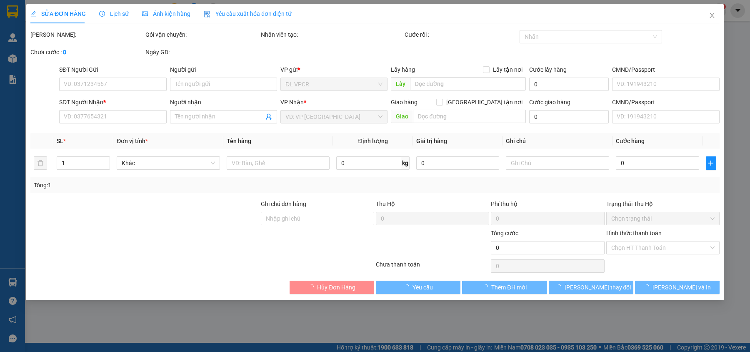
type input "0865337707"
type input "VÂN HƯỜNG"
type input "0975081608"
type input "KHANG"
type input "500.000"
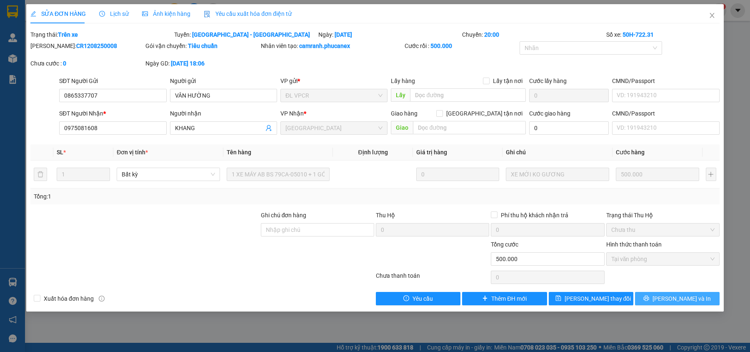
click at [649, 299] on icon "printer" at bounding box center [646, 298] width 6 height 6
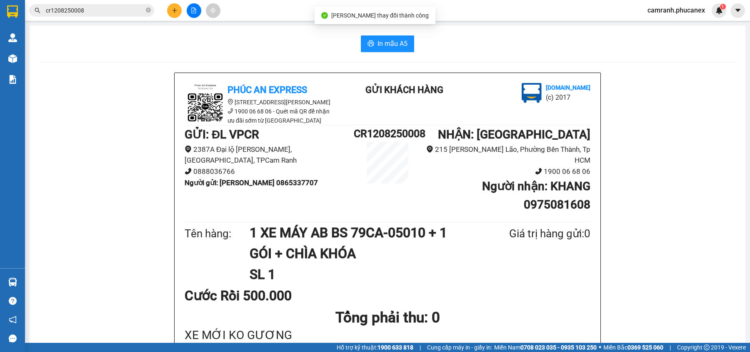
scroll to position [55, 0]
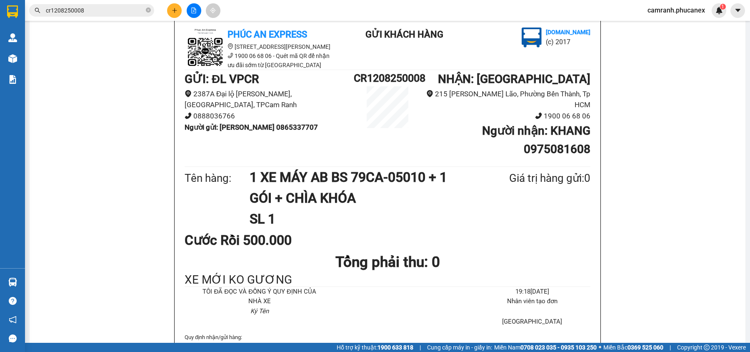
click at [174, 5] on button at bounding box center [174, 10] width 15 height 15
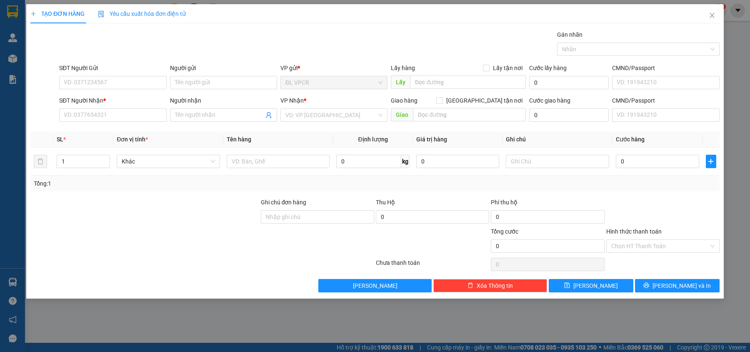
click at [110, 90] on div "SĐT Người Gửi VD: 0371234567" at bounding box center [112, 77] width 107 height 29
click at [108, 82] on input "SĐT Người Gửi" at bounding box center [112, 82] width 107 height 13
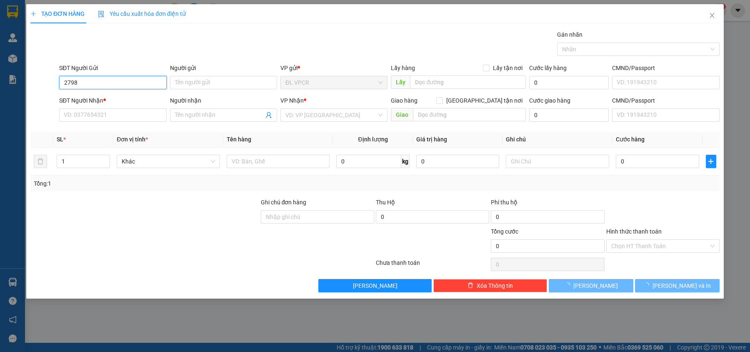
click at [108, 82] on input "2798" at bounding box center [112, 82] width 107 height 13
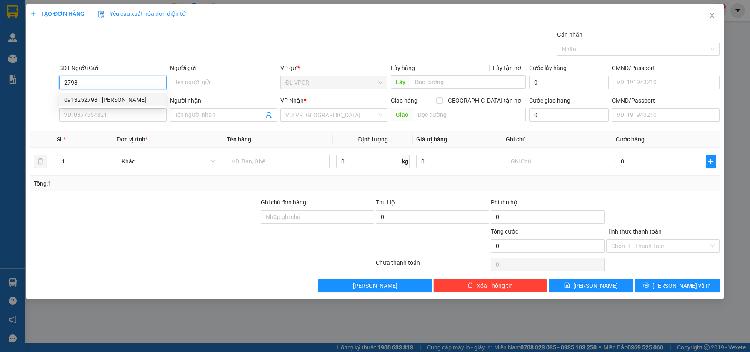
click at [114, 101] on div "0913252798 - QUỲNH HƯƠNG NT" at bounding box center [112, 99] width 97 height 9
type input "0913252798"
type input "QUỲNH HƯƠNG NT"
type input "0909903124"
type input "KHƯƠNG"
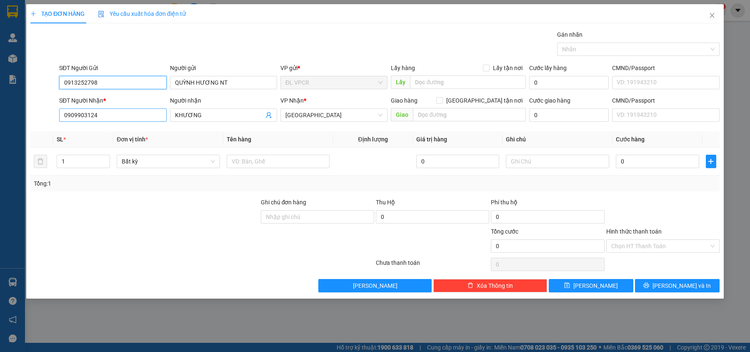
type input "0913252798"
drag, startPoint x: 127, startPoint y: 112, endPoint x: 3, endPoint y: 124, distance: 125.2
click at [3, 124] on div "TẠO ĐƠN HÀNG Yêu cầu xuất hóa đơn điện tử Transit Pickup Surcharge Ids Transit …" at bounding box center [375, 176] width 750 height 352
type input "02822122466"
drag, startPoint x: 220, startPoint y: 113, endPoint x: 140, endPoint y: 134, distance: 82.8
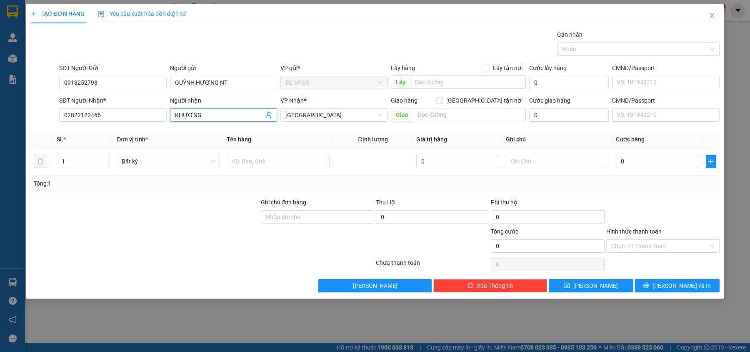
click at [140, 134] on div "Transit Pickup Surcharge Ids Transit Deliver Surcharge Ids Transit Deliver Surc…" at bounding box center [374, 161] width 689 height 262
type input "c"
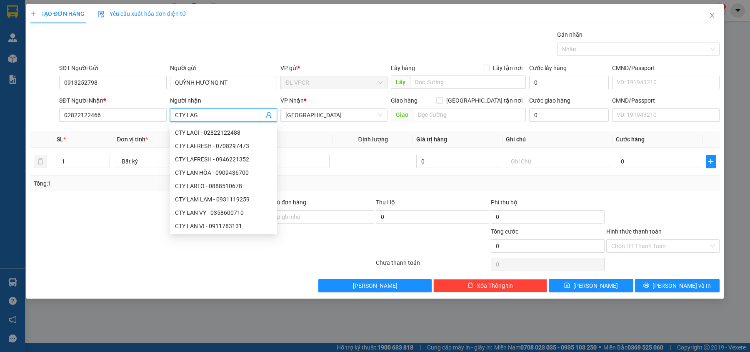
type input "CTY LAGI"
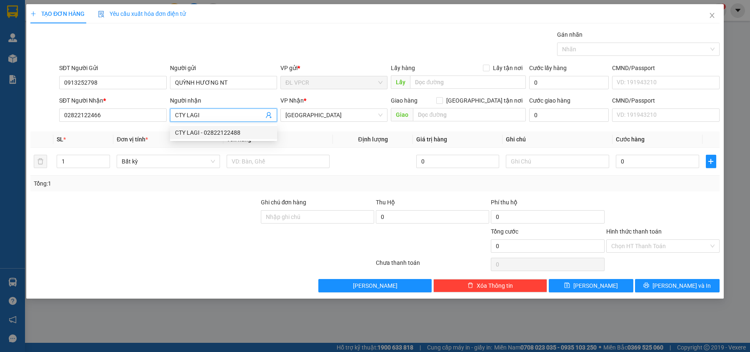
click at [208, 134] on div "CTY LAGI - 02822122488" at bounding box center [223, 132] width 97 height 9
type input "02822122488"
type input "CTY LAGI"
click at [289, 164] on input "text" at bounding box center [278, 161] width 103 height 13
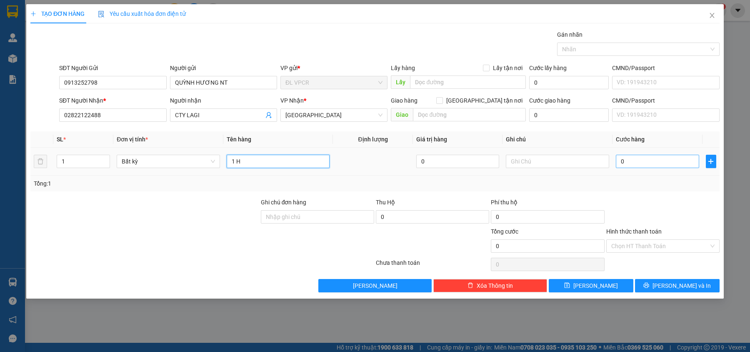
type input "1 H"
click at [661, 168] on input "0" at bounding box center [657, 161] width 83 height 13
type input "2"
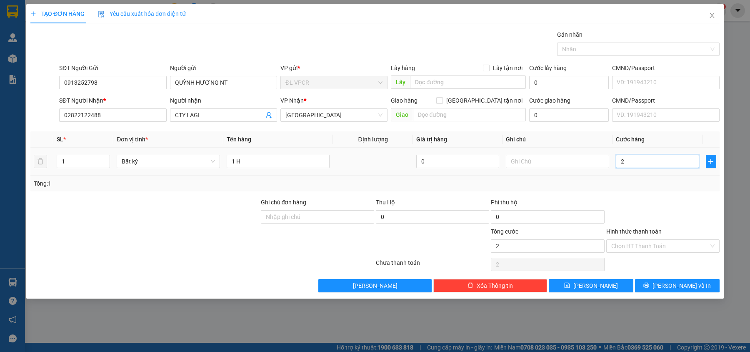
type input "20"
type input "20.000"
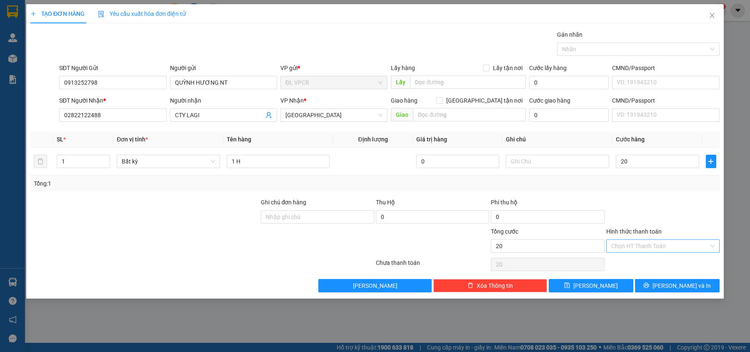
type input "20.000"
click at [641, 249] on input "Hình thức thanh toán" at bounding box center [660, 246] width 98 height 13
click at [562, 201] on div "Phí thu hộ" at bounding box center [547, 204] width 113 height 13
click at [649, 284] on icon "printer" at bounding box center [646, 285] width 6 height 6
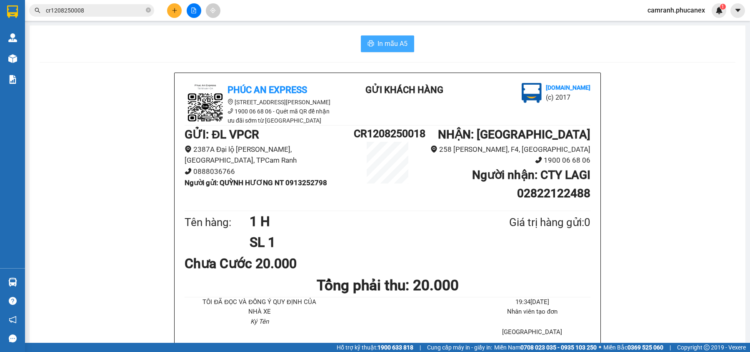
click at [390, 40] on span "In mẫu A5" at bounding box center [393, 43] width 30 height 10
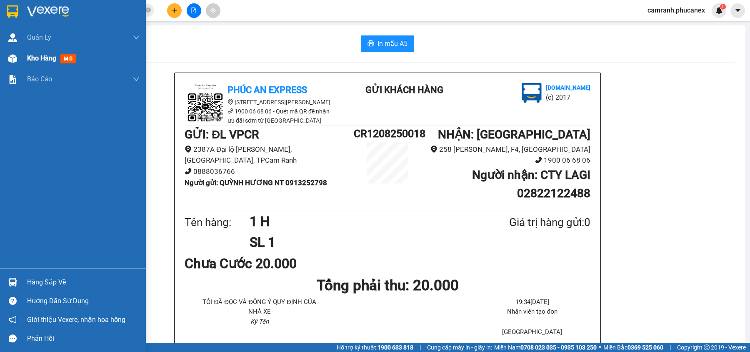
click at [7, 57] on div at bounding box center [12, 58] width 15 height 15
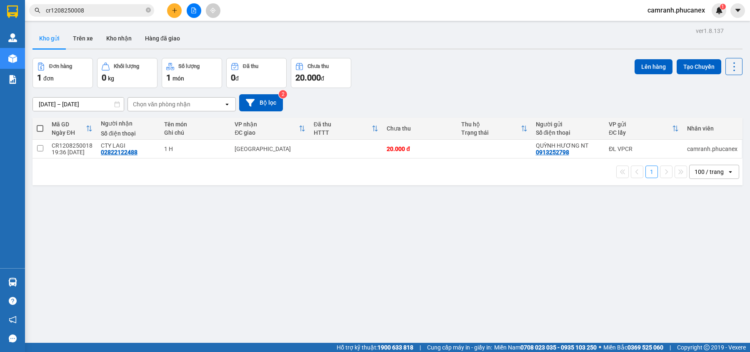
click at [38, 130] on span at bounding box center [40, 128] width 7 height 7
click at [40, 124] on input "checkbox" at bounding box center [40, 124] width 0 height 0
checkbox input "true"
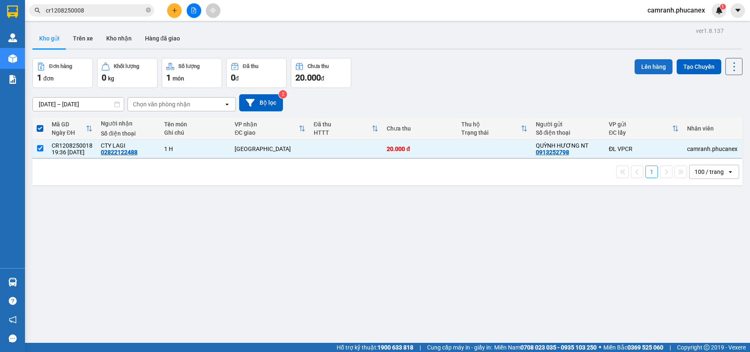
click at [658, 59] on button "Lên hàng" at bounding box center [654, 66] width 38 height 15
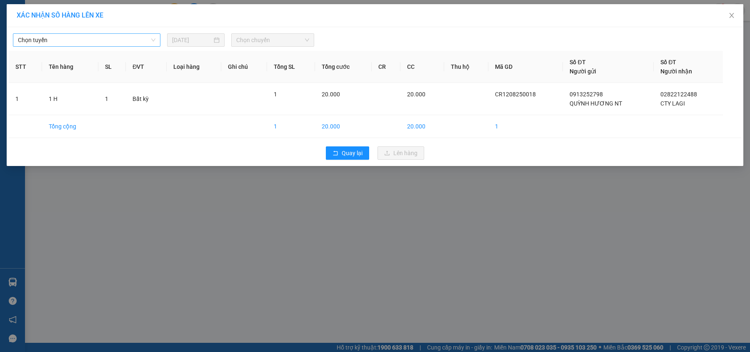
click at [120, 43] on span "Chọn tuyến" at bounding box center [87, 40] width 138 height 13
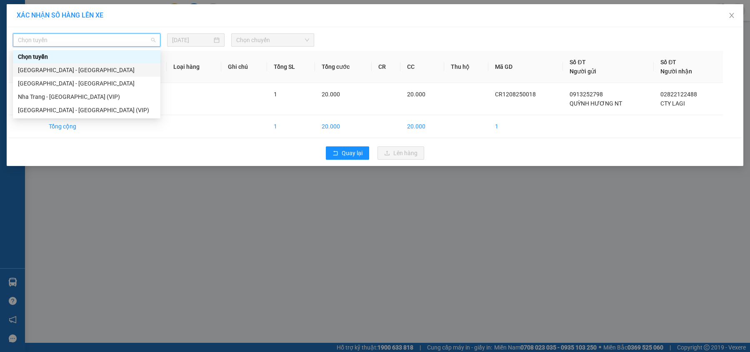
click at [79, 74] on div "Nha Trang - Sài Gòn" at bounding box center [87, 69] width 138 height 9
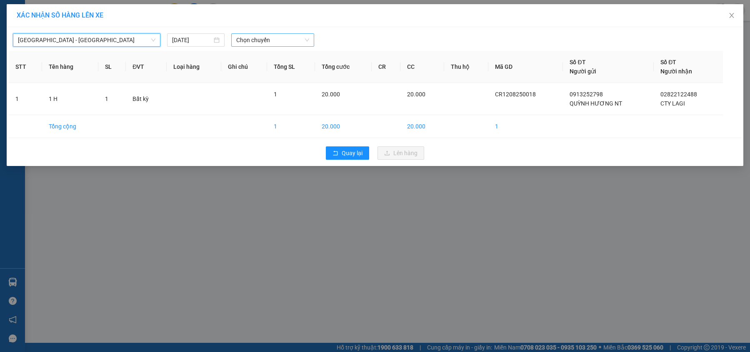
click at [252, 44] on span "Chọn chuyến" at bounding box center [272, 40] width 73 height 13
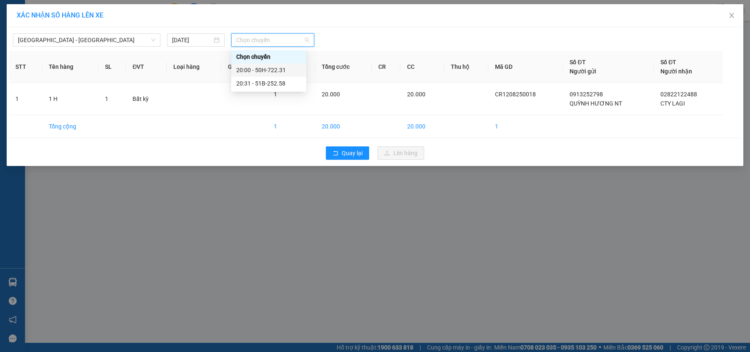
click at [252, 70] on div "20:00 - 50H-722.31" at bounding box center [268, 69] width 65 height 9
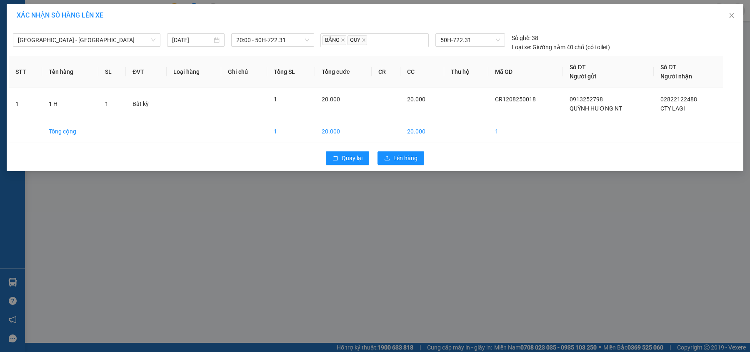
drag, startPoint x: 405, startPoint y: 148, endPoint x: 406, endPoint y: 154, distance: 6.3
click at [405, 148] on div "Quay lại Lên hàng" at bounding box center [375, 158] width 733 height 22
click at [406, 154] on span "Lên hàng" at bounding box center [405, 157] width 24 height 9
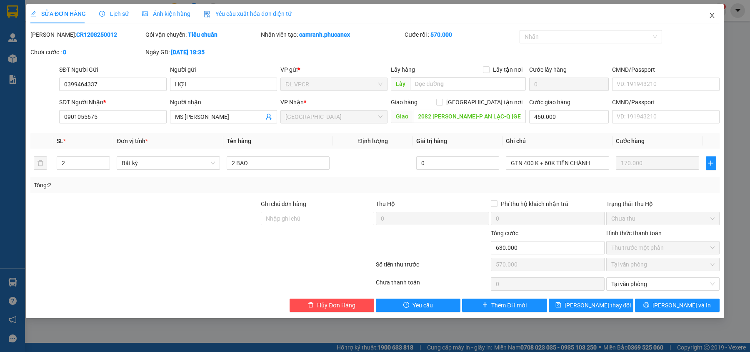
click at [714, 19] on icon "close" at bounding box center [712, 15] width 7 height 7
